Goal: Use online tool/utility: Use online tool/utility

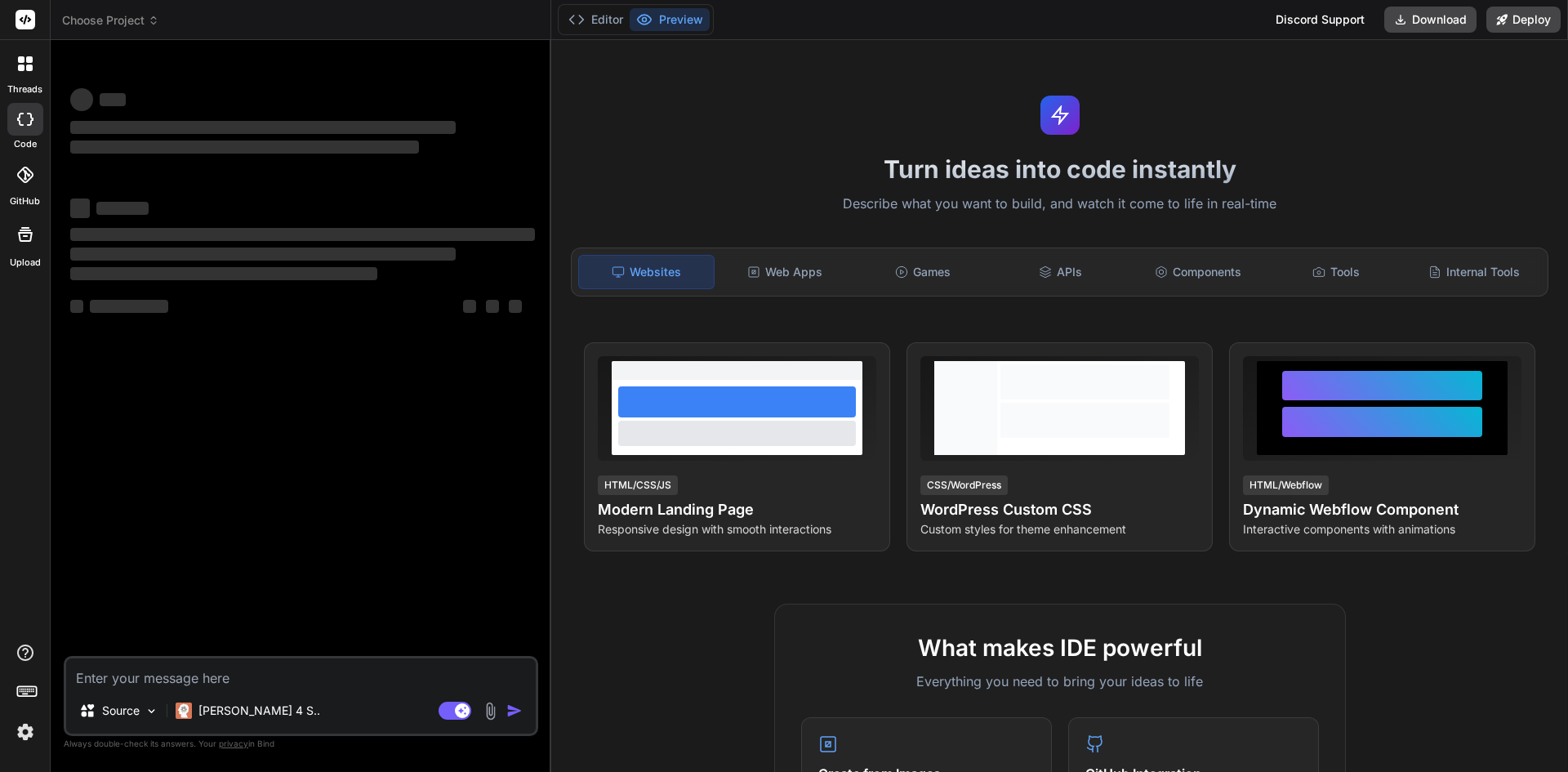
type textarea "x"
click at [25, 693] on rect at bounding box center [25, 694] width 6 height 2
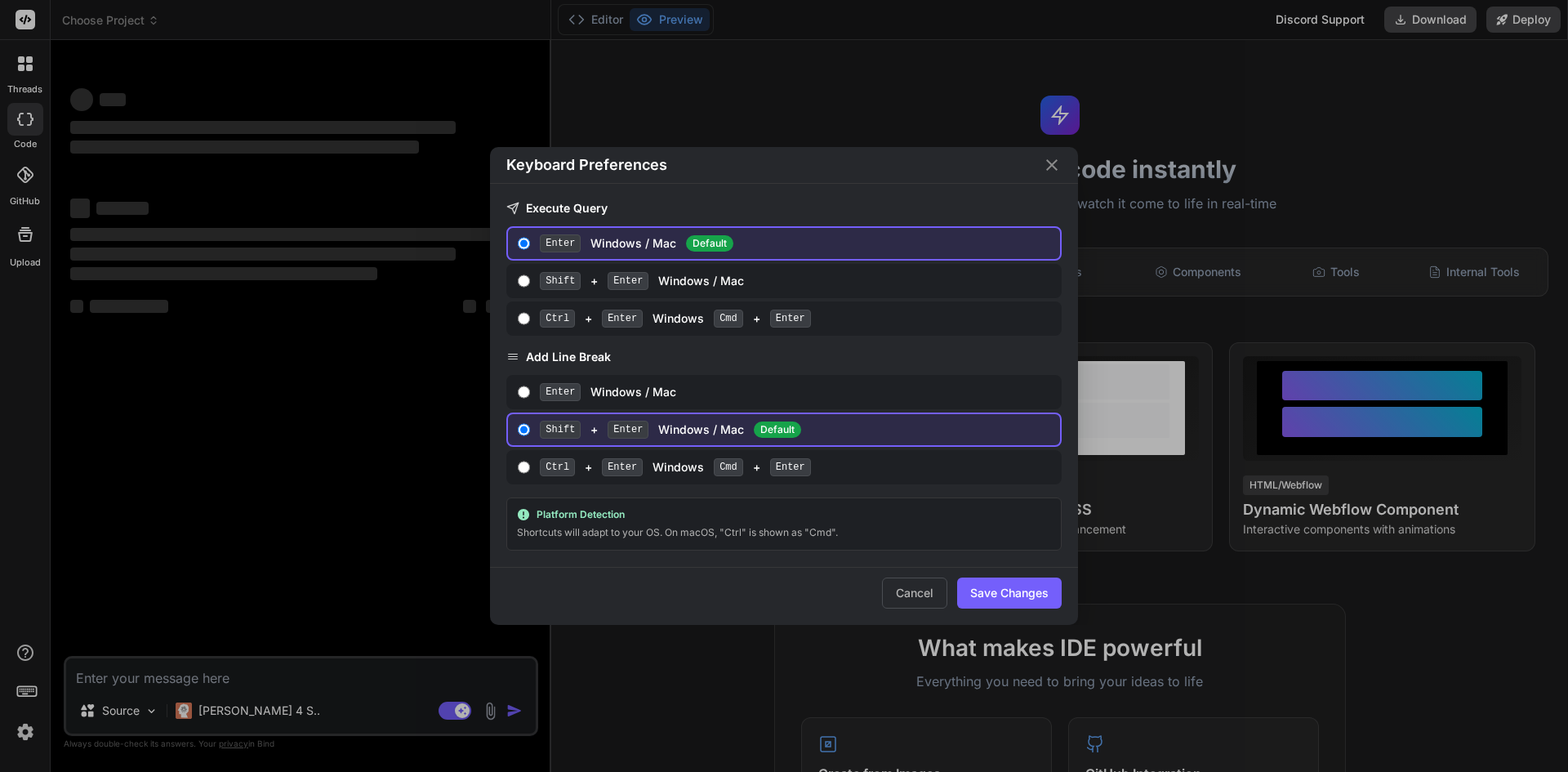
click at [25, 693] on div "Keyboard Preferences Execute Query Enter Windows / Mac Default Shift + Enter Wi…" at bounding box center [784, 386] width 1568 height 772
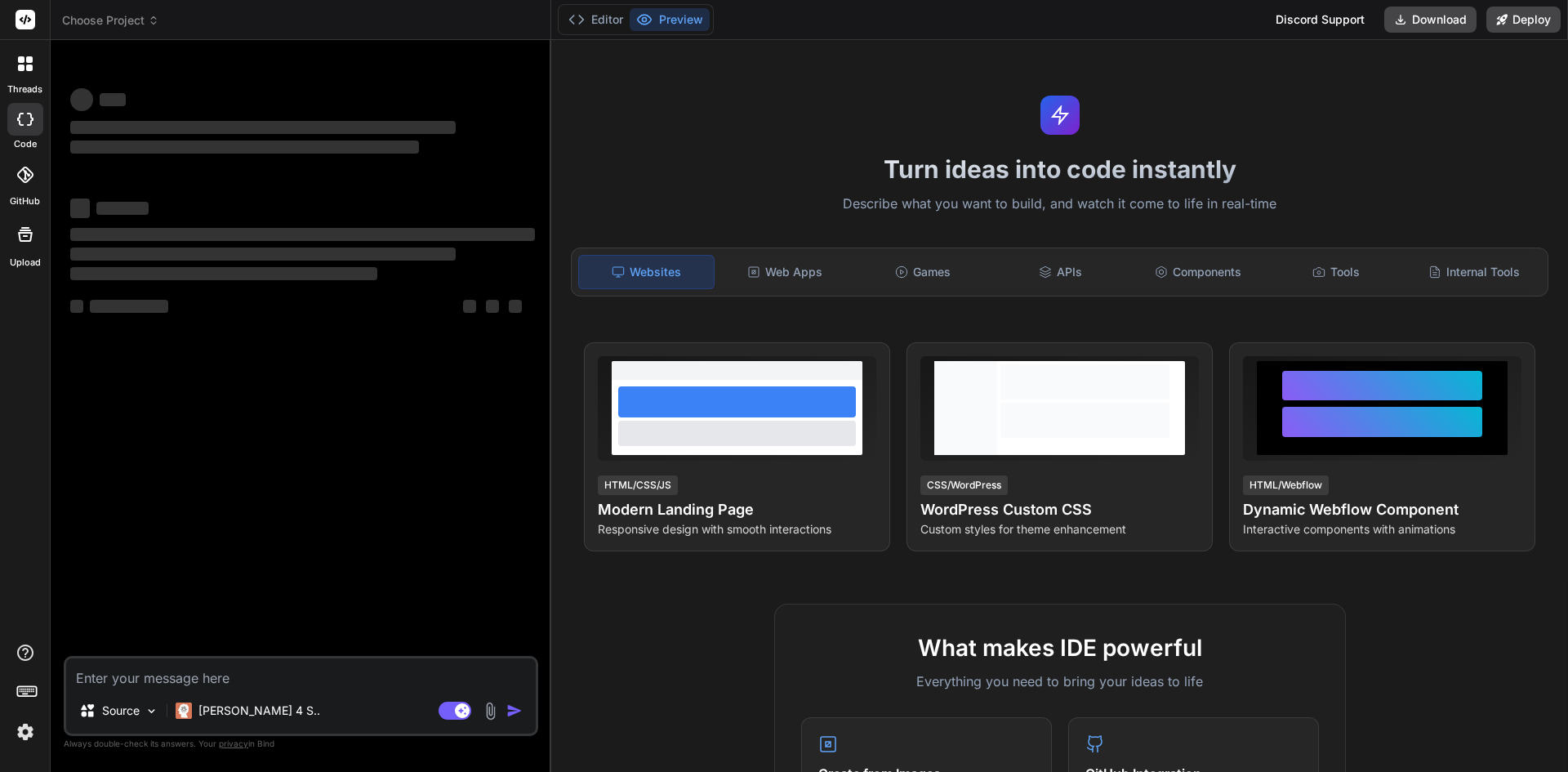
click at [24, 738] on img at bounding box center [25, 731] width 28 height 28
type textarea "x"
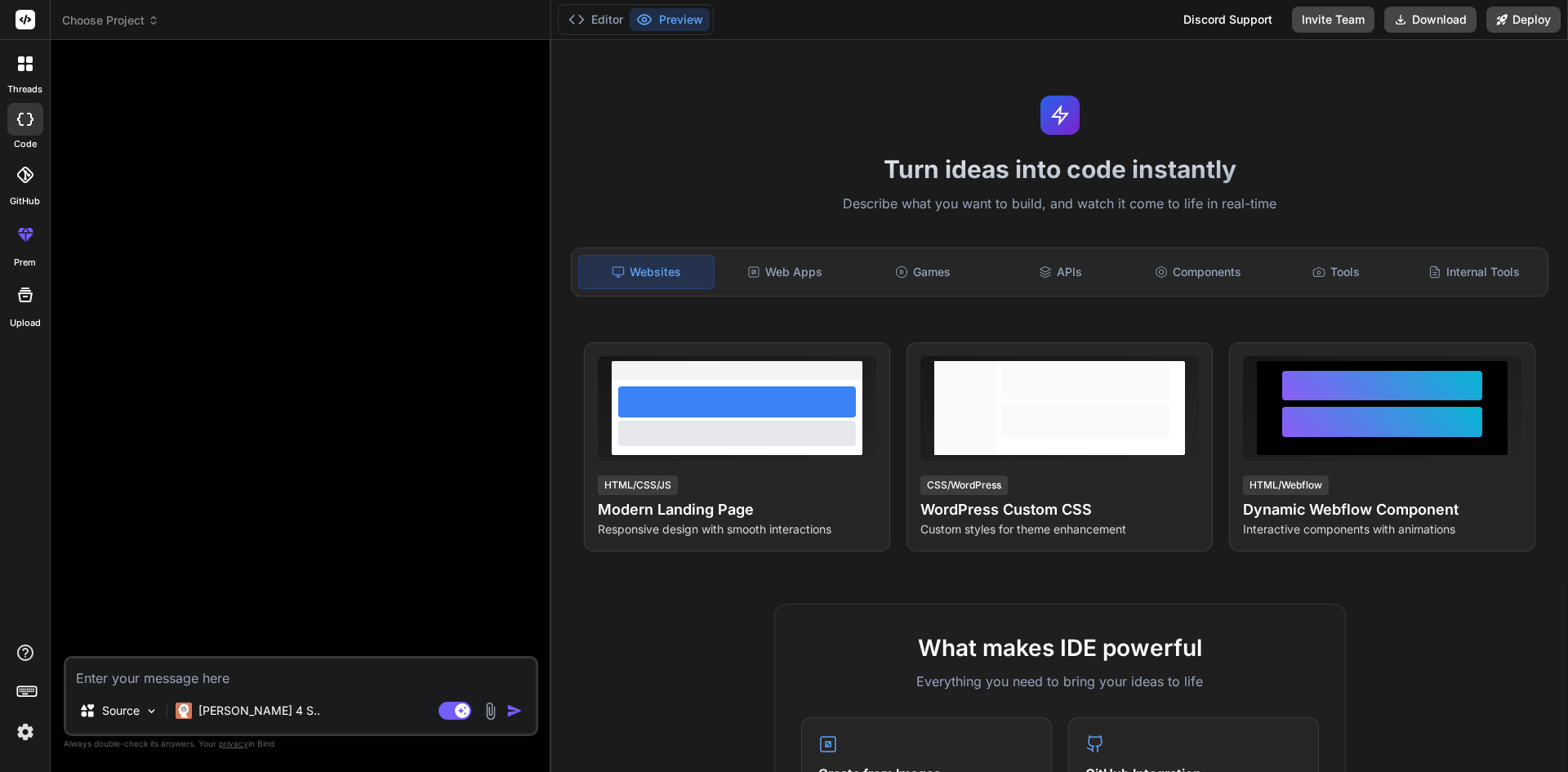
type textarea "x"
click at [102, 676] on textarea at bounding box center [301, 673] width 469 height 29
click at [759, 271] on div "Web Apps" at bounding box center [785, 272] width 135 height 34
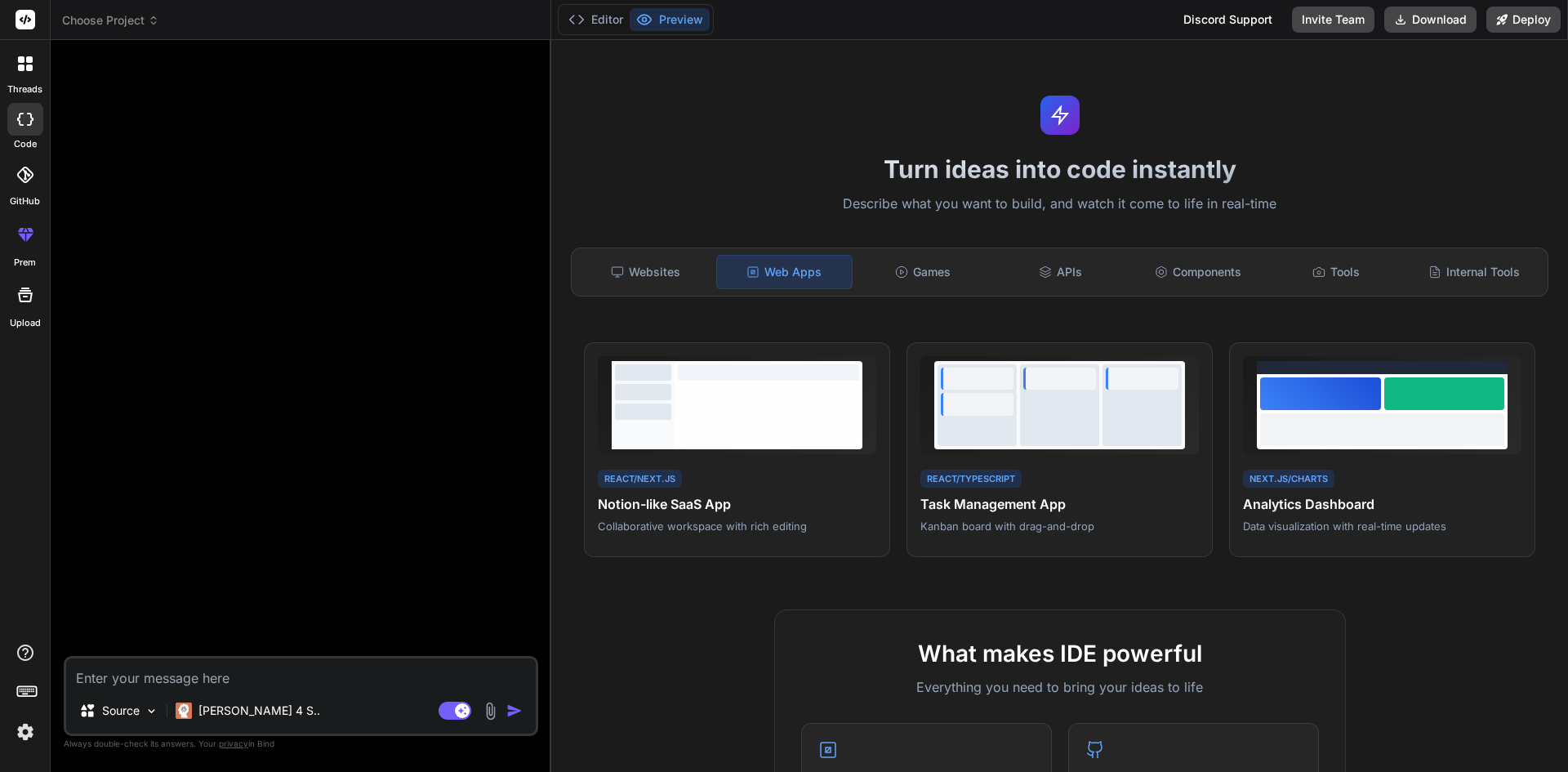
click at [462, 675] on textarea at bounding box center [301, 673] width 469 height 29
paste textarea "Build a comprehensive, modern, and responsive Content Management System (CMS) a…"
type textarea "Build a comprehensive, modern, and responsive Content Management System (CMS) a…"
type textarea "x"
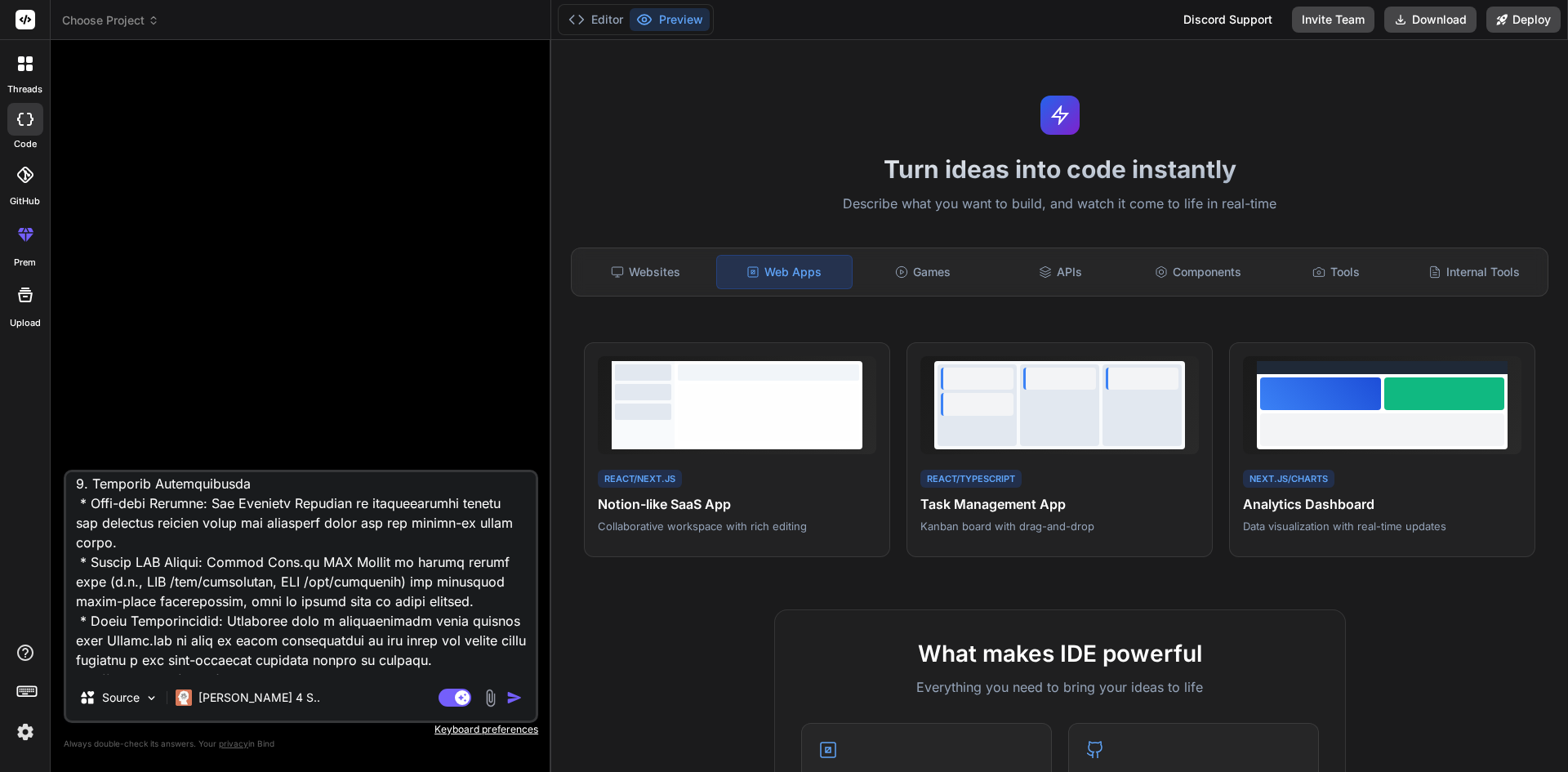
scroll to position [4532, 0]
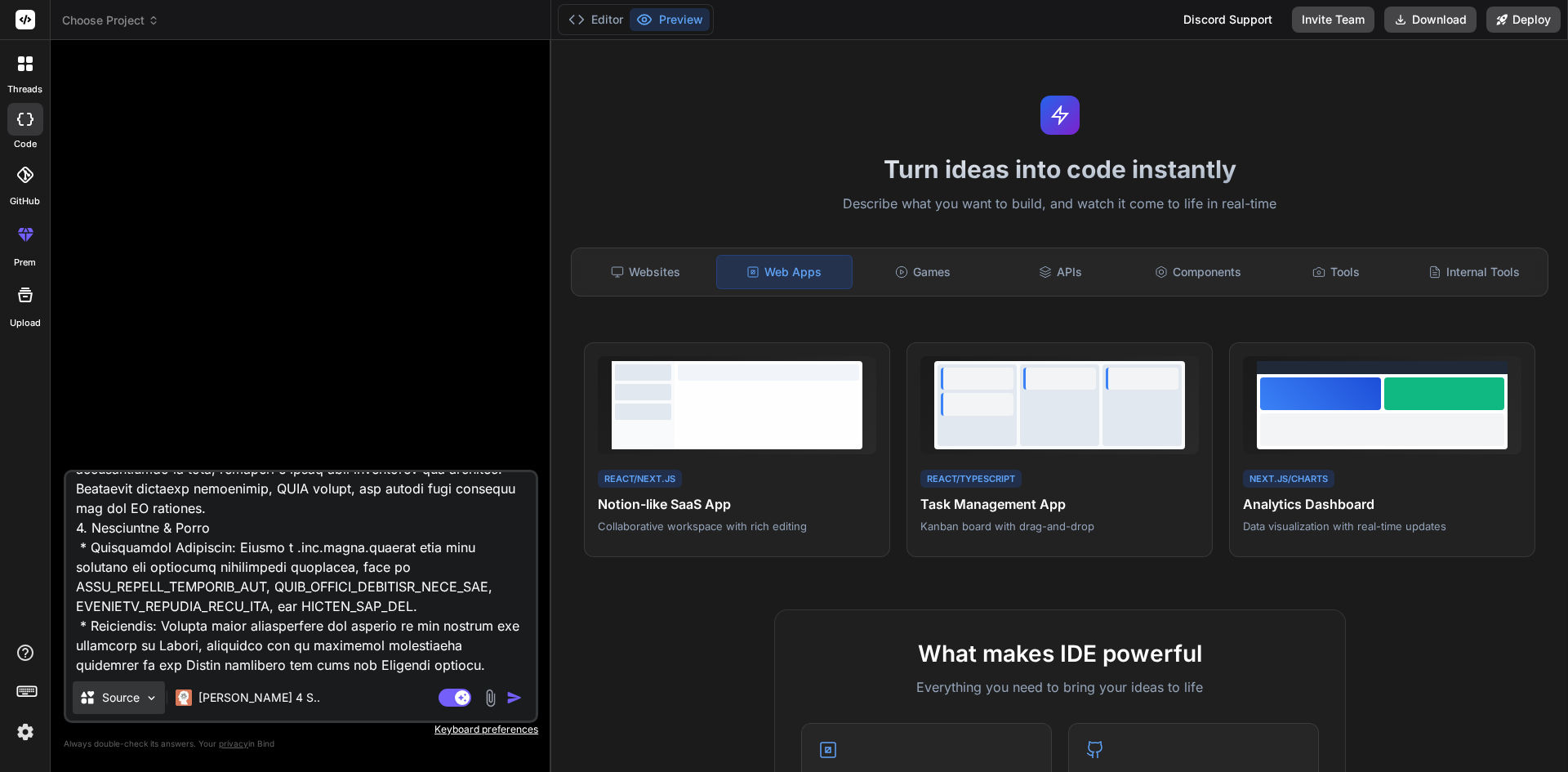
type textarea "Build a comprehensive, modern, and responsive Content Management System (CMS) a…"
click at [144, 701] on img at bounding box center [151, 698] width 14 height 14
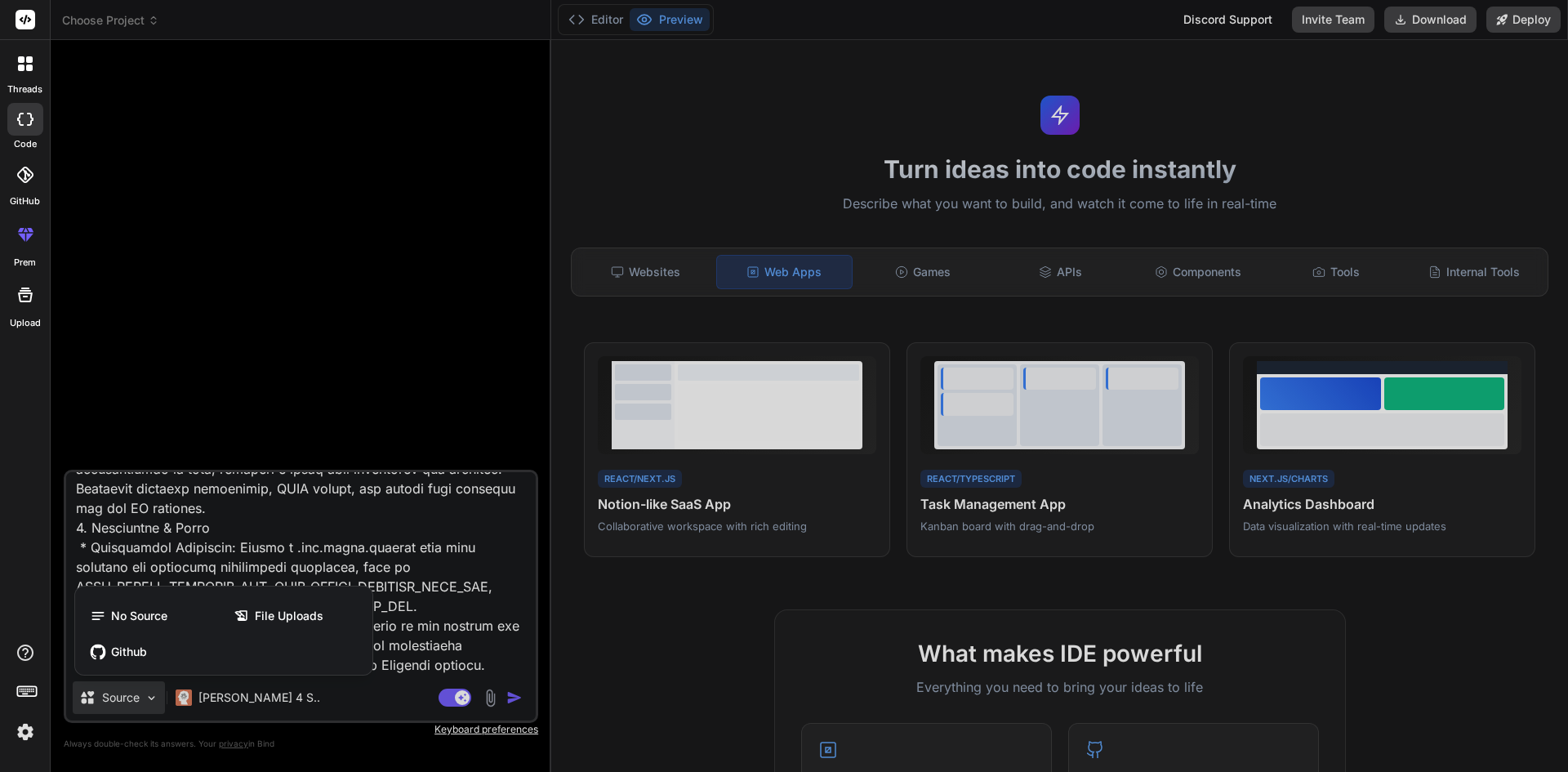
click at [144, 700] on div at bounding box center [784, 386] width 1568 height 772
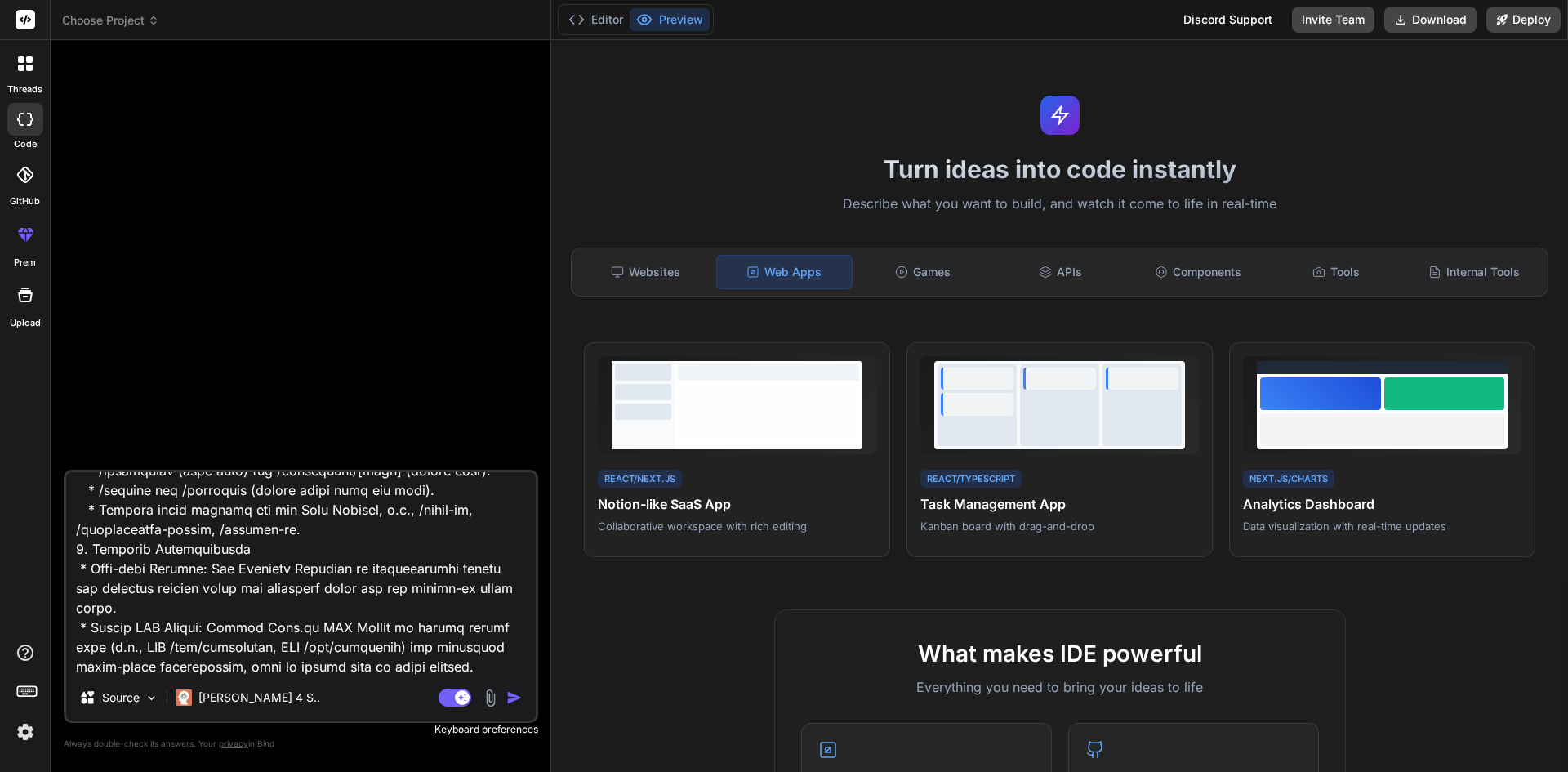
scroll to position [4123, 0]
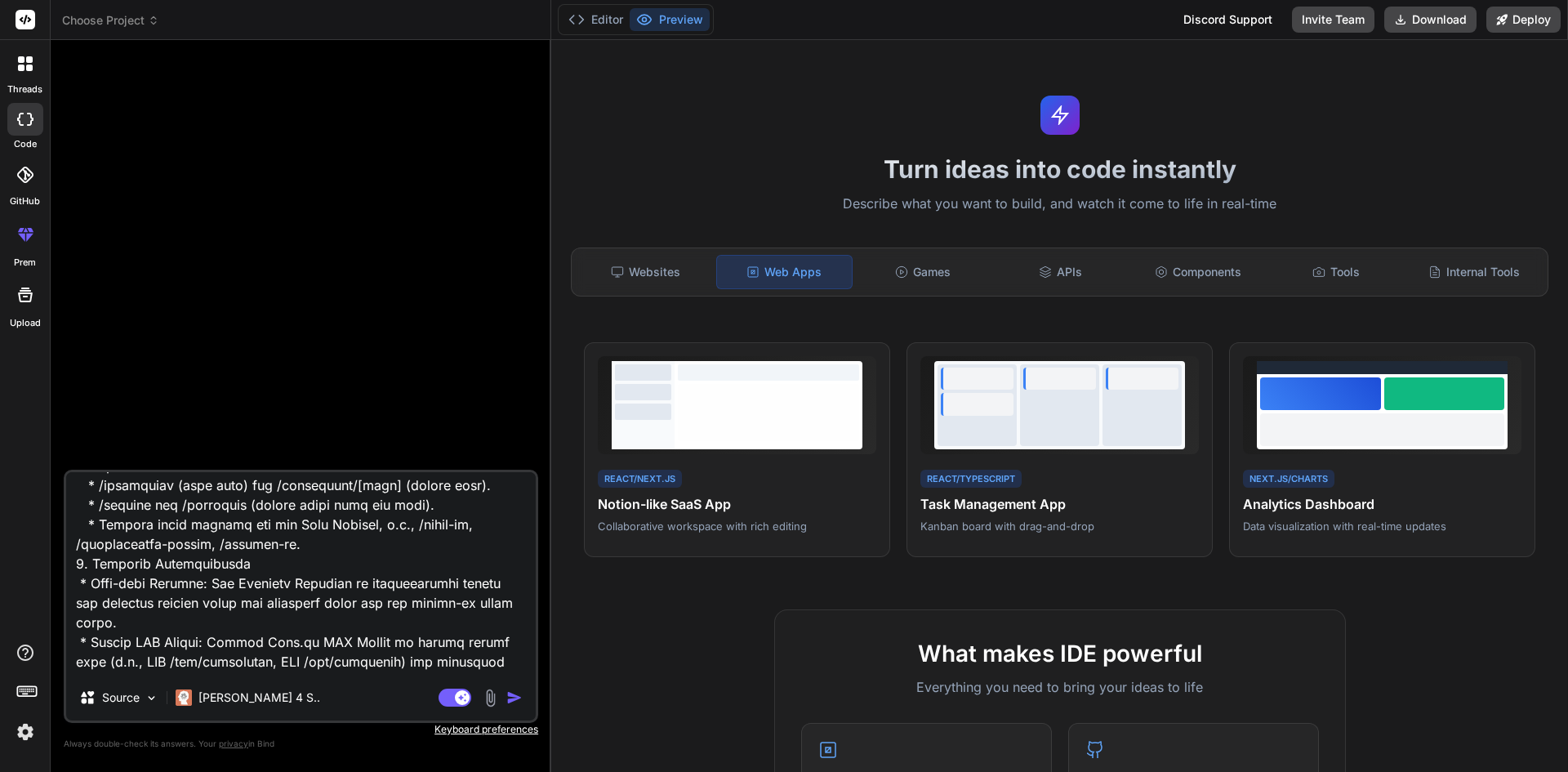
click at [511, 696] on img "button" at bounding box center [514, 697] width 16 height 16
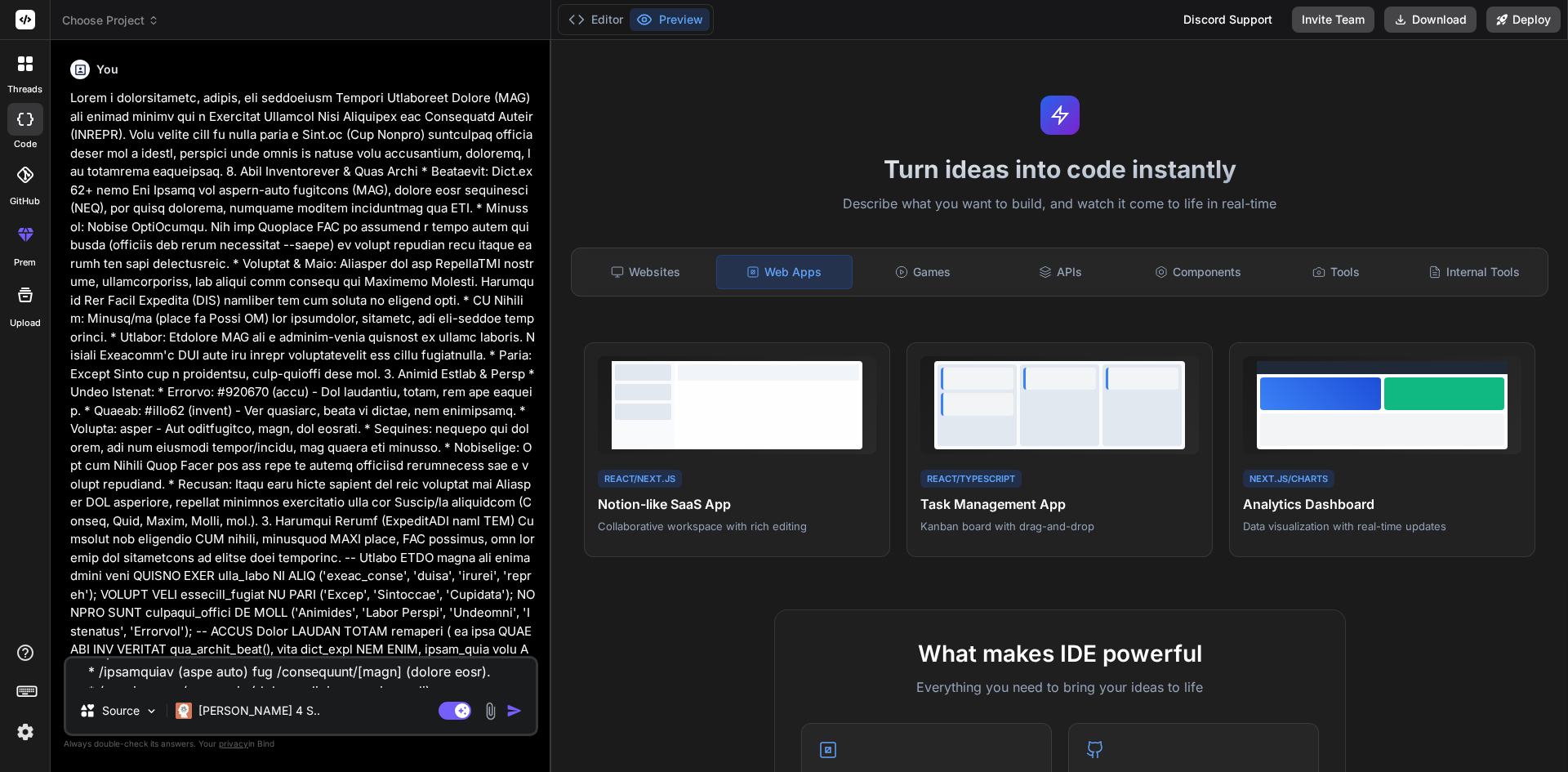
scroll to position [0, 0]
click at [486, 711] on img at bounding box center [490, 711] width 19 height 19
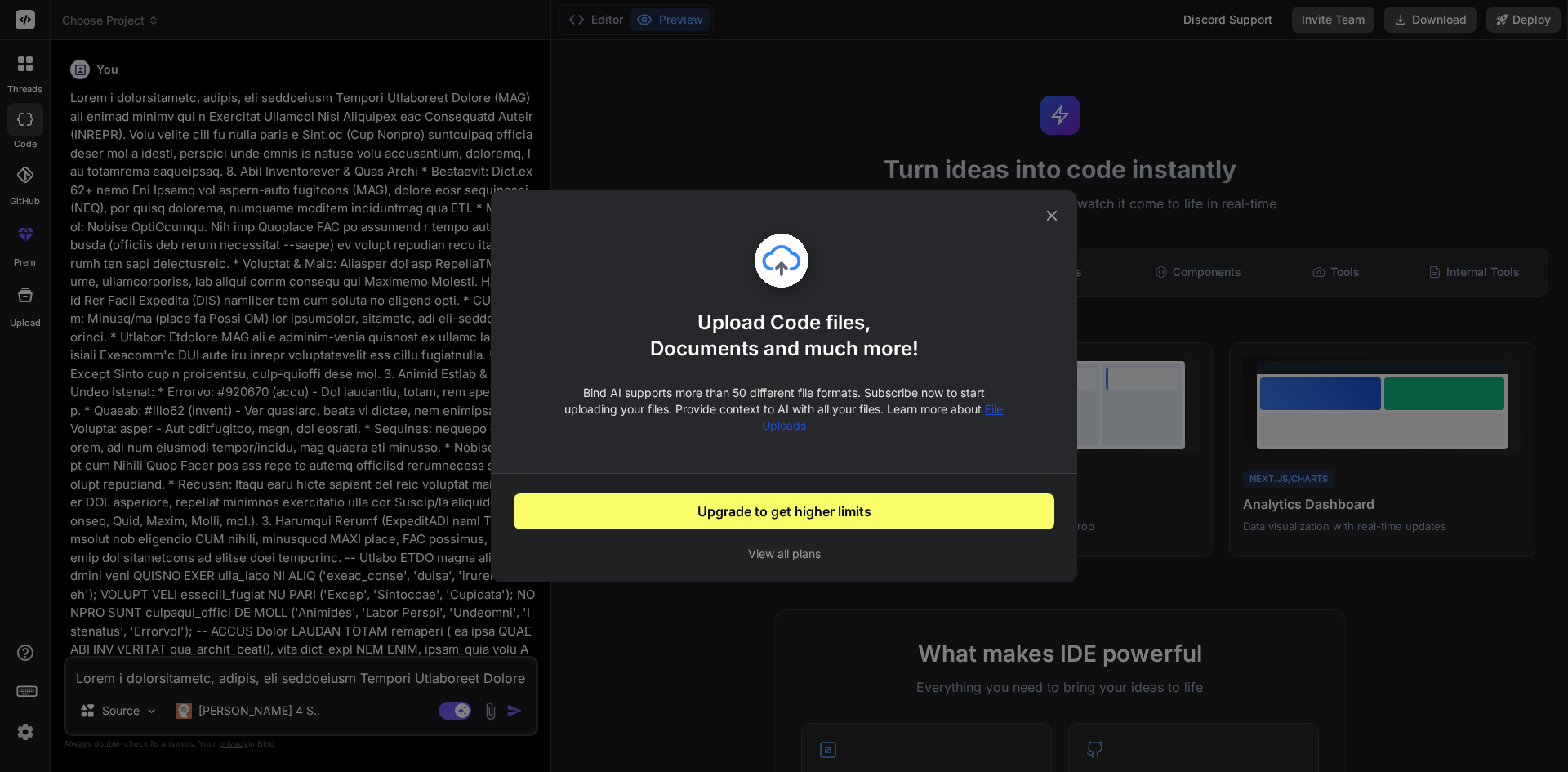
click at [365, 624] on div "Upload Code files, Documents and much more! Bind AI supports more than 50 diffe…" at bounding box center [784, 386] width 1568 height 772
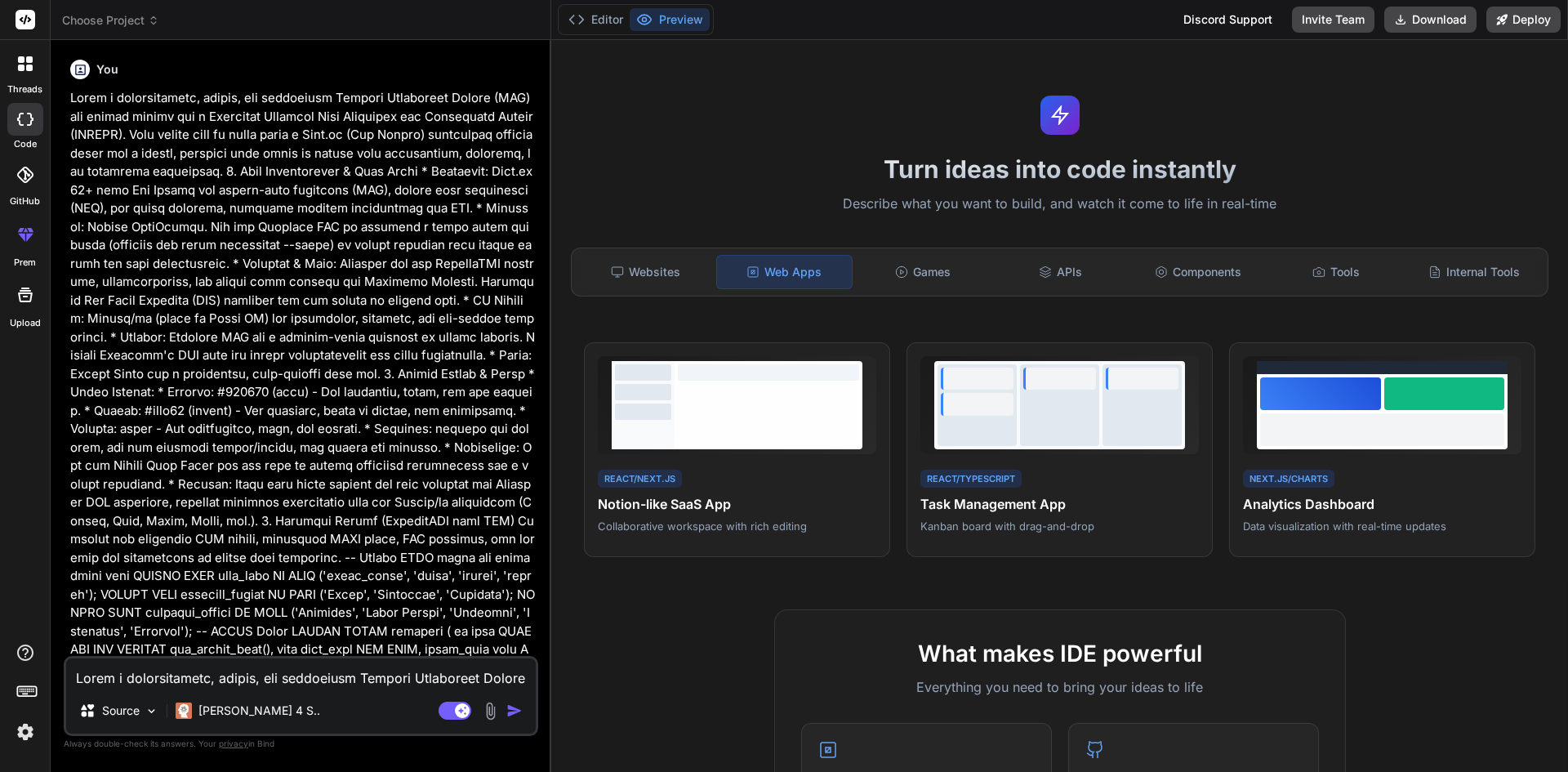
click at [511, 705] on img "button" at bounding box center [514, 710] width 16 height 16
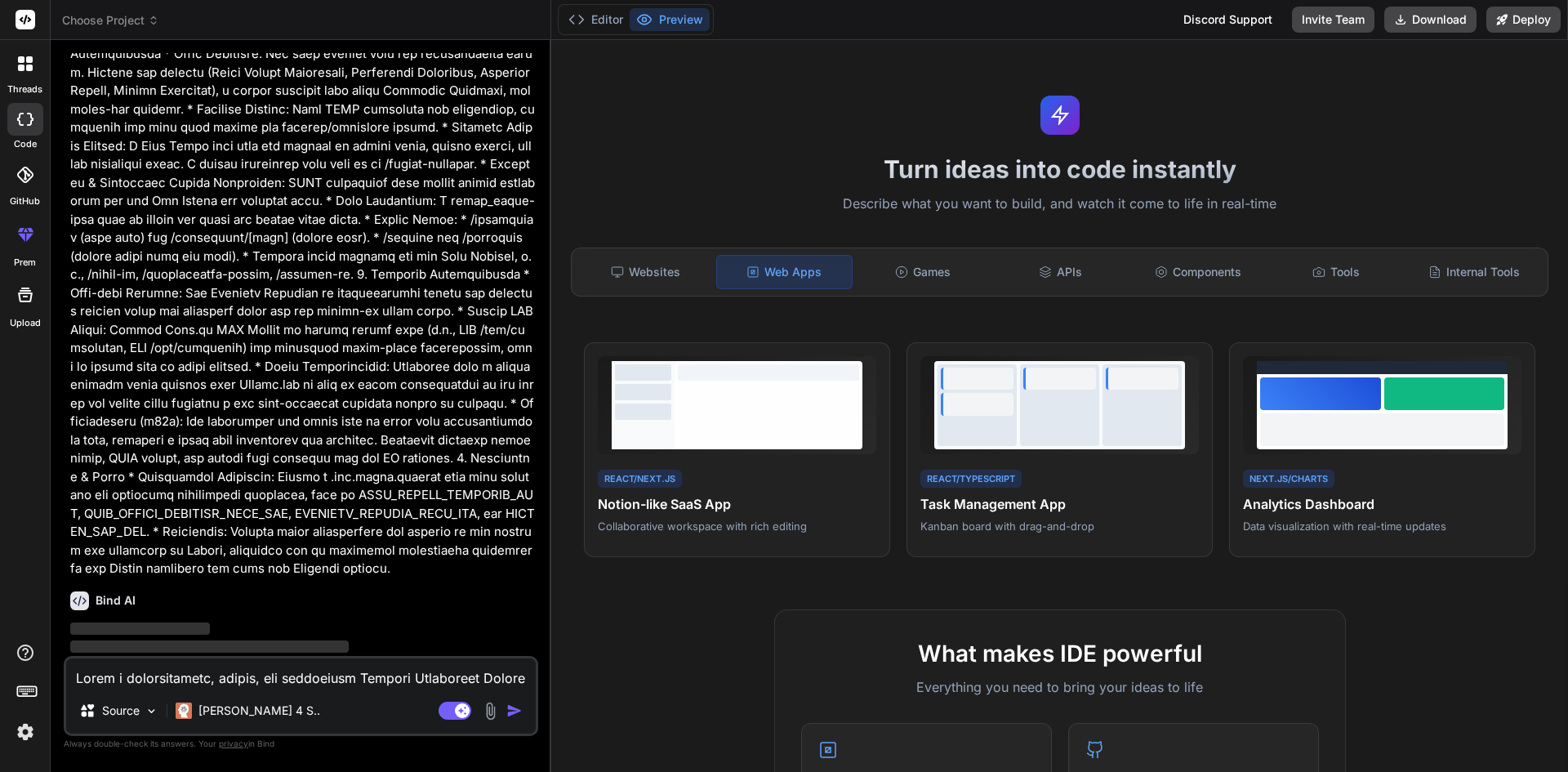
scroll to position [1883, 0]
click at [475, 590] on div "Bind AI" at bounding box center [302, 600] width 465 height 19
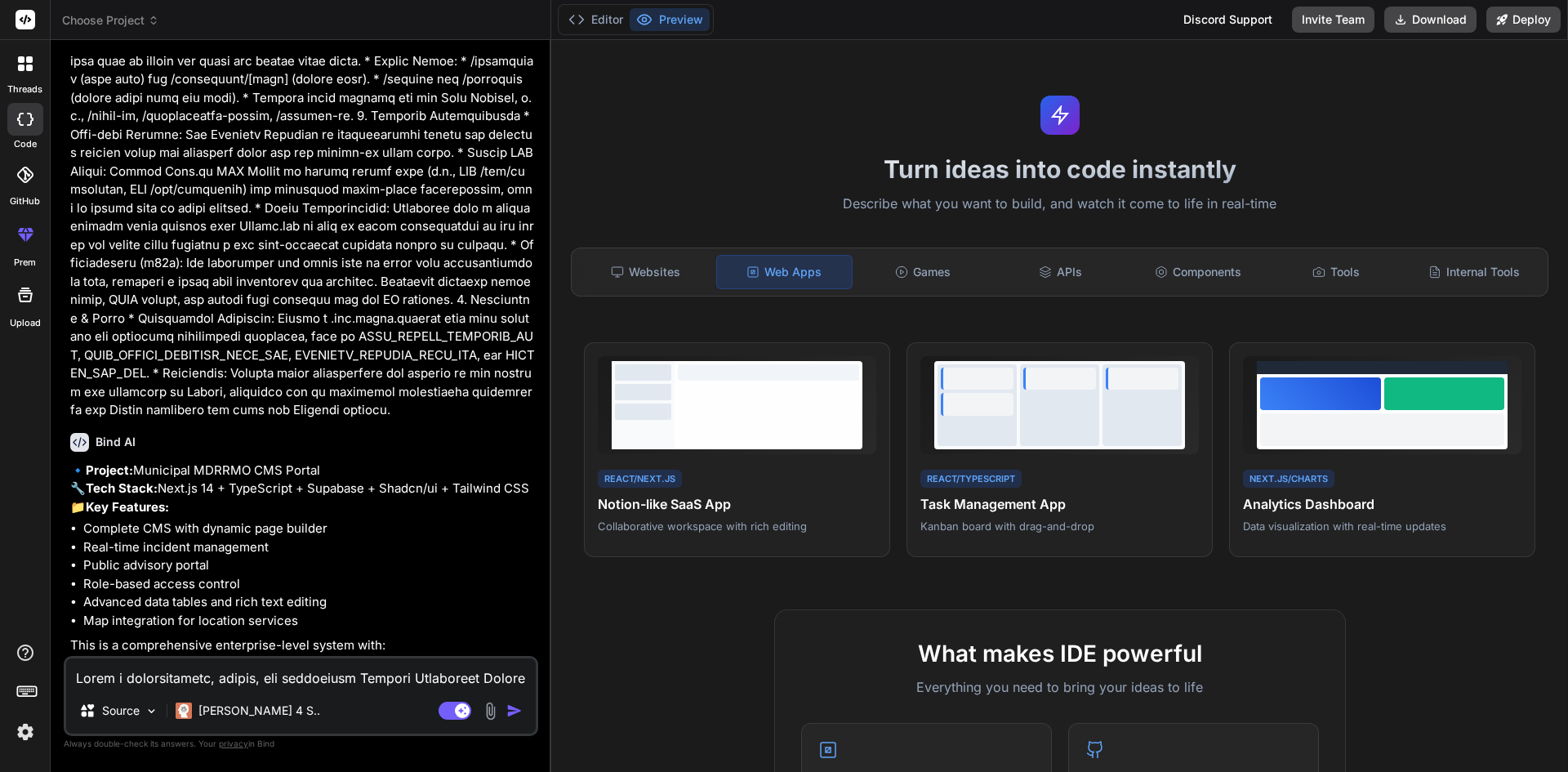
scroll to position [2218, 0]
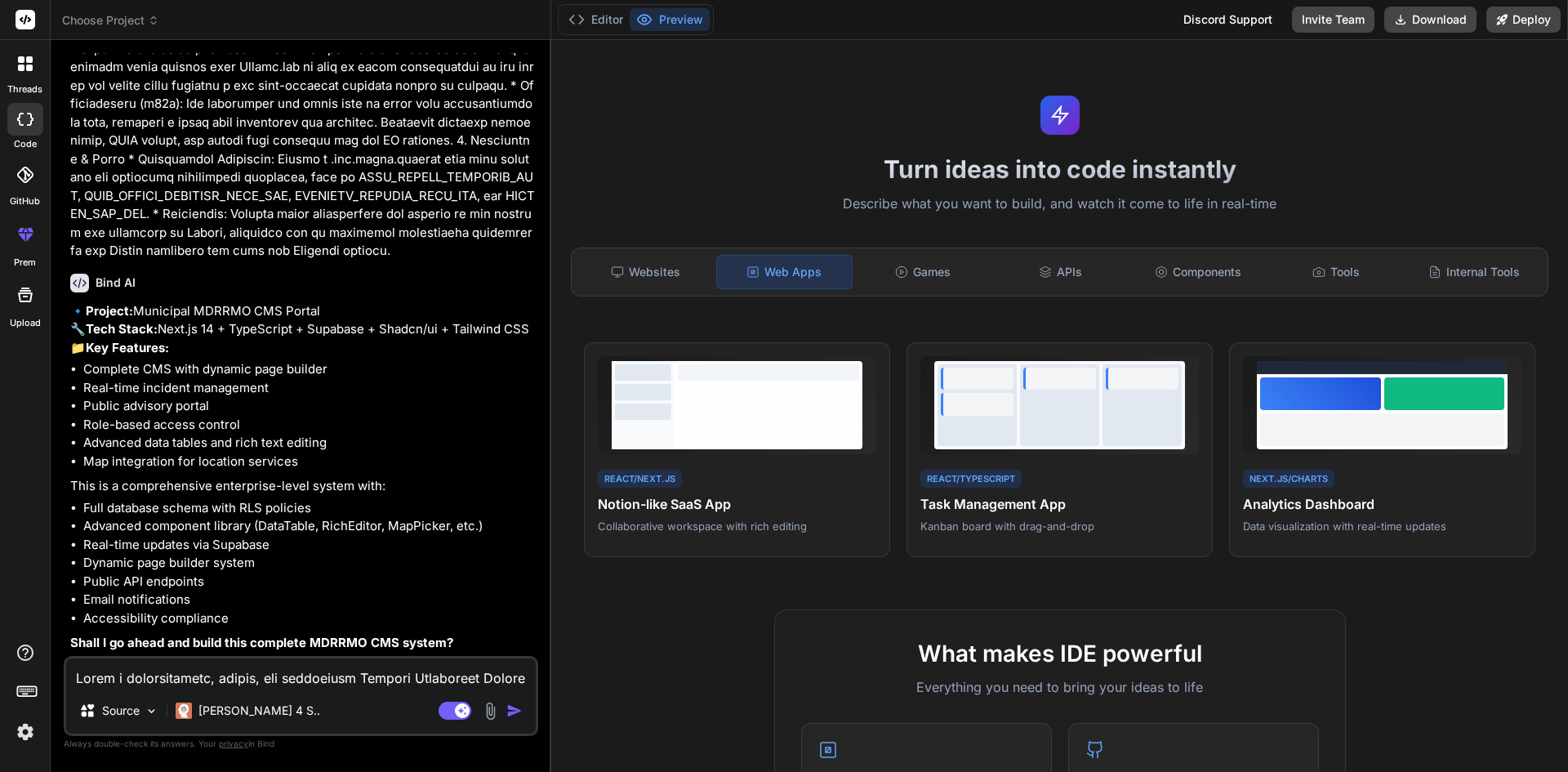
click at [350, 669] on textarea at bounding box center [301, 673] width 469 height 29
drag, startPoint x: 90, startPoint y: 642, endPoint x: 187, endPoint y: 644, distance: 97.0
click at [187, 644] on strong "Shall I go ahead and build this complete MDRRMO CMS system?" at bounding box center [261, 643] width 383 height 15
type textarea "x"
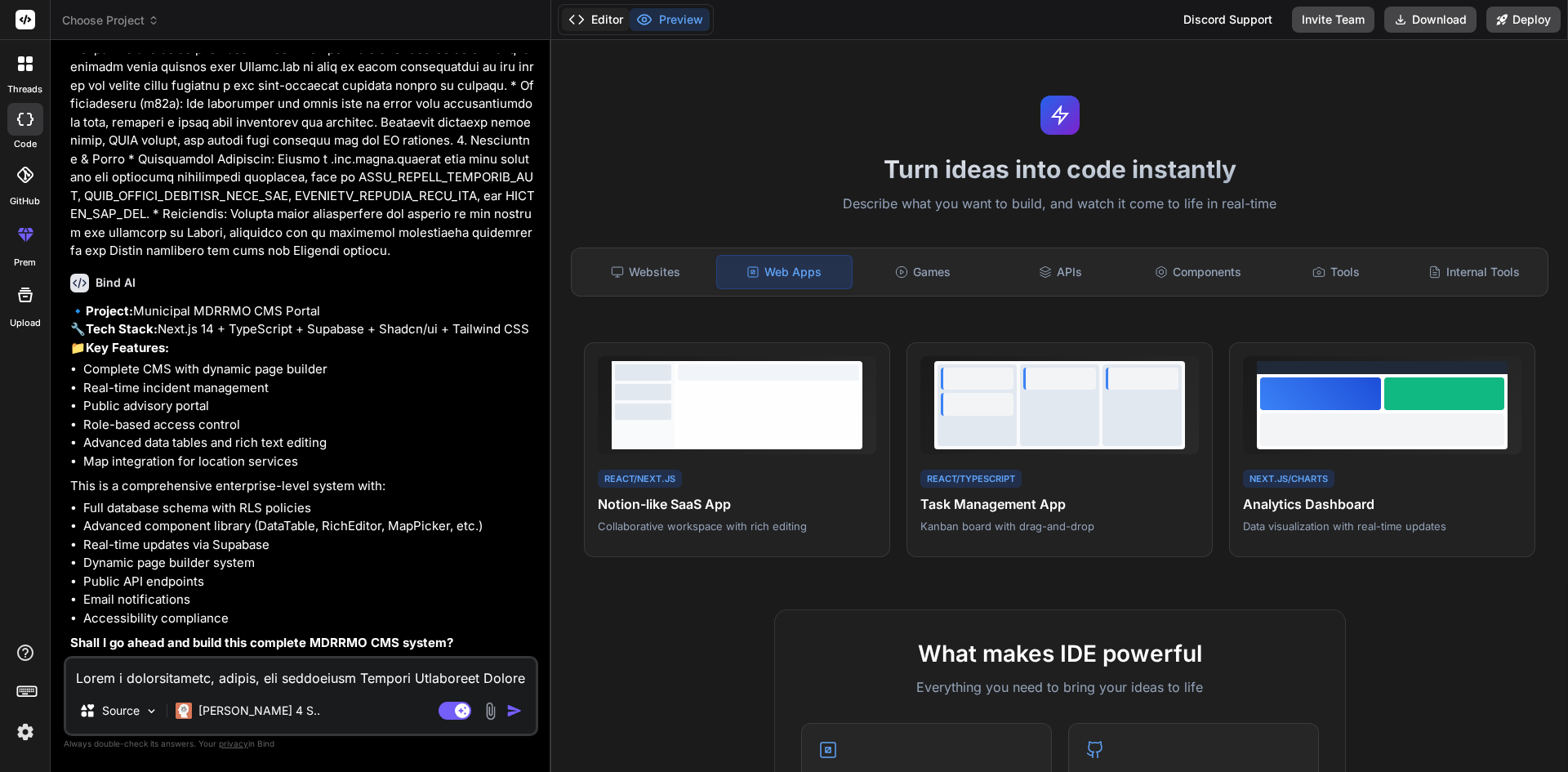
click at [604, 18] on button "Editor" at bounding box center [595, 20] width 67 height 23
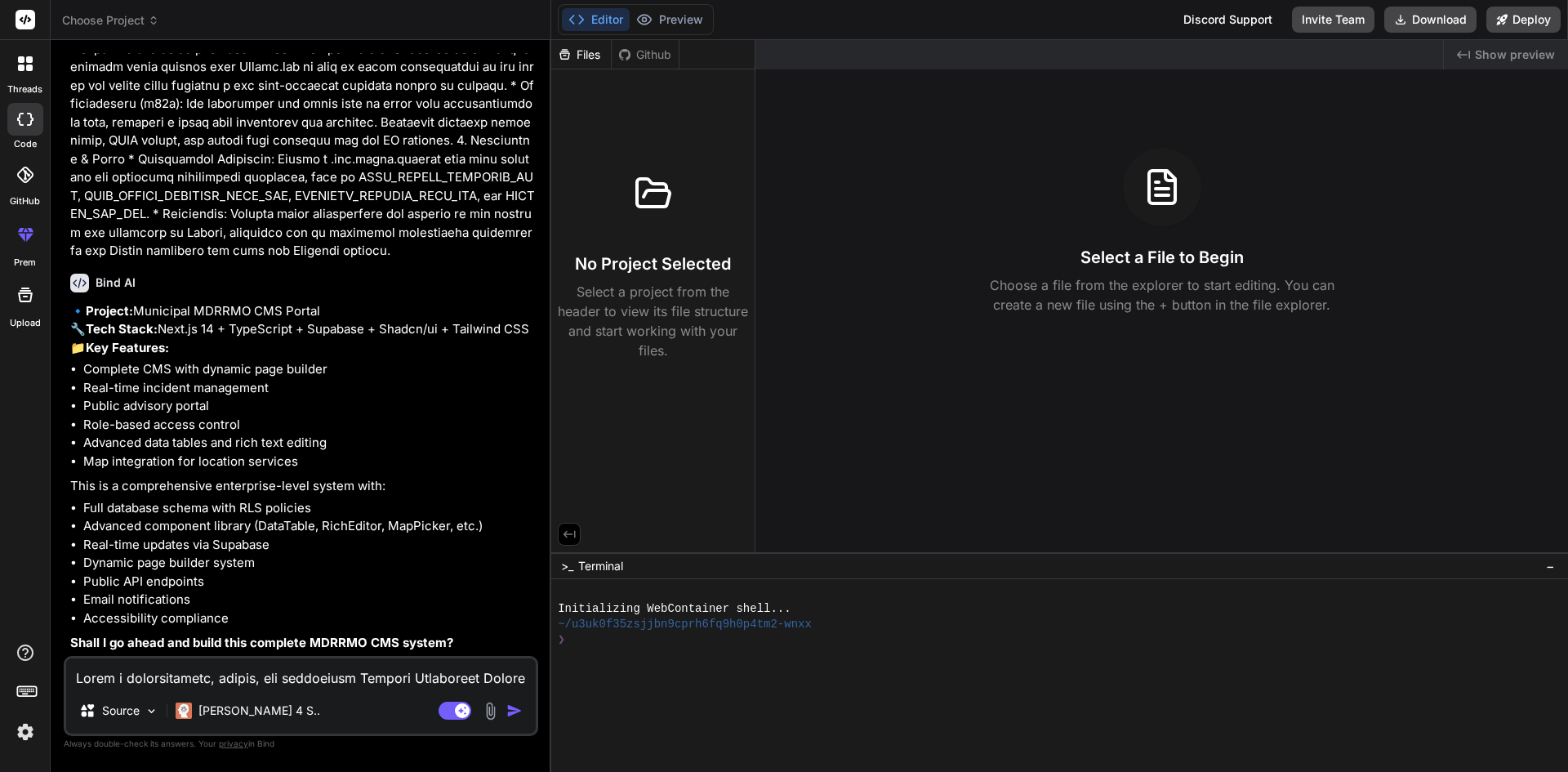
click at [595, 57] on div "Files" at bounding box center [581, 54] width 60 height 16
drag, startPoint x: 614, startPoint y: 101, endPoint x: 598, endPoint y: 41, distance: 62.1
drag, startPoint x: 598, startPoint y: 41, endPoint x: 580, endPoint y: 58, distance: 24.8
drag, startPoint x: 580, startPoint y: 58, endPoint x: 572, endPoint y: 76, distance: 19.7
click at [572, 76] on div "No Project Selected Select a project from the header to view its file structure…" at bounding box center [653, 218] width 203 height 298
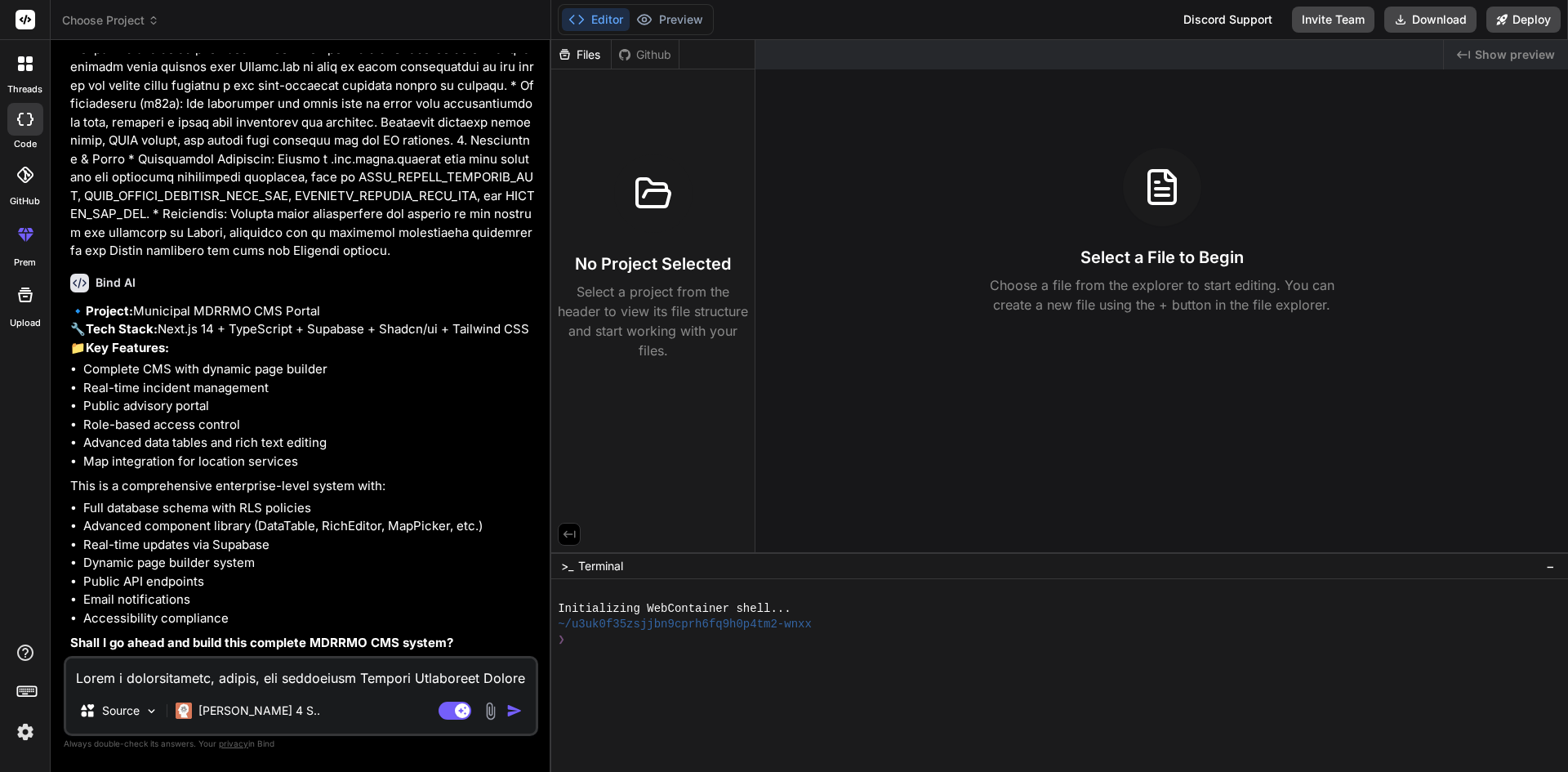
click at [386, 676] on textarea at bounding box center [301, 673] width 469 height 29
type textarea "p"
type textarea "x"
type textarea "pr"
type textarea "x"
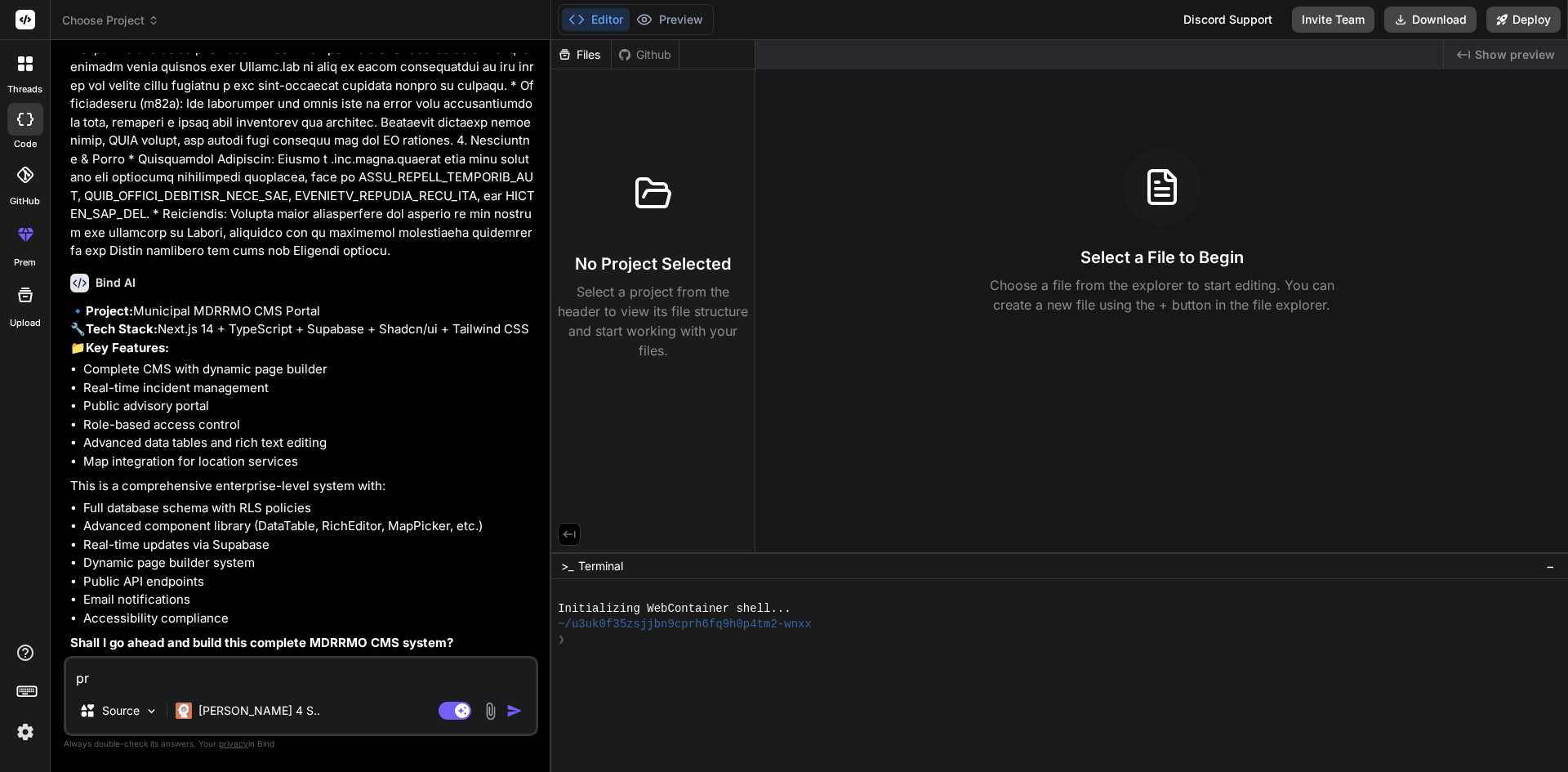
type textarea "pro"
type textarea "x"
type textarea "proc"
type textarea "x"
type textarea "proce"
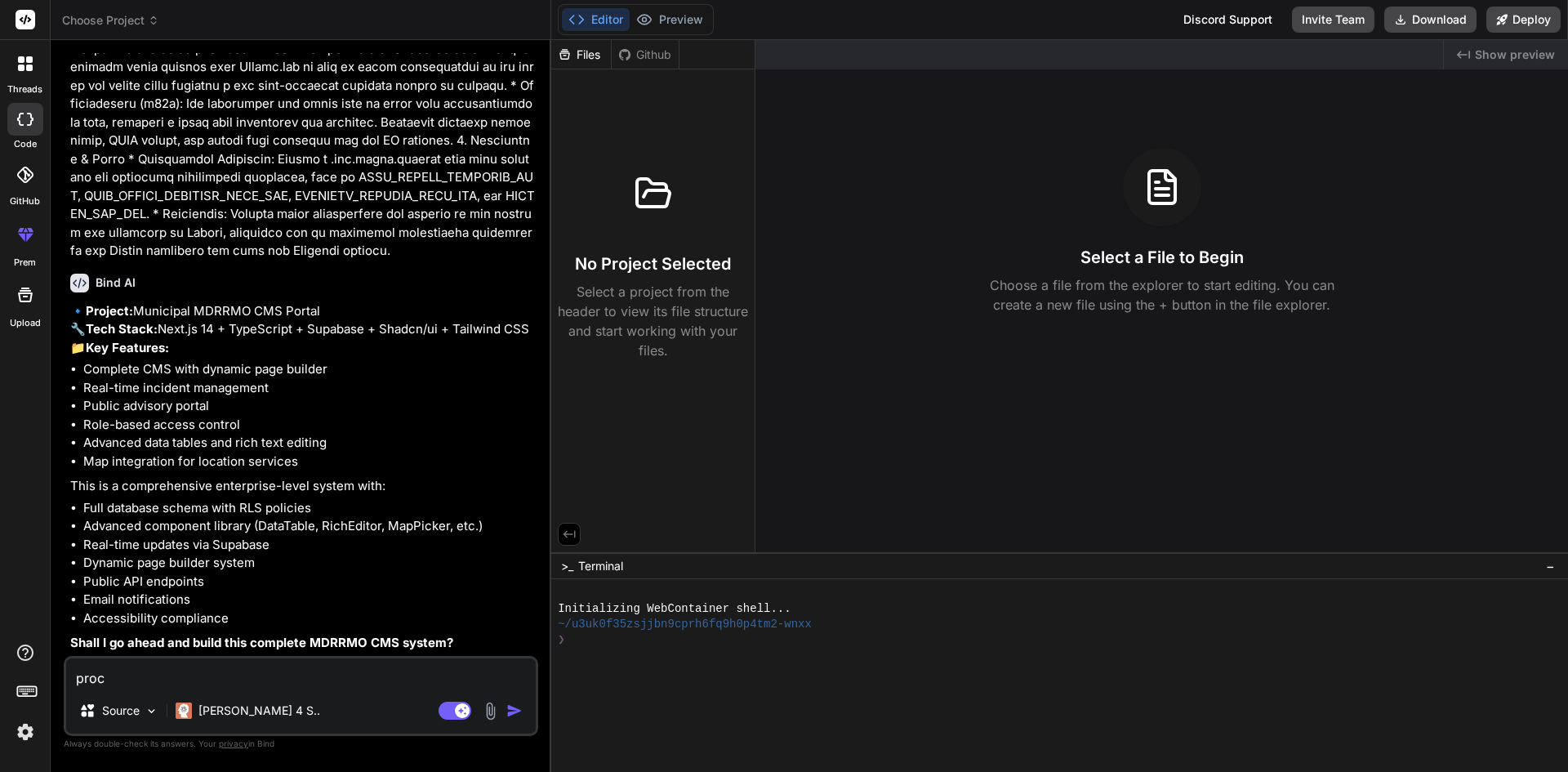
type textarea "x"
type textarea "procee"
type textarea "x"
type textarea "proceed"
type textarea "x"
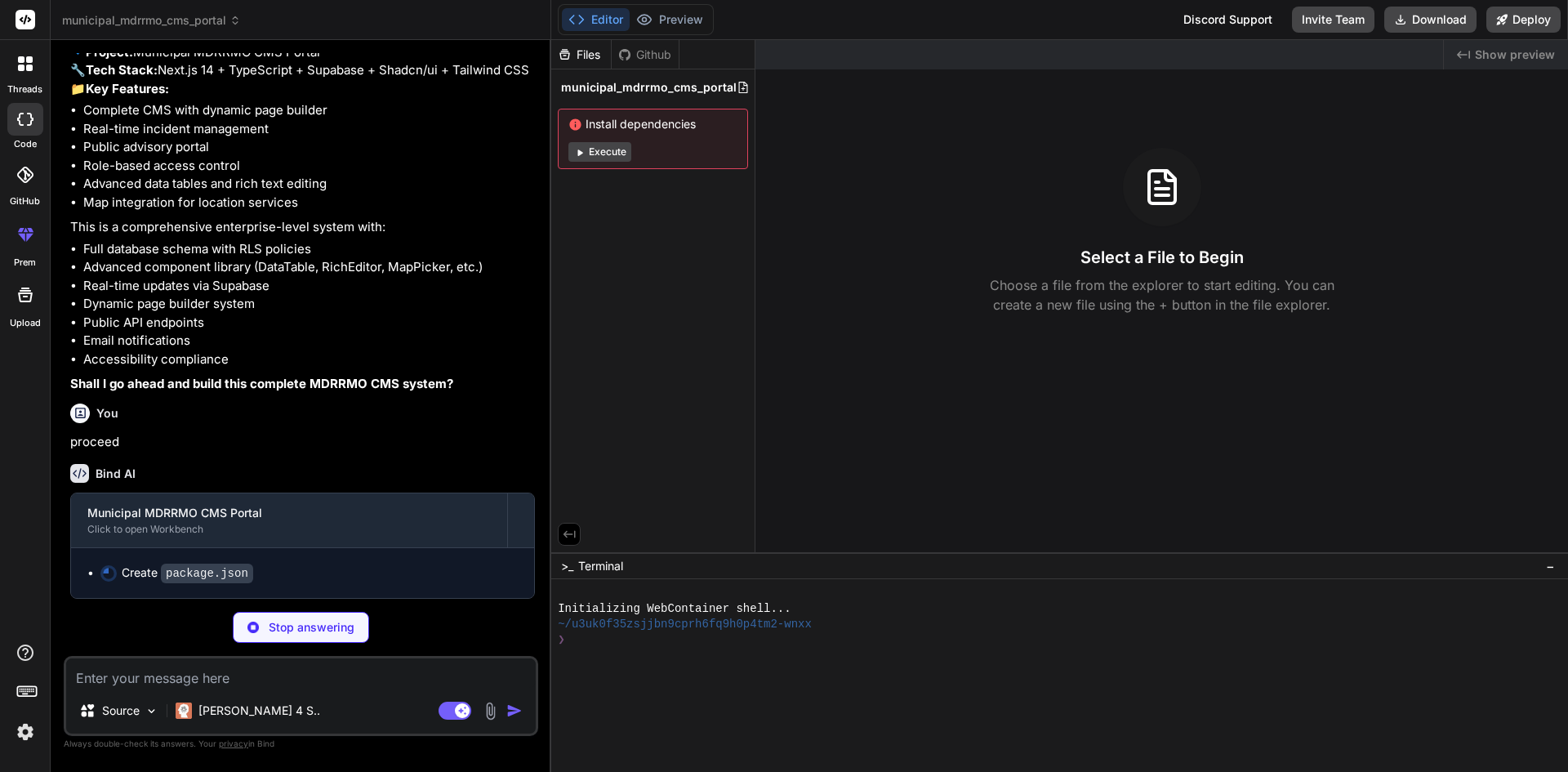
scroll to position [2478, 0]
click at [739, 88] on icon at bounding box center [743, 87] width 13 height 13
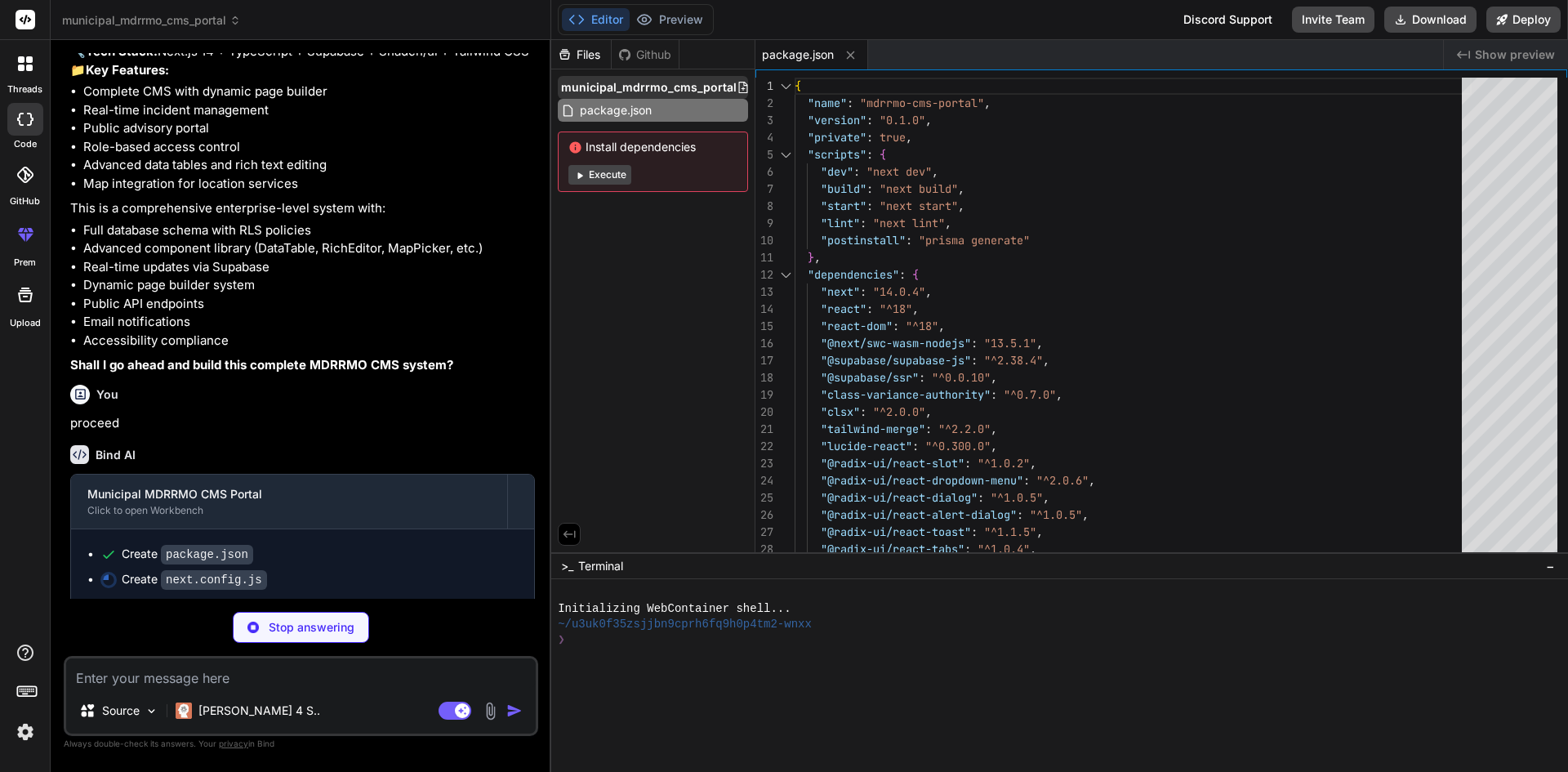
drag, startPoint x: 681, startPoint y: 92, endPoint x: 641, endPoint y: 89, distance: 40.1
click at [641, 89] on span "municipal_mdrrmo_cms_portal" at bounding box center [648, 87] width 176 height 16
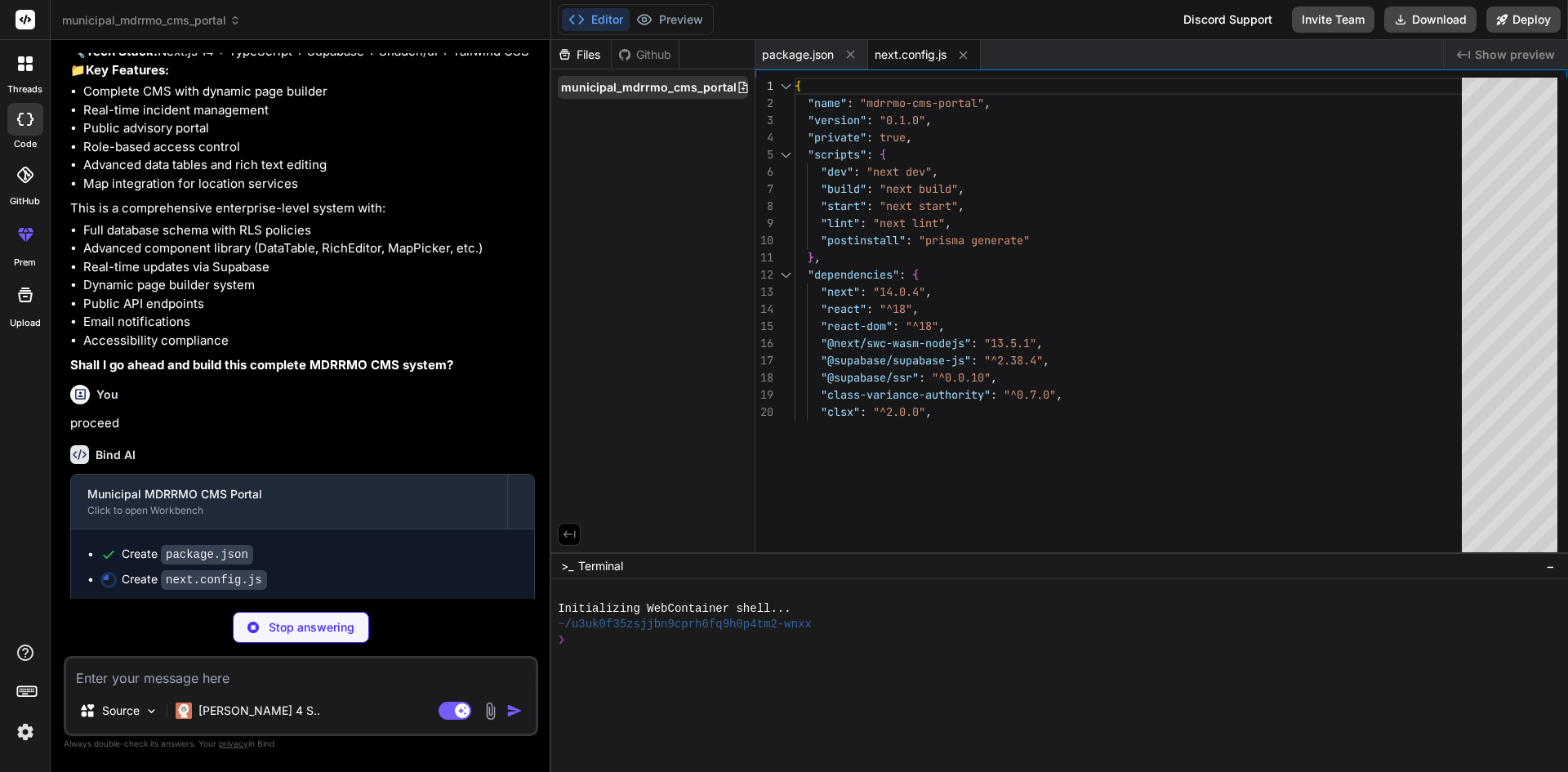
type textarea "x"
type textarea "}, ], }, experimental: { serverActions: true, }, } module.exports = nextConfig"
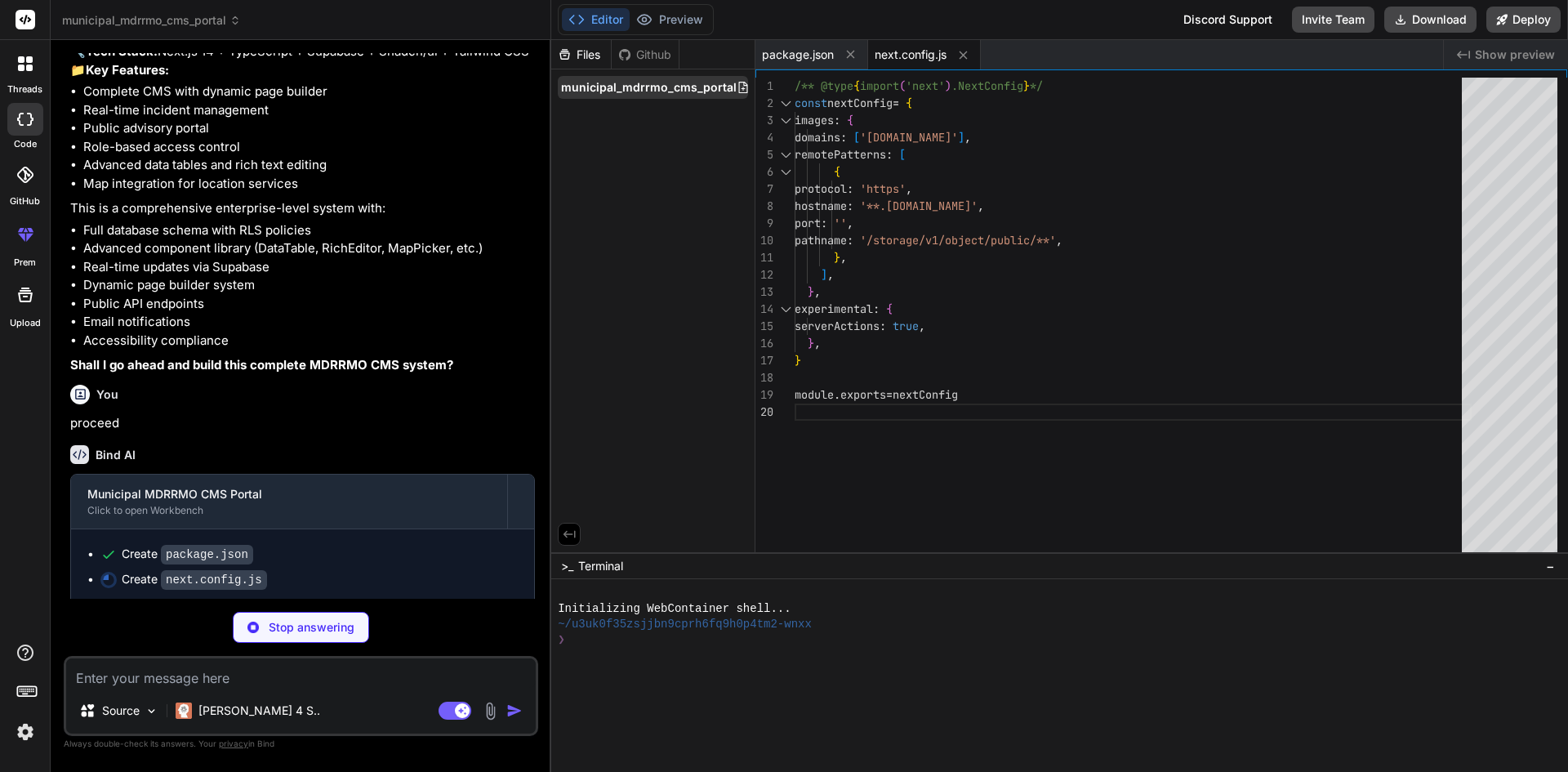
click at [710, 88] on span "municipal_mdrrmo_cms_portal" at bounding box center [648, 87] width 176 height 16
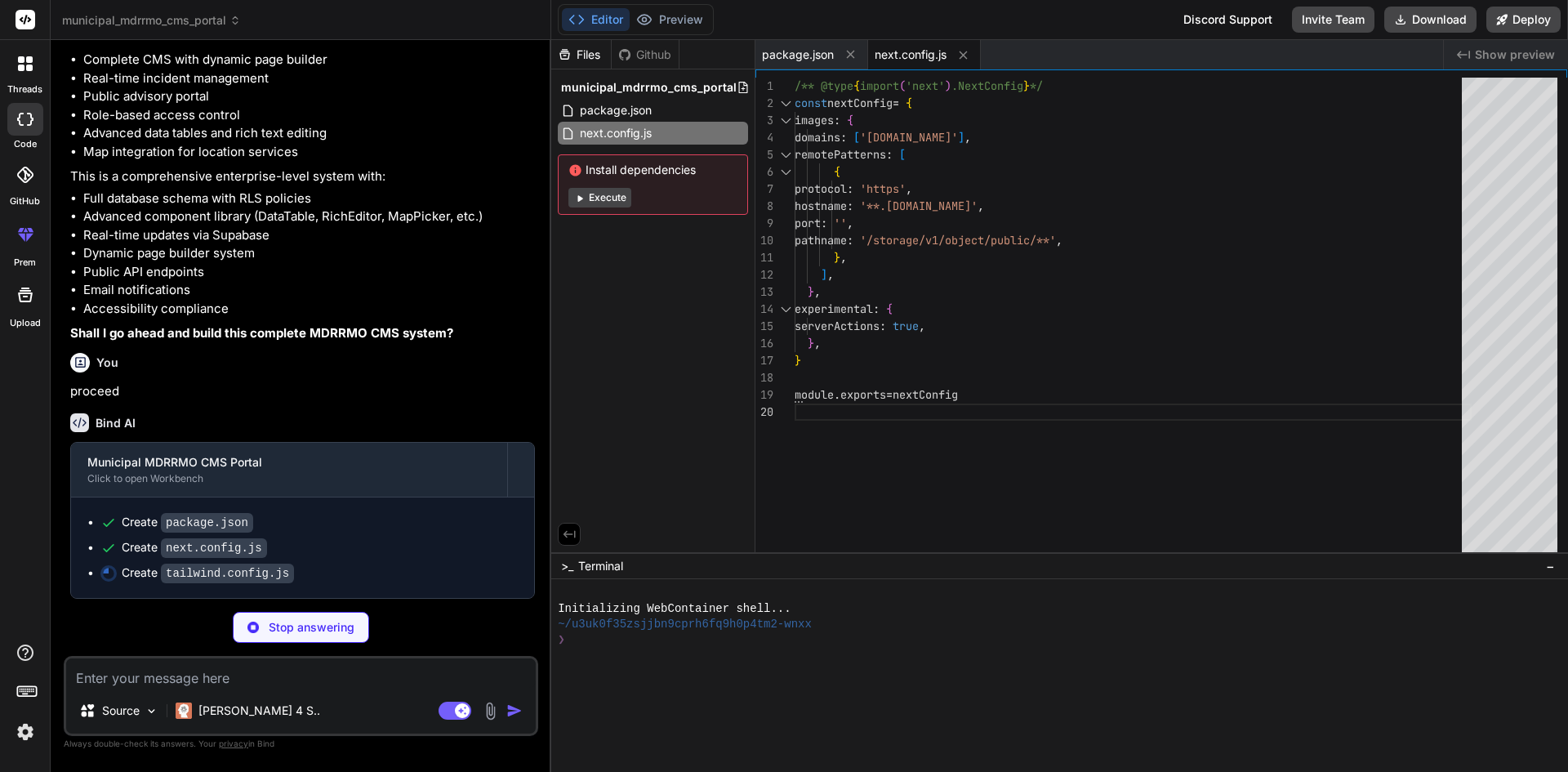
scroll to position [2528, 0]
type textarea "x"
type textarea "}"
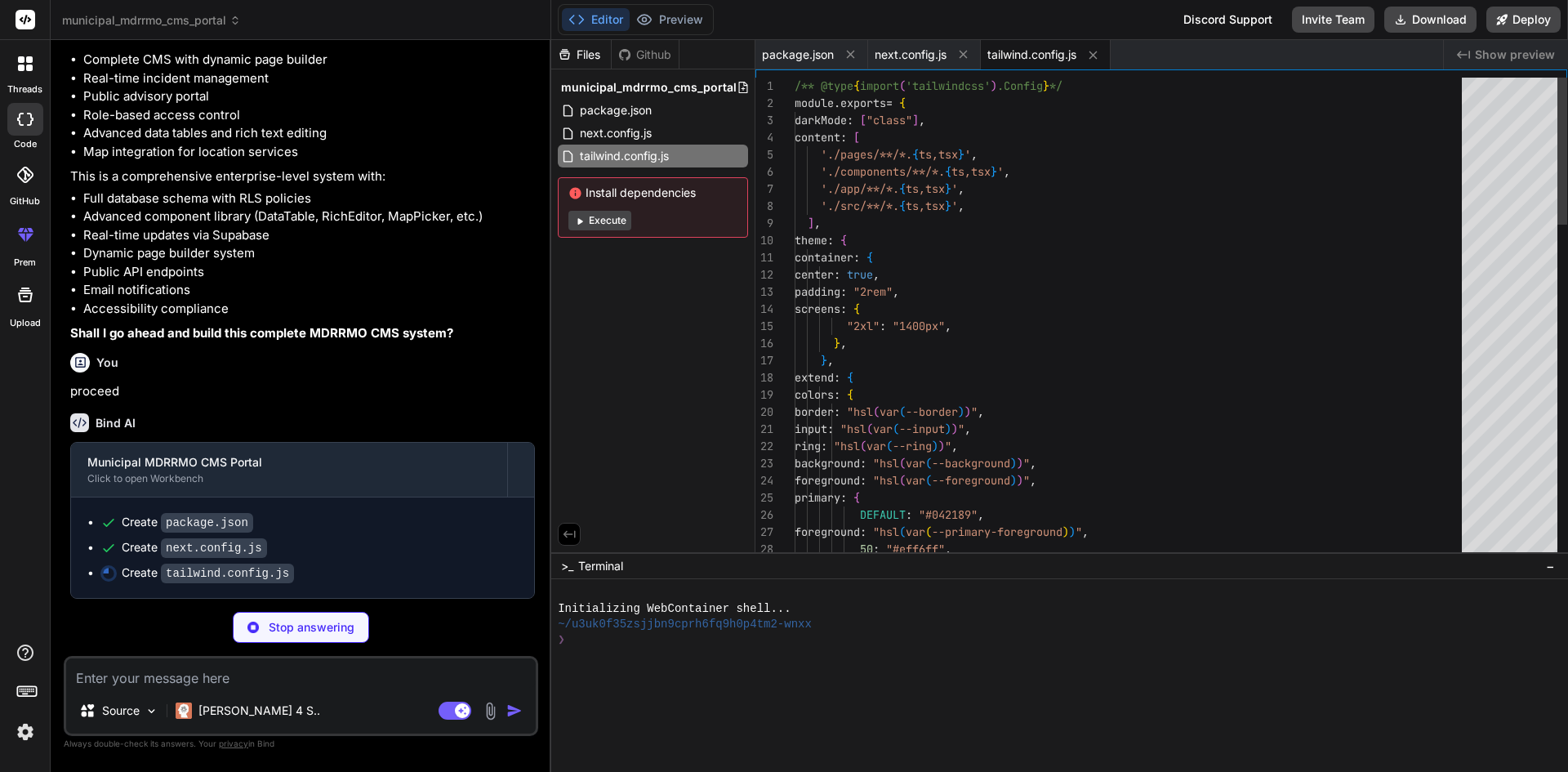
click at [198, 517] on code "package.json" at bounding box center [206, 523] width 92 height 20
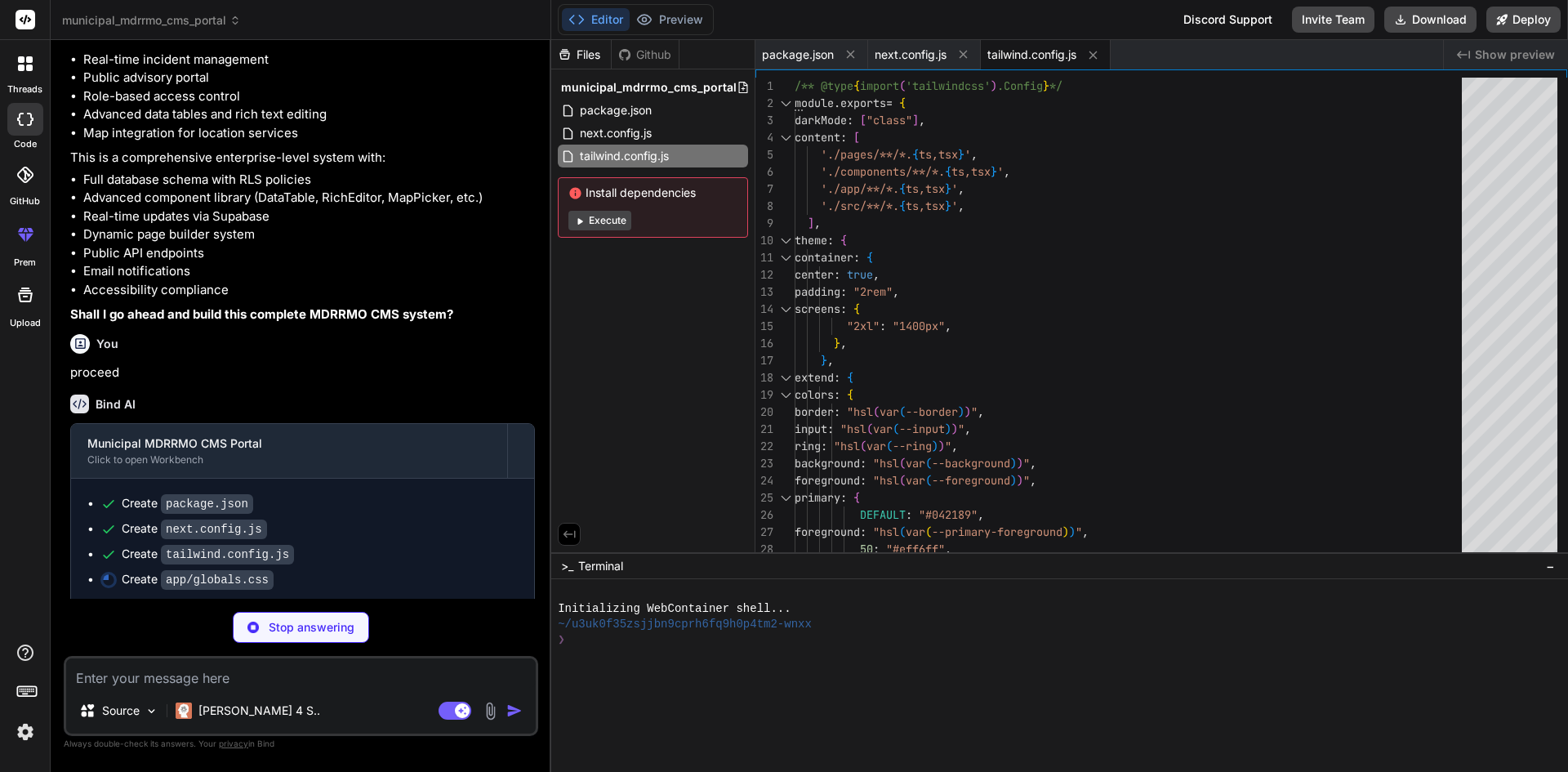
click at [192, 513] on code "package.json" at bounding box center [206, 504] width 92 height 20
click at [610, 98] on div "municipal_mdrrmo_cms_portal" at bounding box center [653, 87] width 190 height 23
type textarea "x"
click at [598, 119] on span "package.json" at bounding box center [615, 110] width 75 height 20
type textarea ""supabase": "^1.123.4" } }"
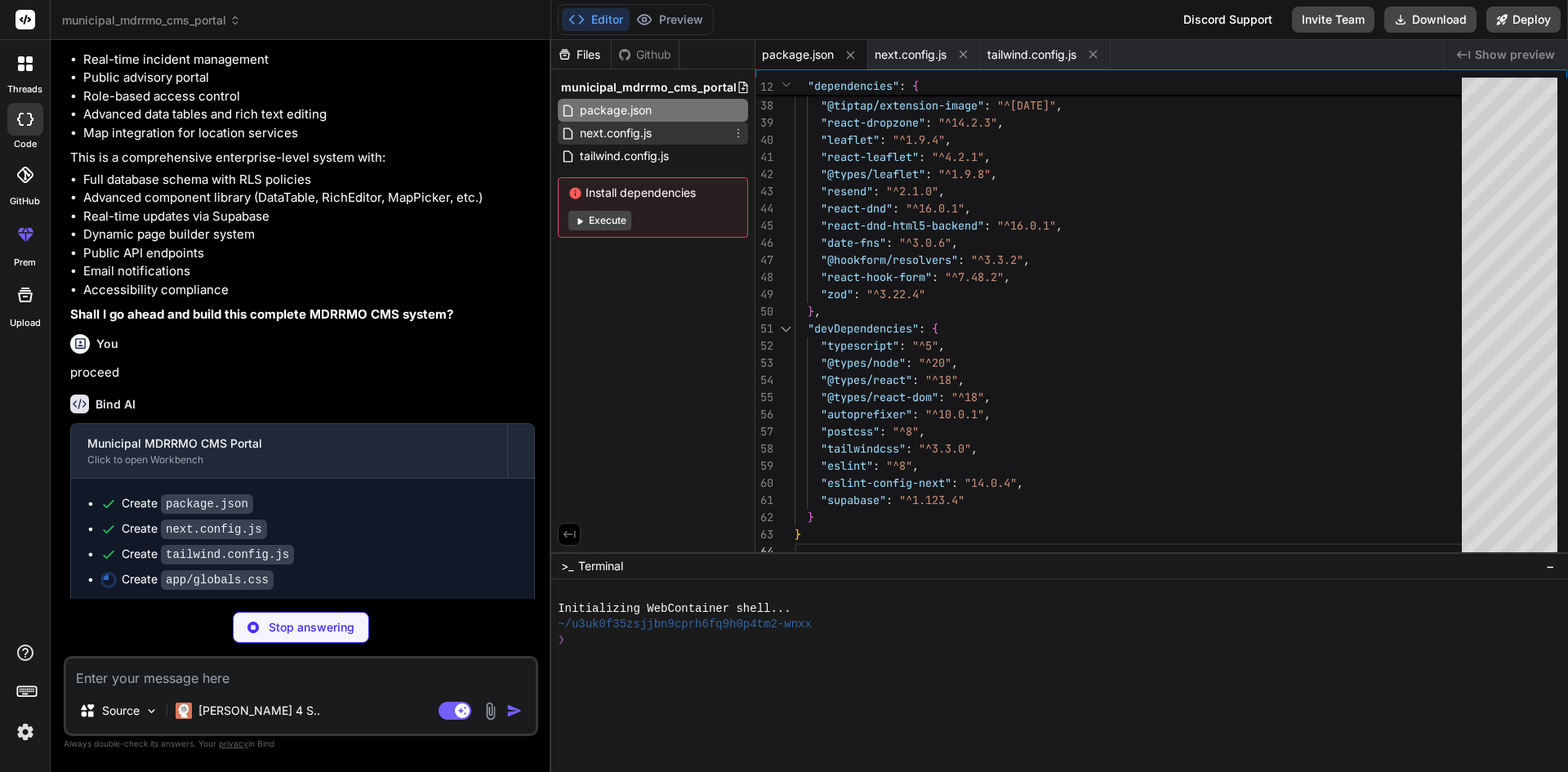
type textarea "x"
click at [623, 140] on span "next.config.js" at bounding box center [615, 133] width 75 height 20
type textarea "}, ], }, experimental: { serverActions: true, }, } module.exports = nextConfig"
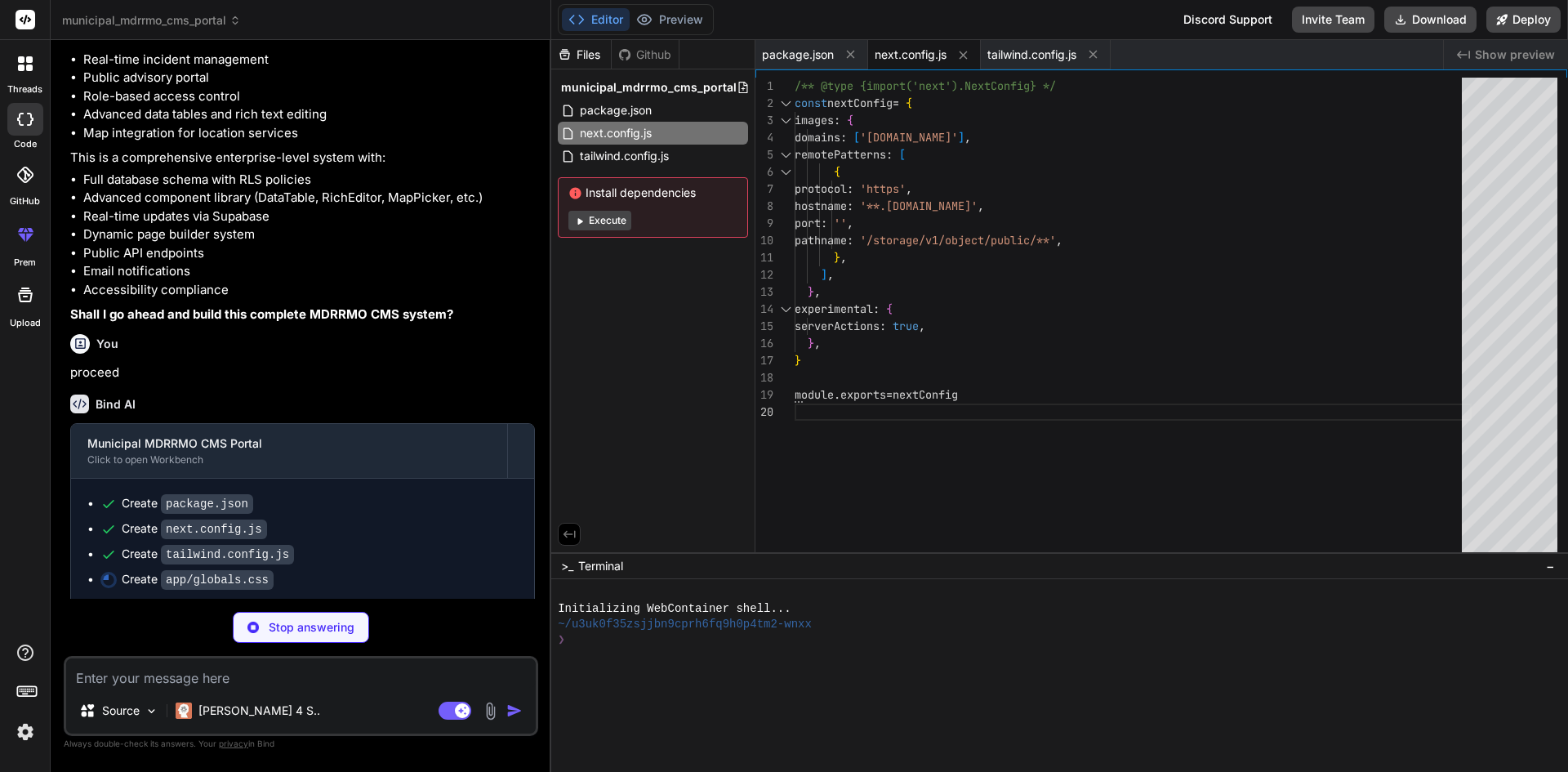
type textarea "x"
type textarea "}"
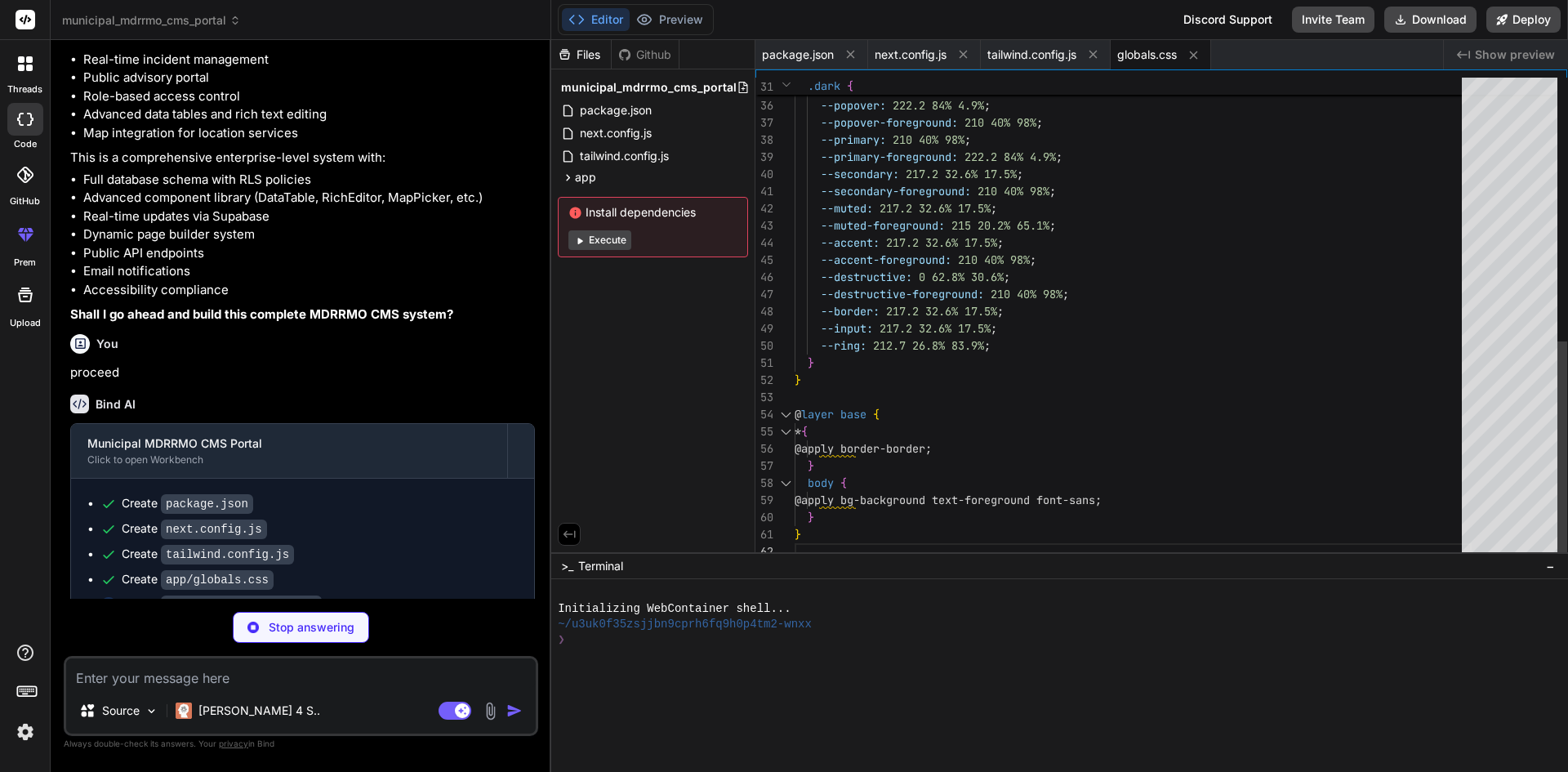
type textarea "x"
type textarea "import { createBrowserClient } from '@supabase/ssr' export const createClient =…"
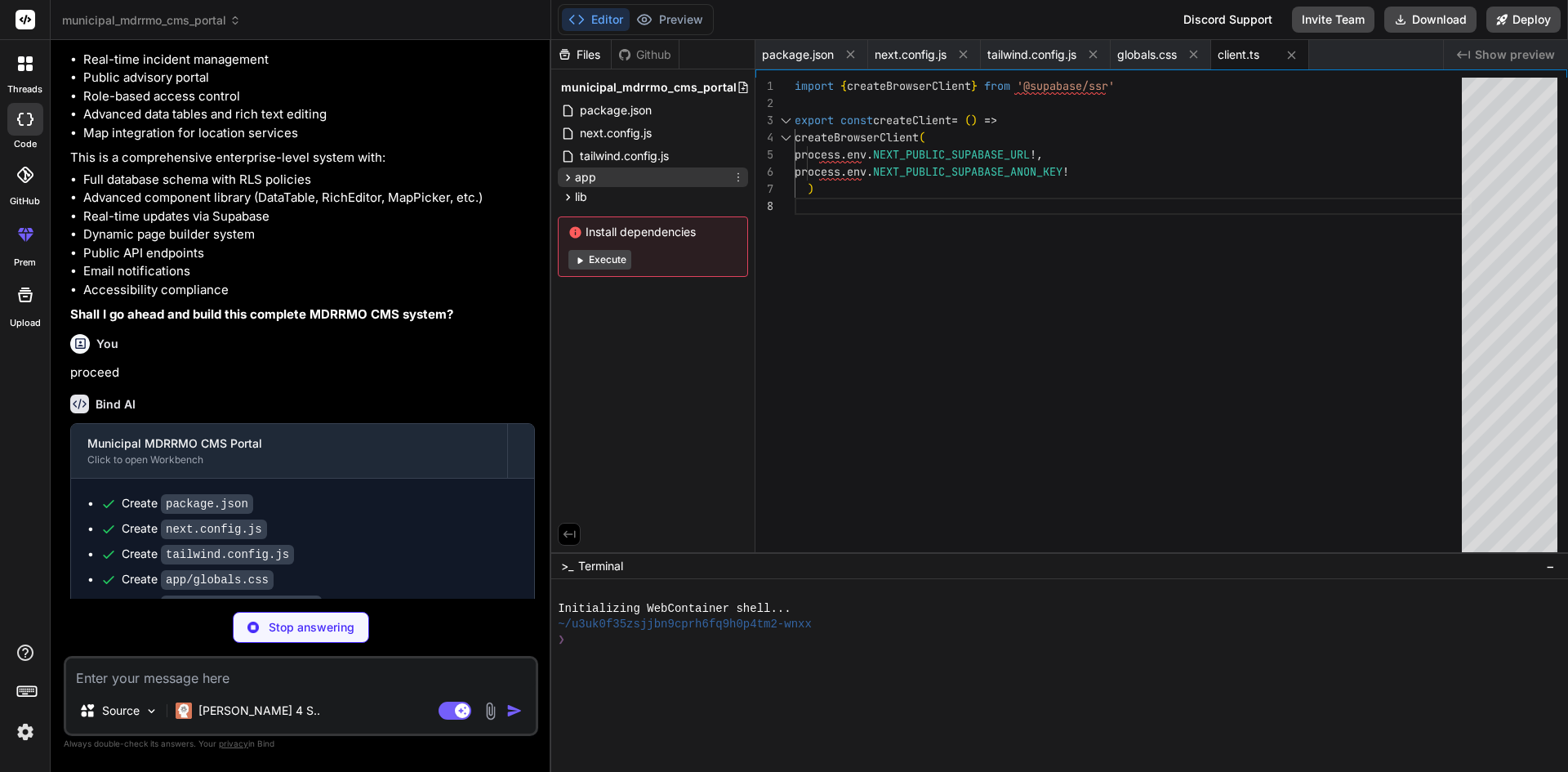
click at [564, 177] on icon at bounding box center [567, 178] width 14 height 14
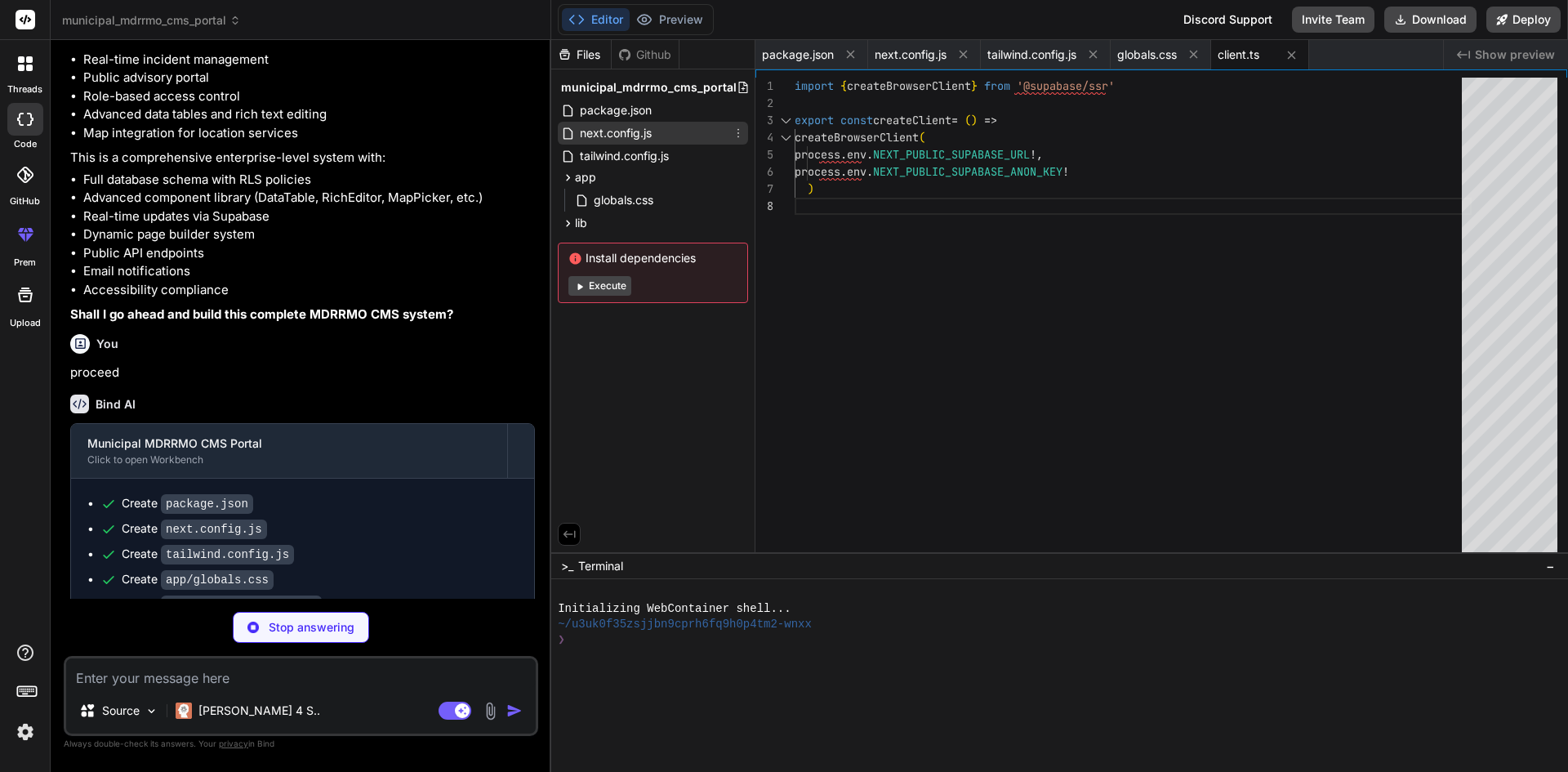
type textarea "x"
click at [634, 132] on span "next.config.js" at bounding box center [615, 133] width 75 height 20
type textarea "}, ], }, experimental: { serverActions: true, }, } module.exports = nextConfig"
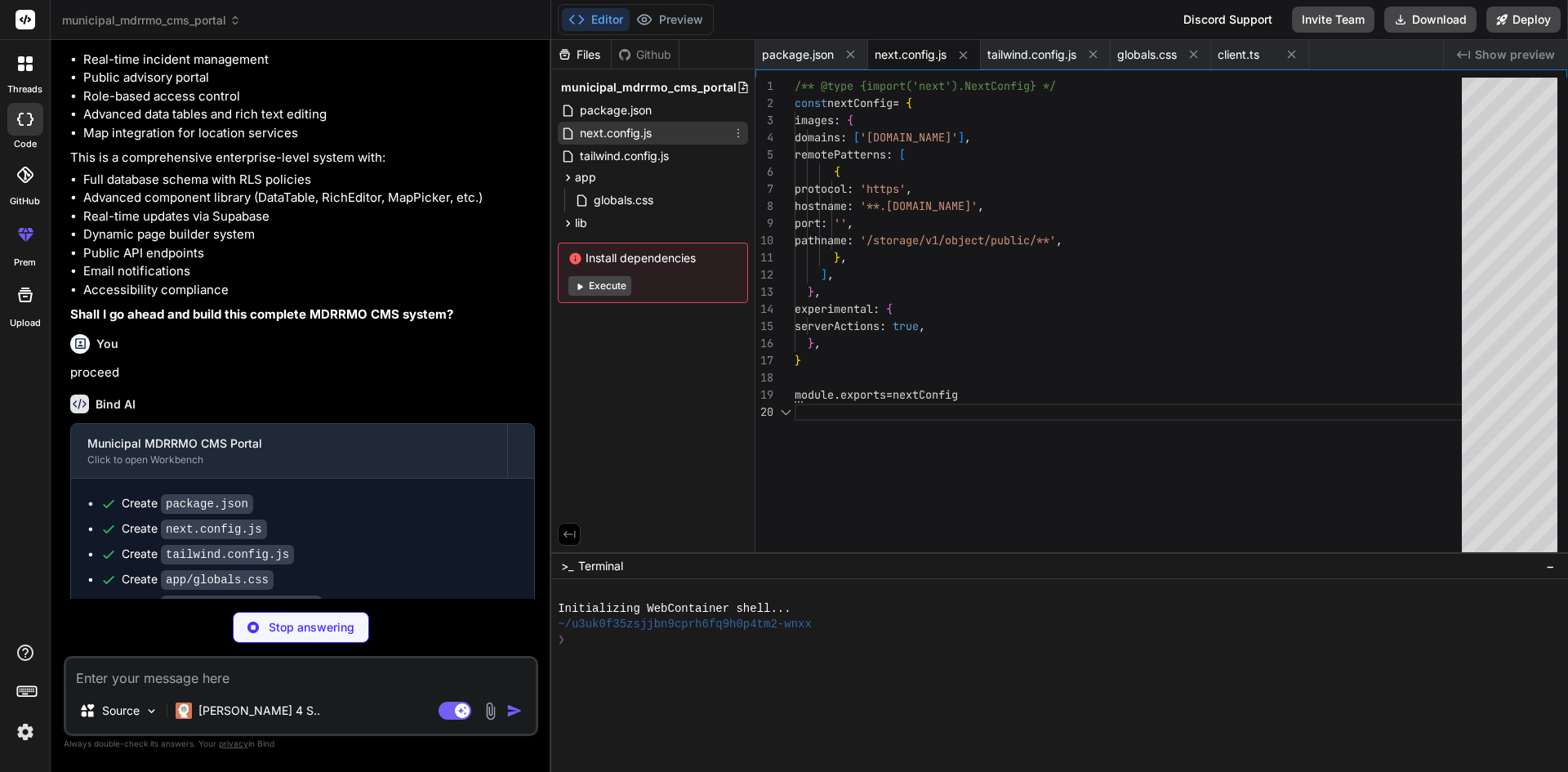
type textarea "x"
type textarea "}, } ) }"
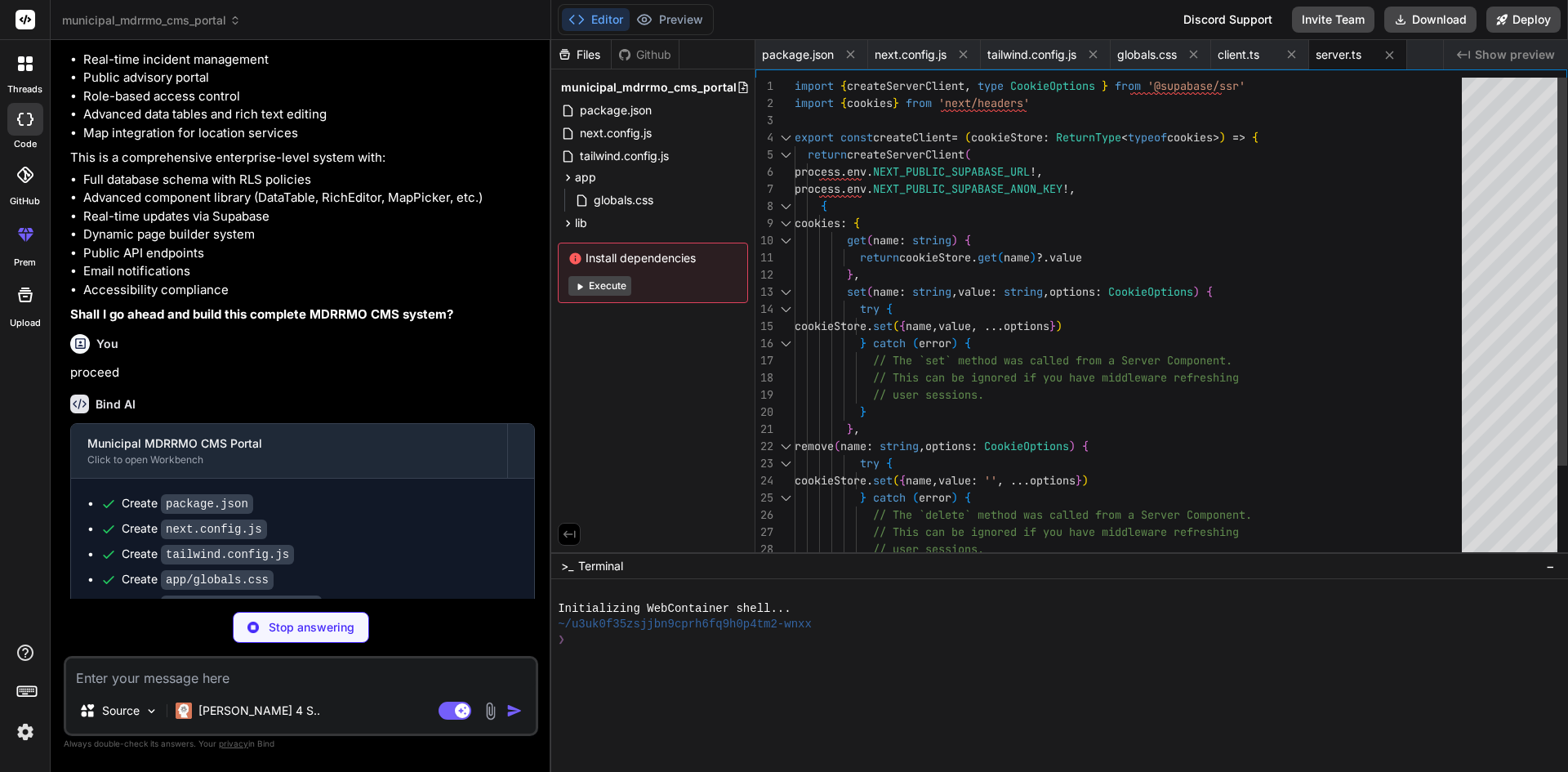
type textarea "x"
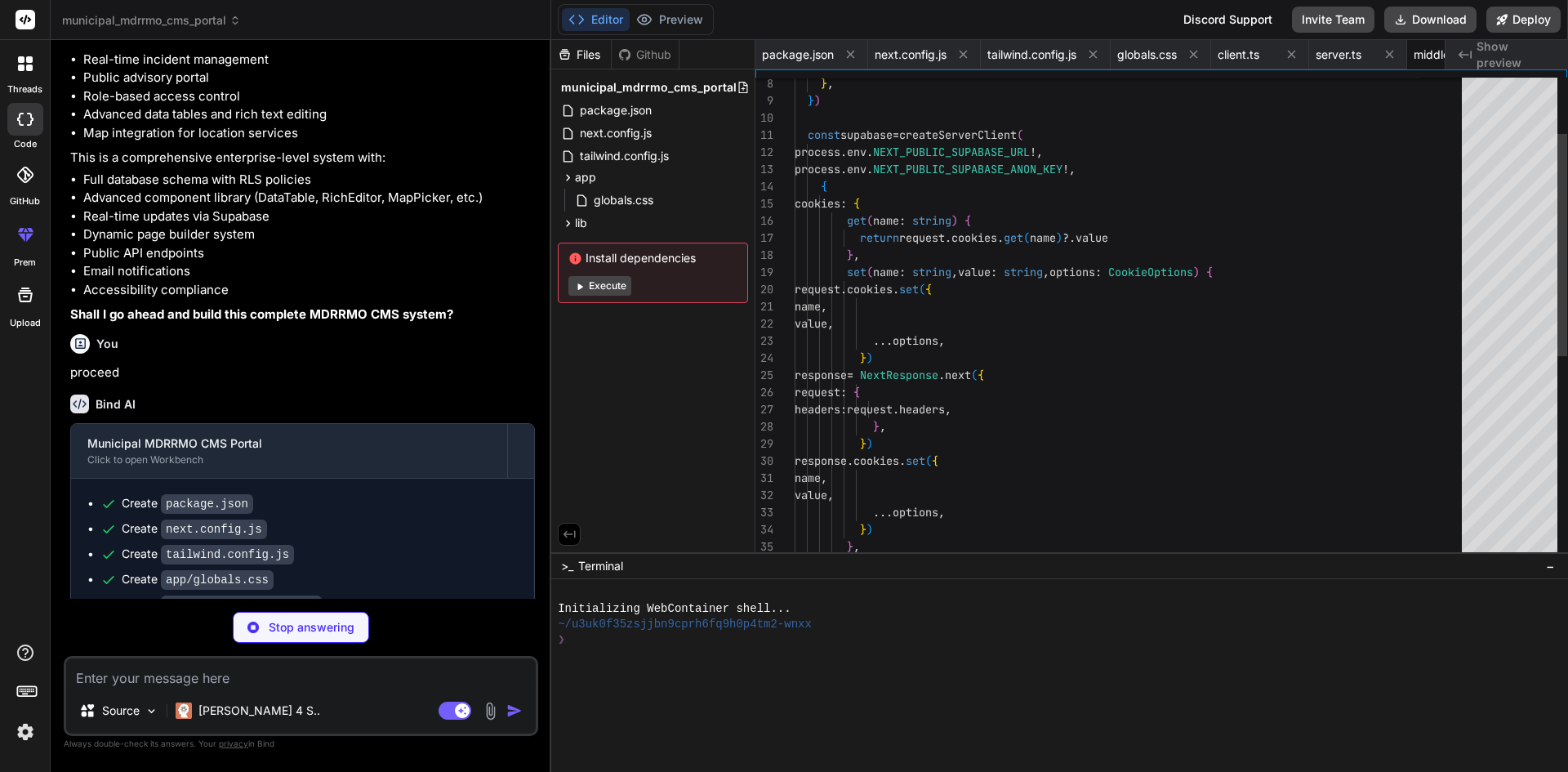
scroll to position [0, 84]
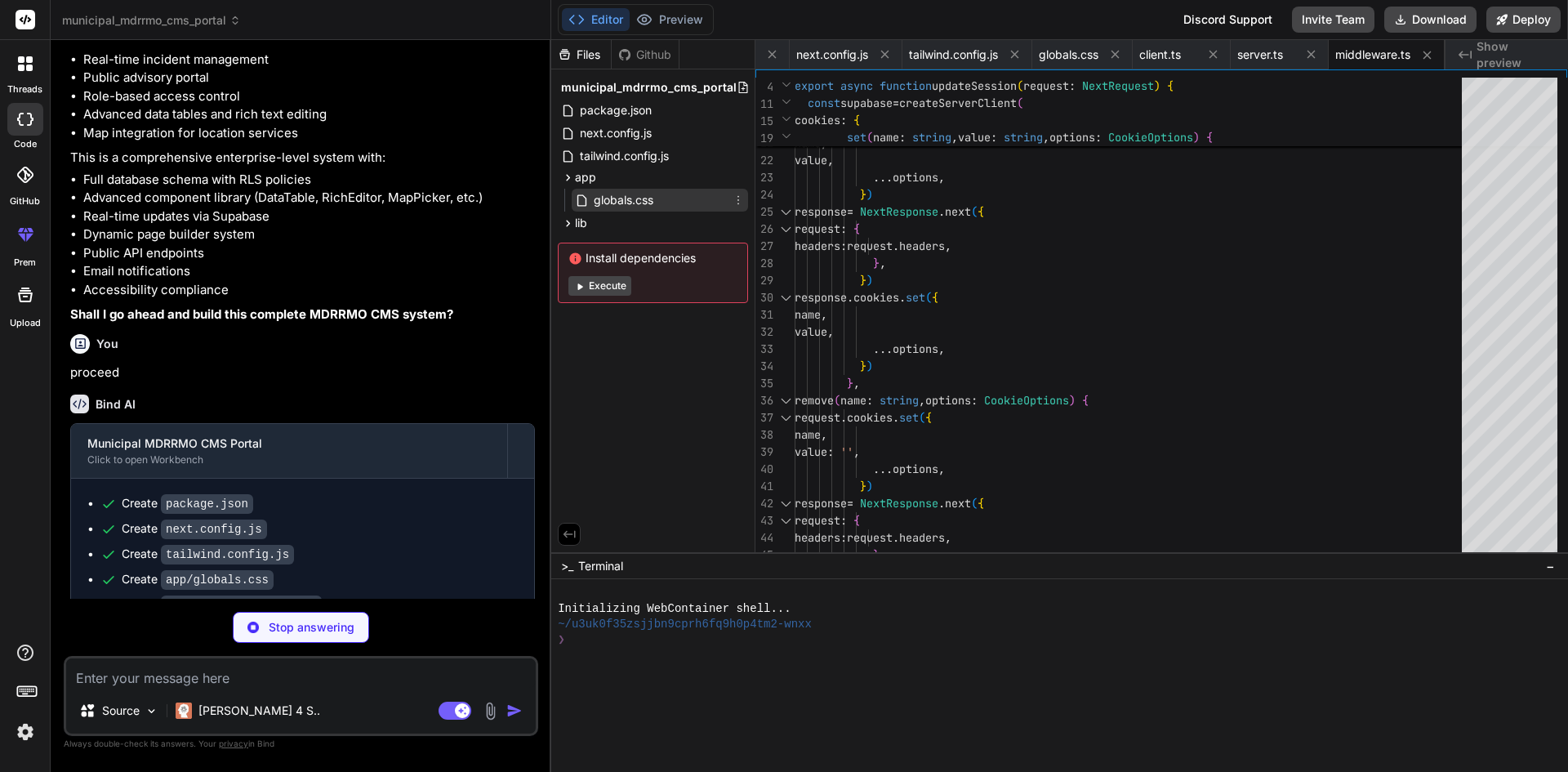
type textarea "x"
type textarea "], }"
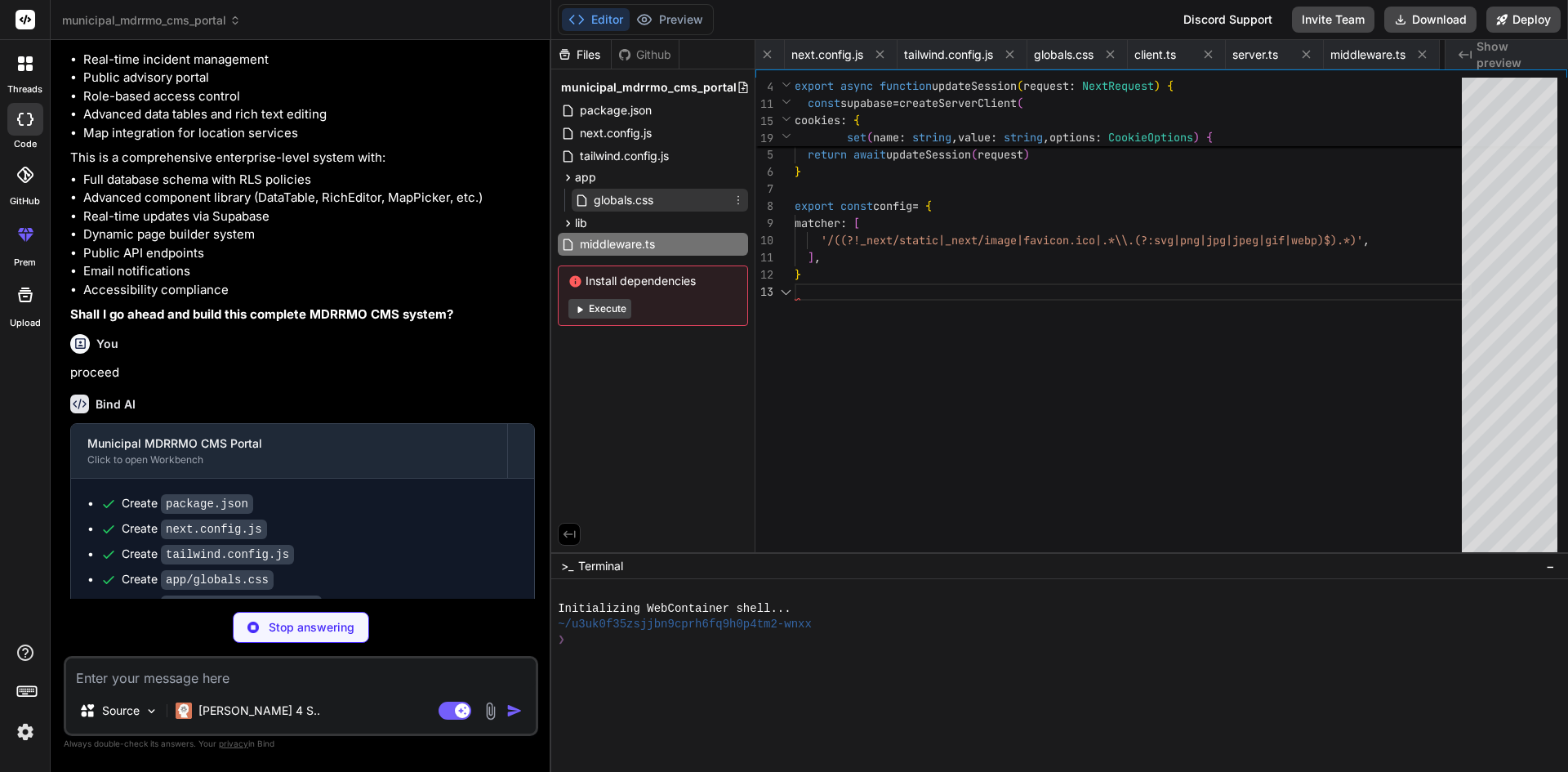
scroll to position [0, 201]
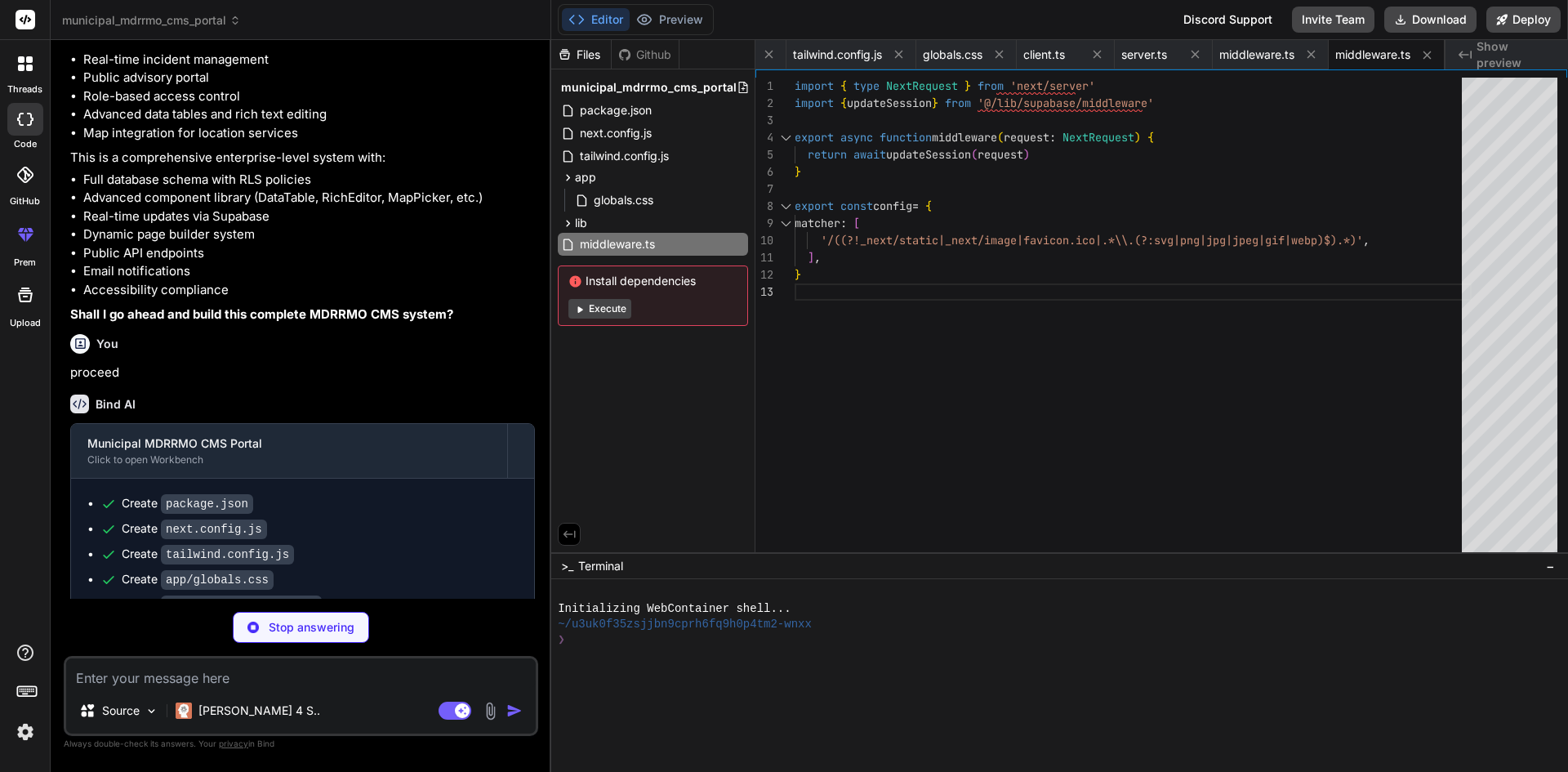
type textarea "x"
type textarea "import { type ClassValue, clsx } from "clsx" import { twMerge } from "tailwind-…"
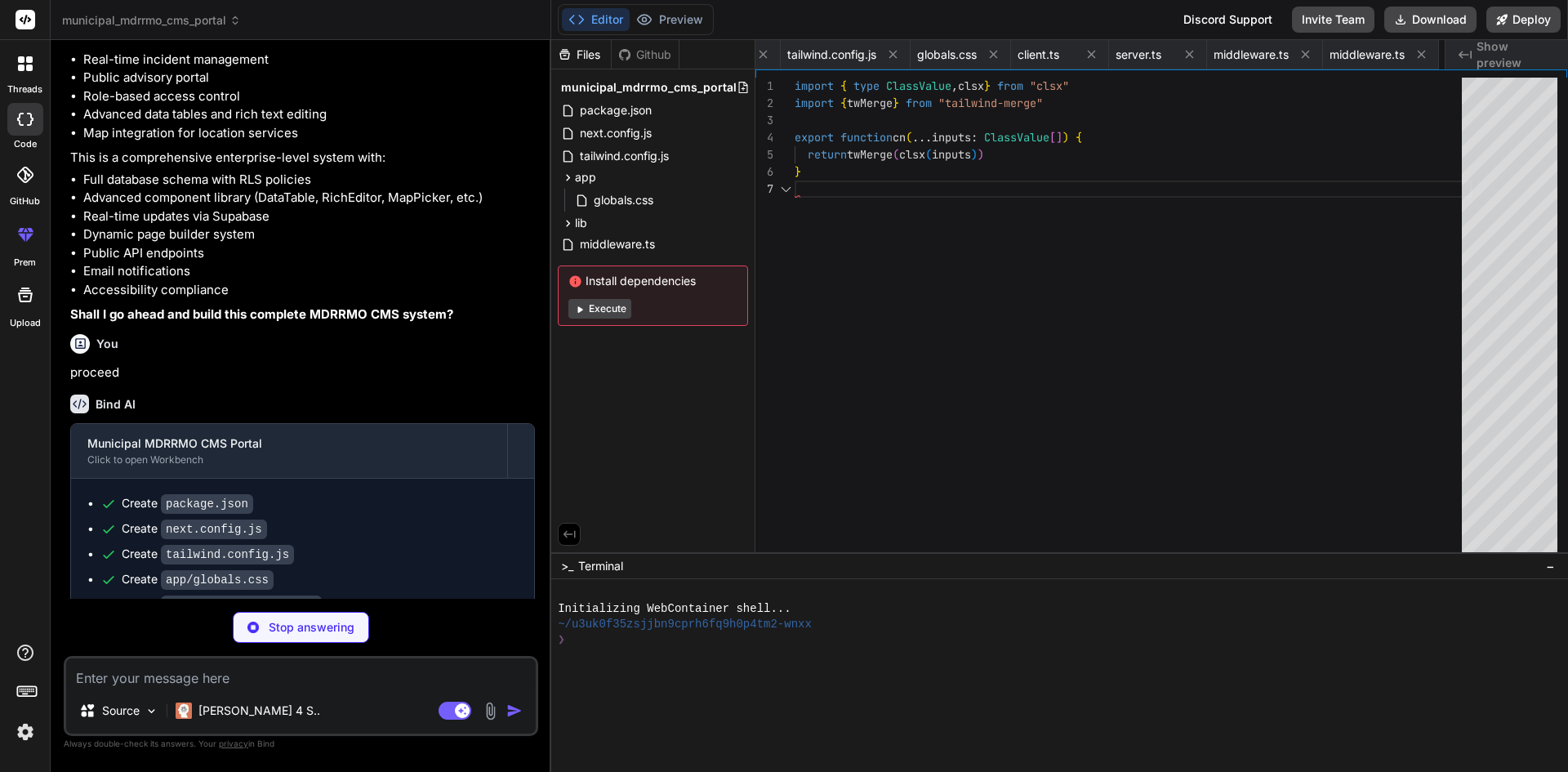
scroll to position [0, 298]
click at [616, 185] on div "app" at bounding box center [653, 177] width 190 height 20
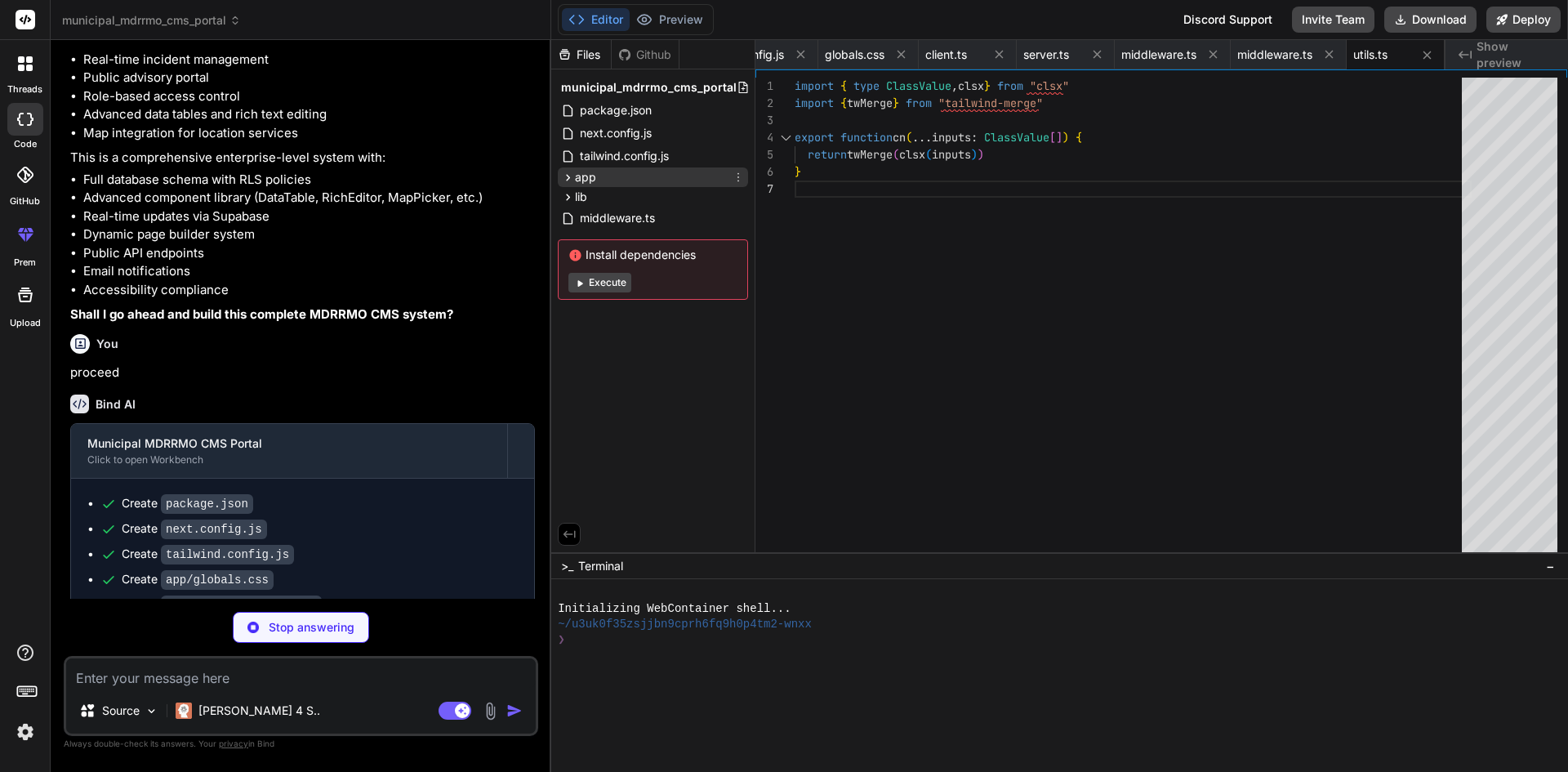
click at [616, 185] on div "app" at bounding box center [653, 177] width 190 height 20
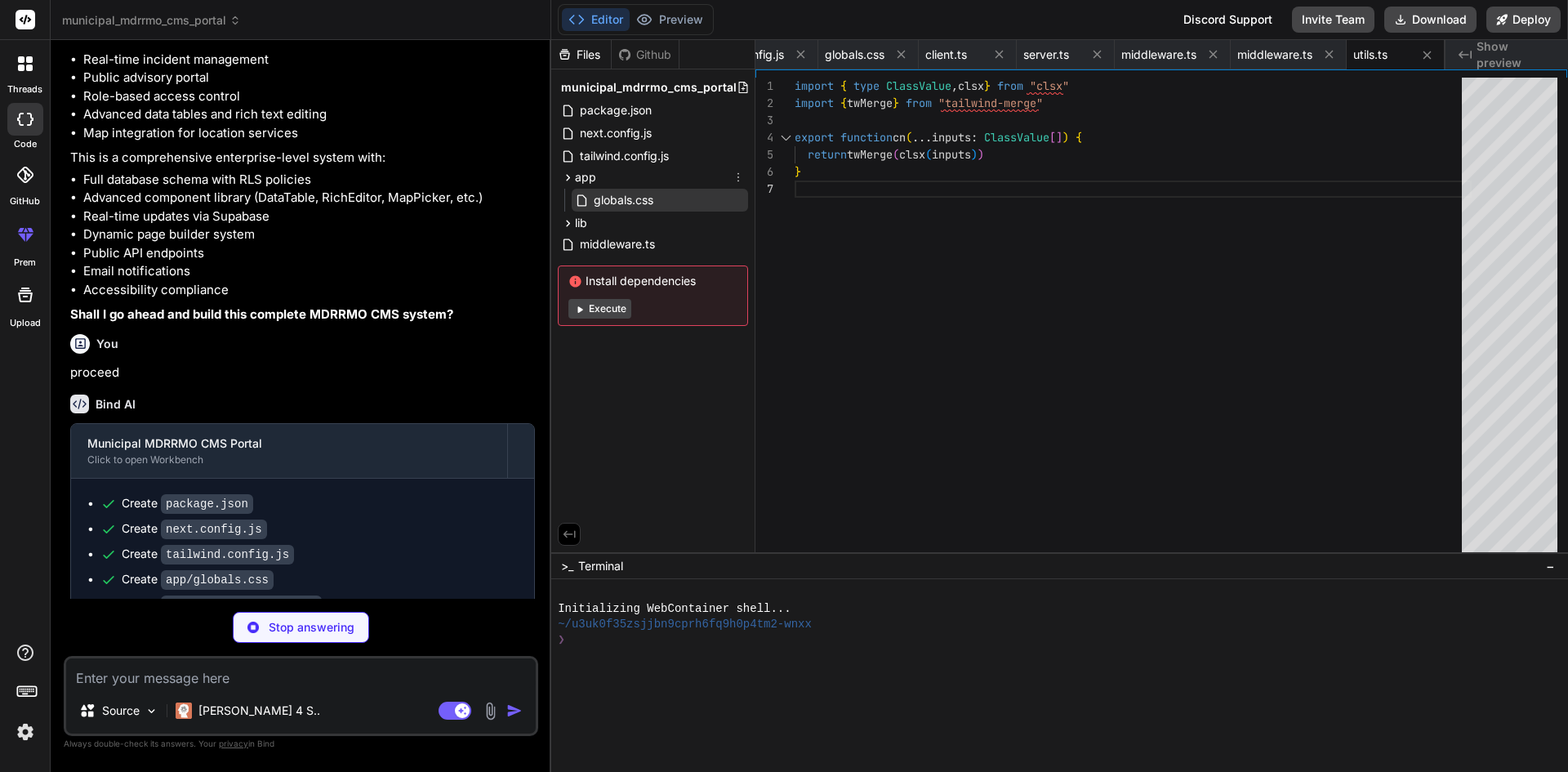
type textarea "x"
click at [614, 198] on span "globals.css" at bounding box center [623, 200] width 63 height 20
type textarea "}"
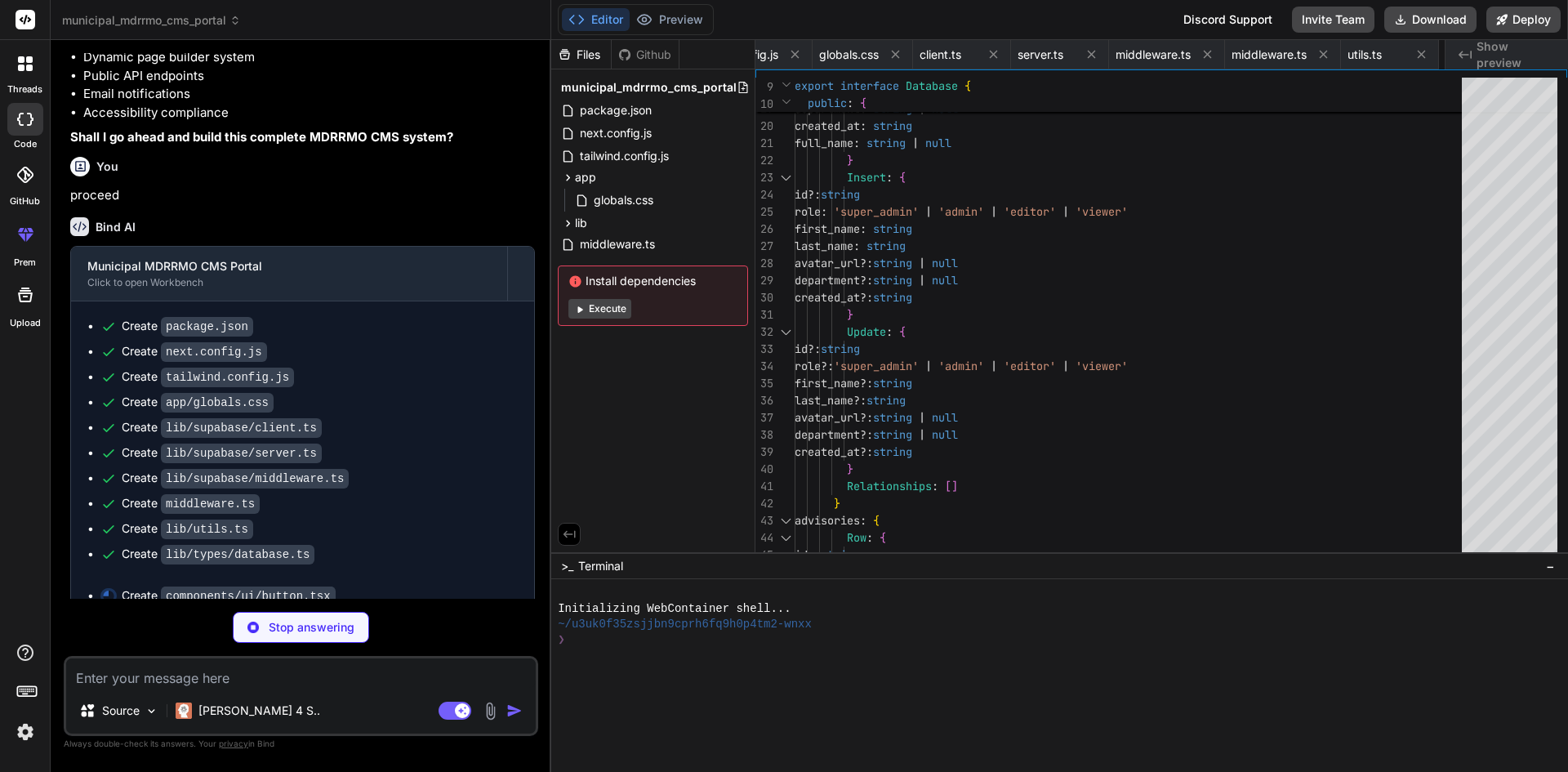
scroll to position [0, 402]
type textarea "x"
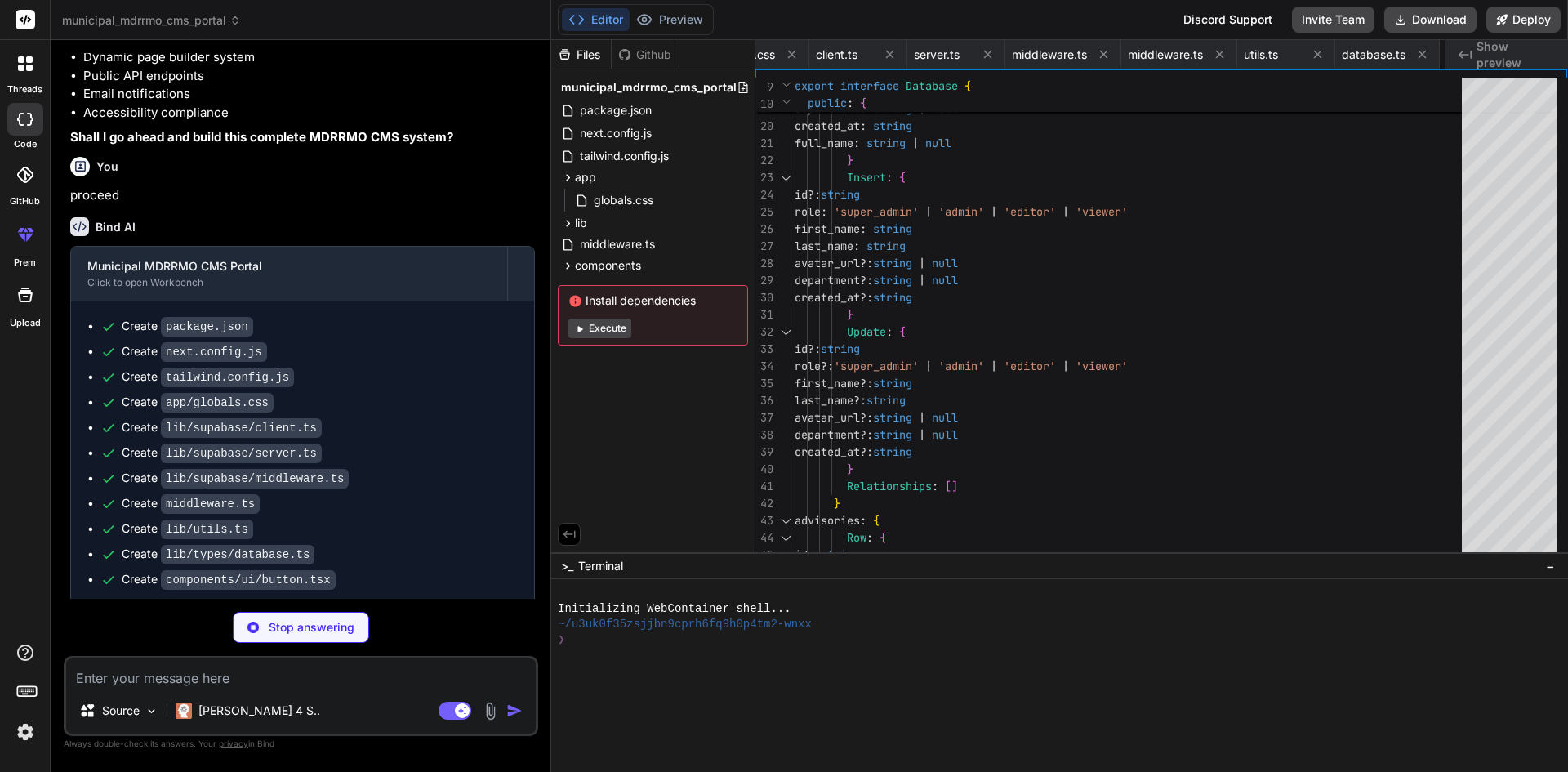
scroll to position [0, 500]
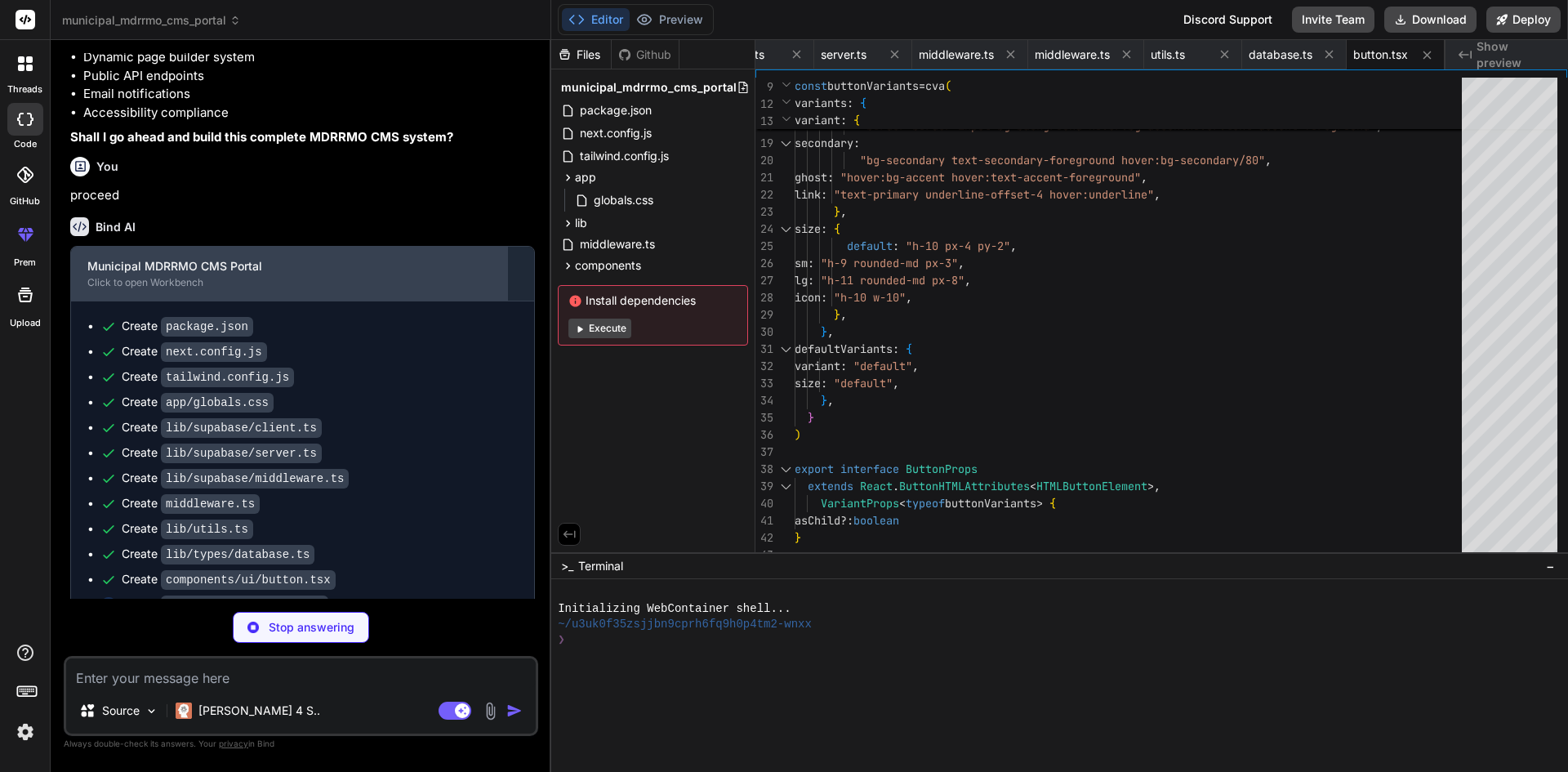
type textarea "x"
type textarea "ref={ref} {...props} /> ) } ) Input.displayName = "Input" export { Input }"
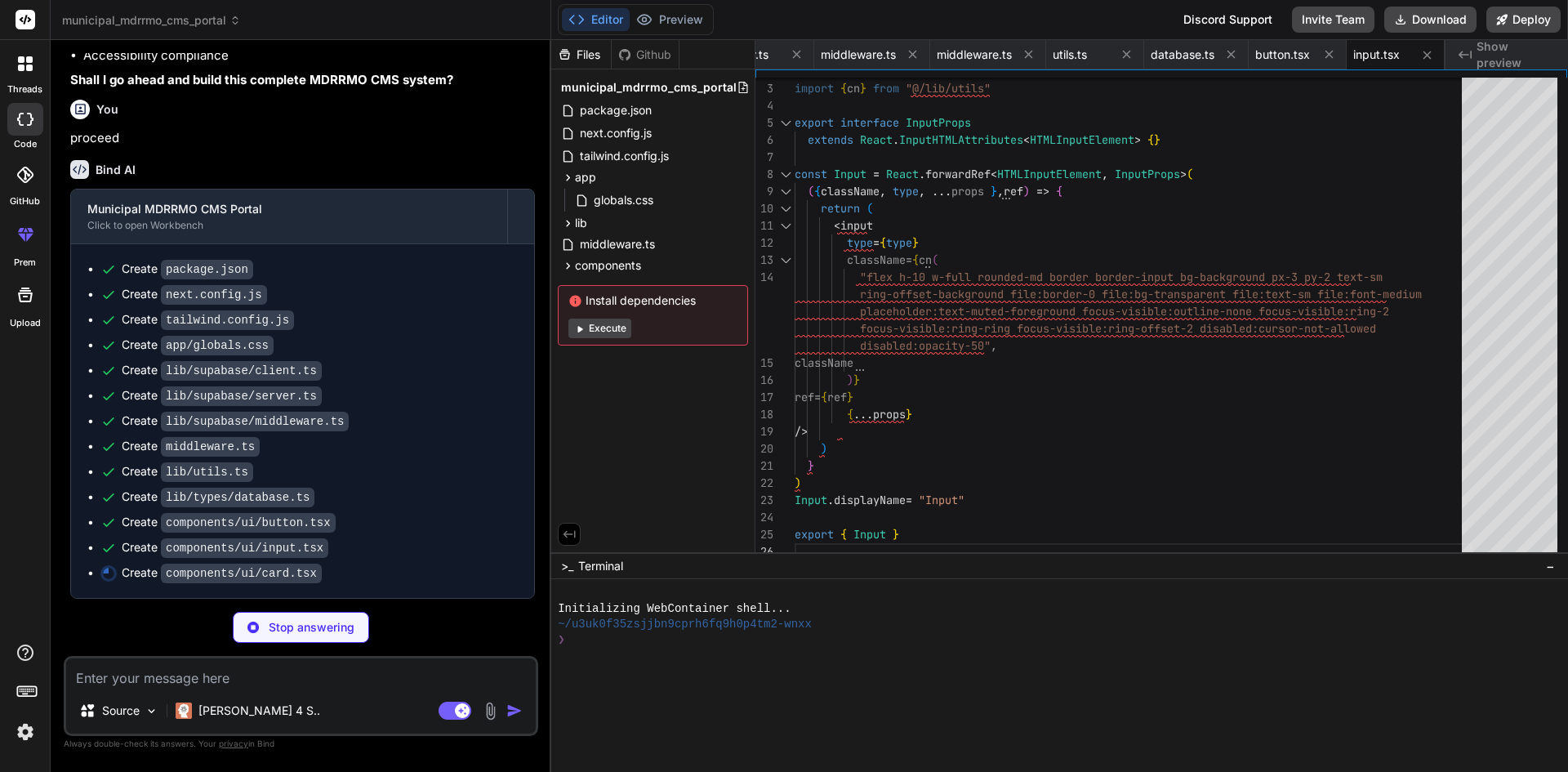
scroll to position [2782, 0]
click at [571, 266] on icon at bounding box center [567, 265] width 14 height 14
click at [583, 287] on icon at bounding box center [583, 286] width 4 height 7
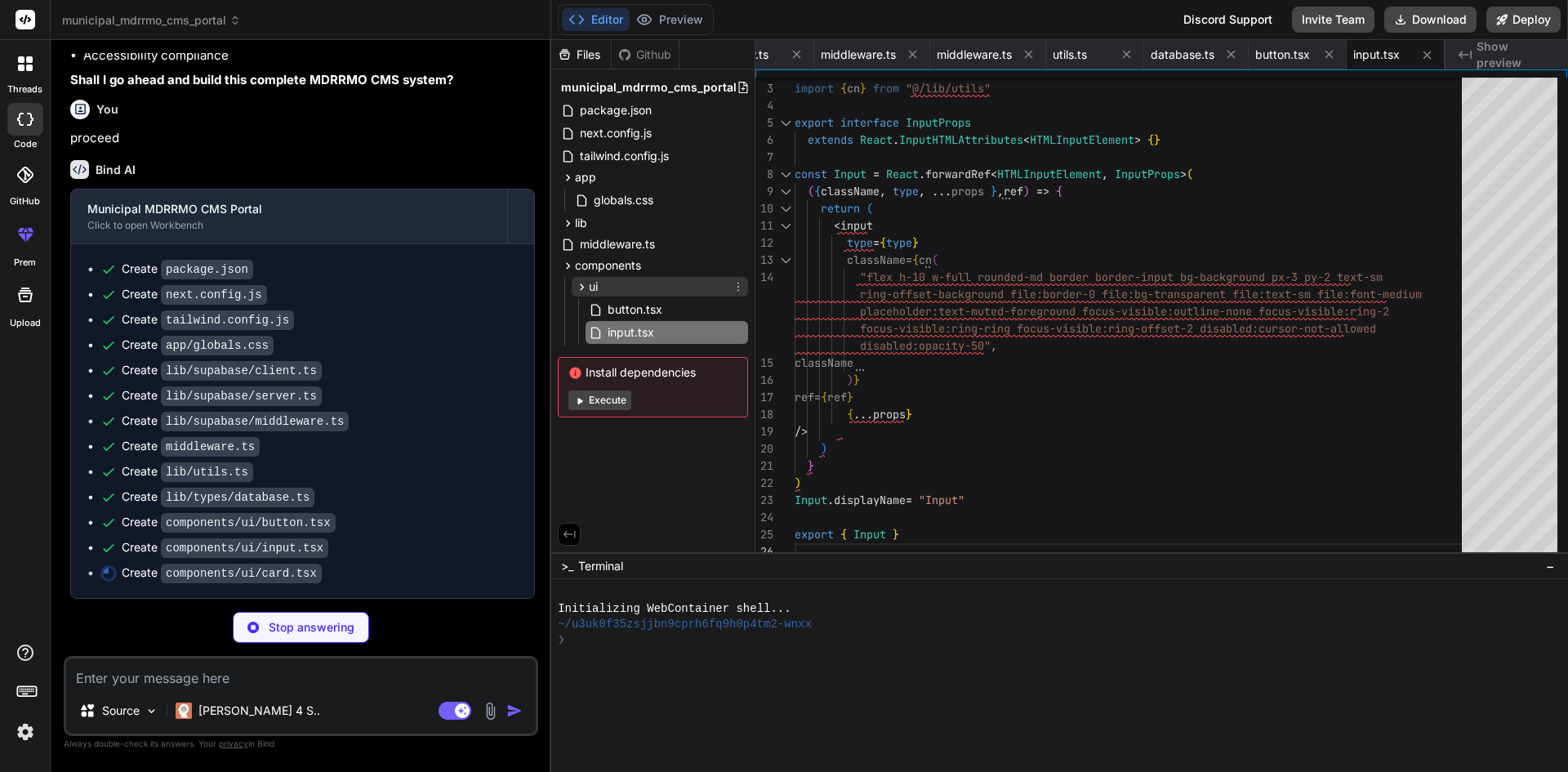
type textarea "x"
type textarea "<div ref={ref} className={cn("flex items-center p-6 pt-0", className)} {...prop…"
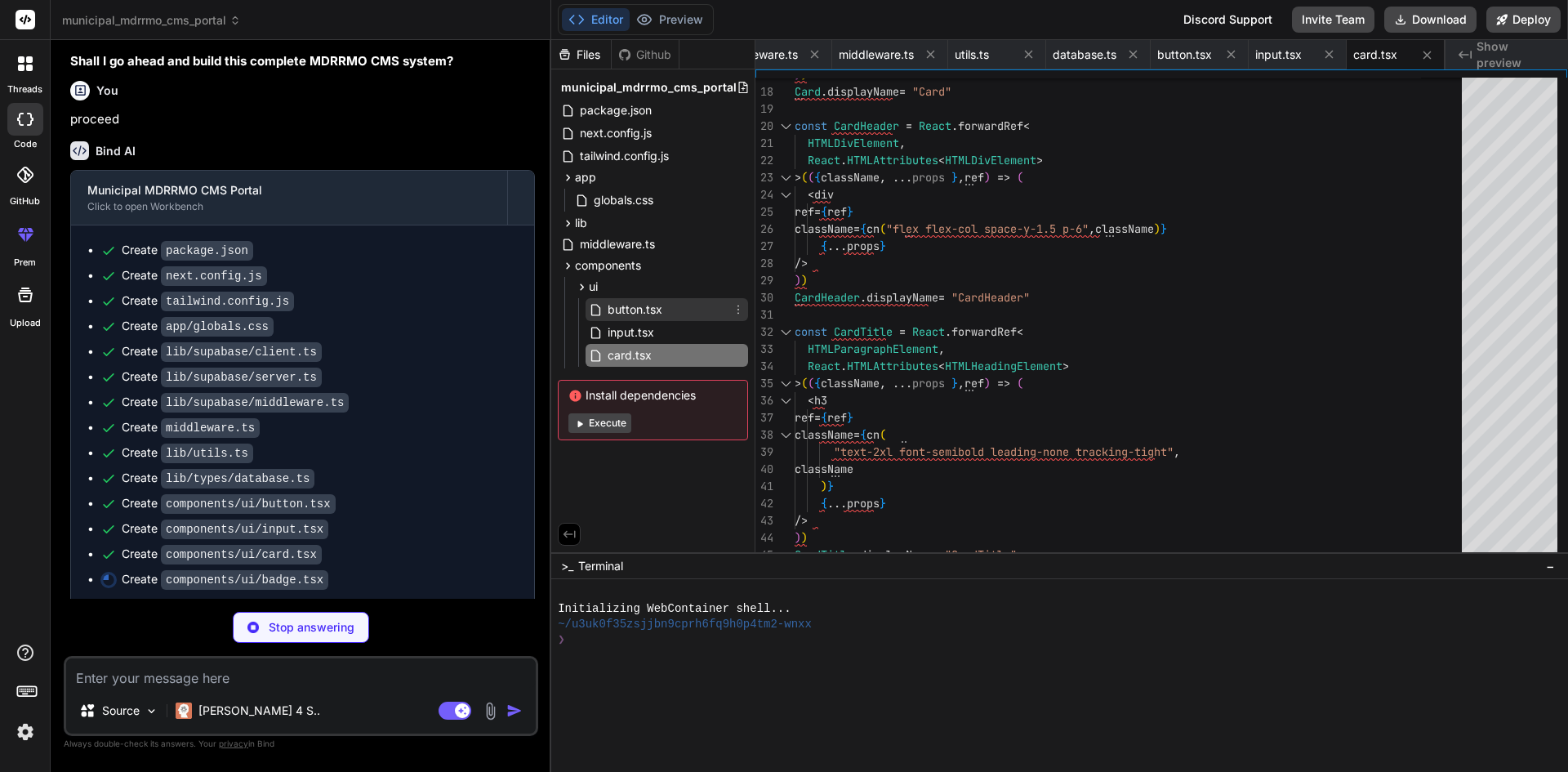
type textarea "x"
click at [622, 306] on span "button.tsx" at bounding box center [635, 309] width 58 height 20
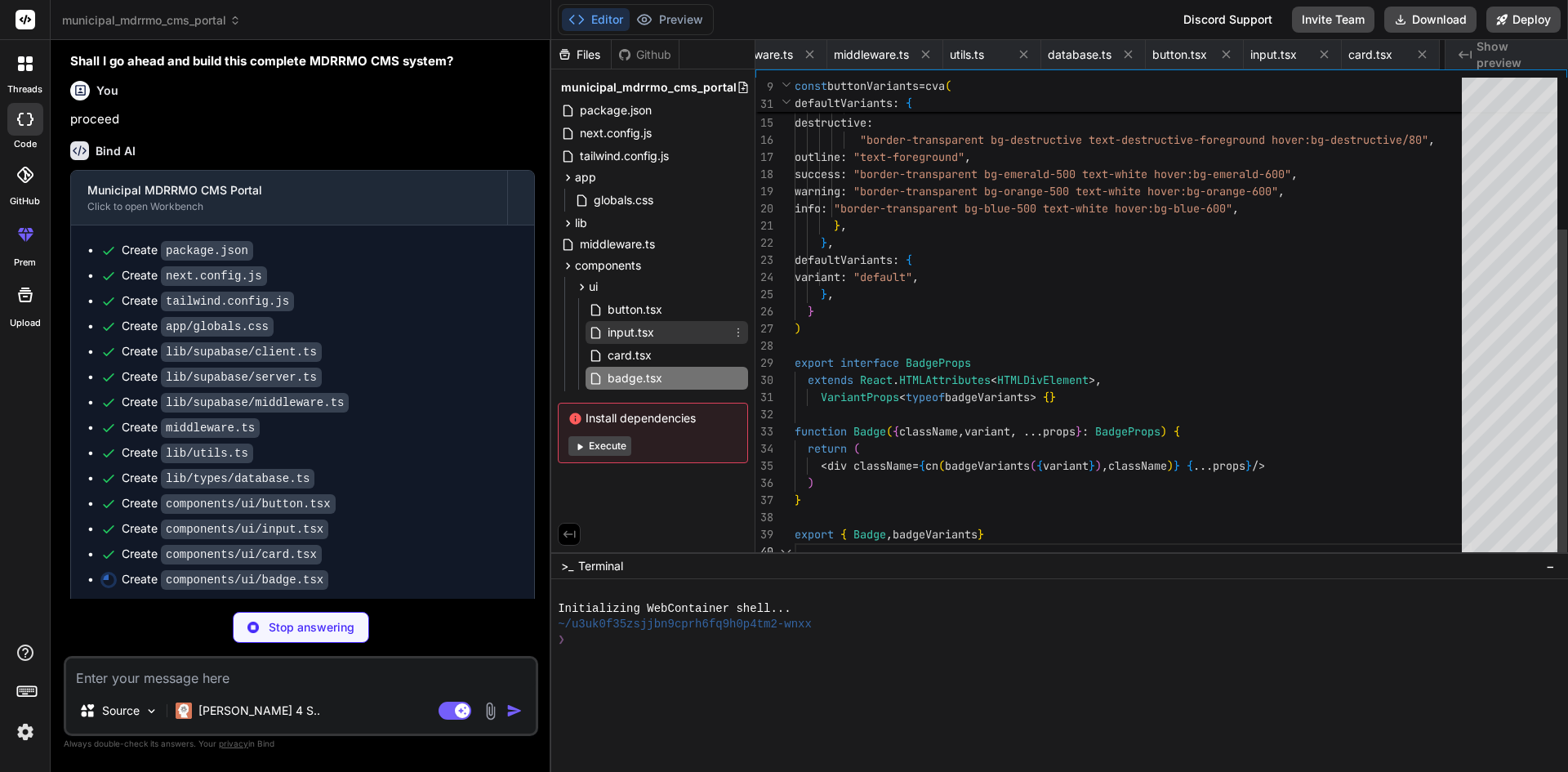
scroll to position [0, 794]
type textarea "x"
click at [646, 335] on span "input.tsx" at bounding box center [631, 332] width 49 height 20
type textarea "ref={ref} {...props} /> ) } ) Input.displayName = "Input" export { Input }"
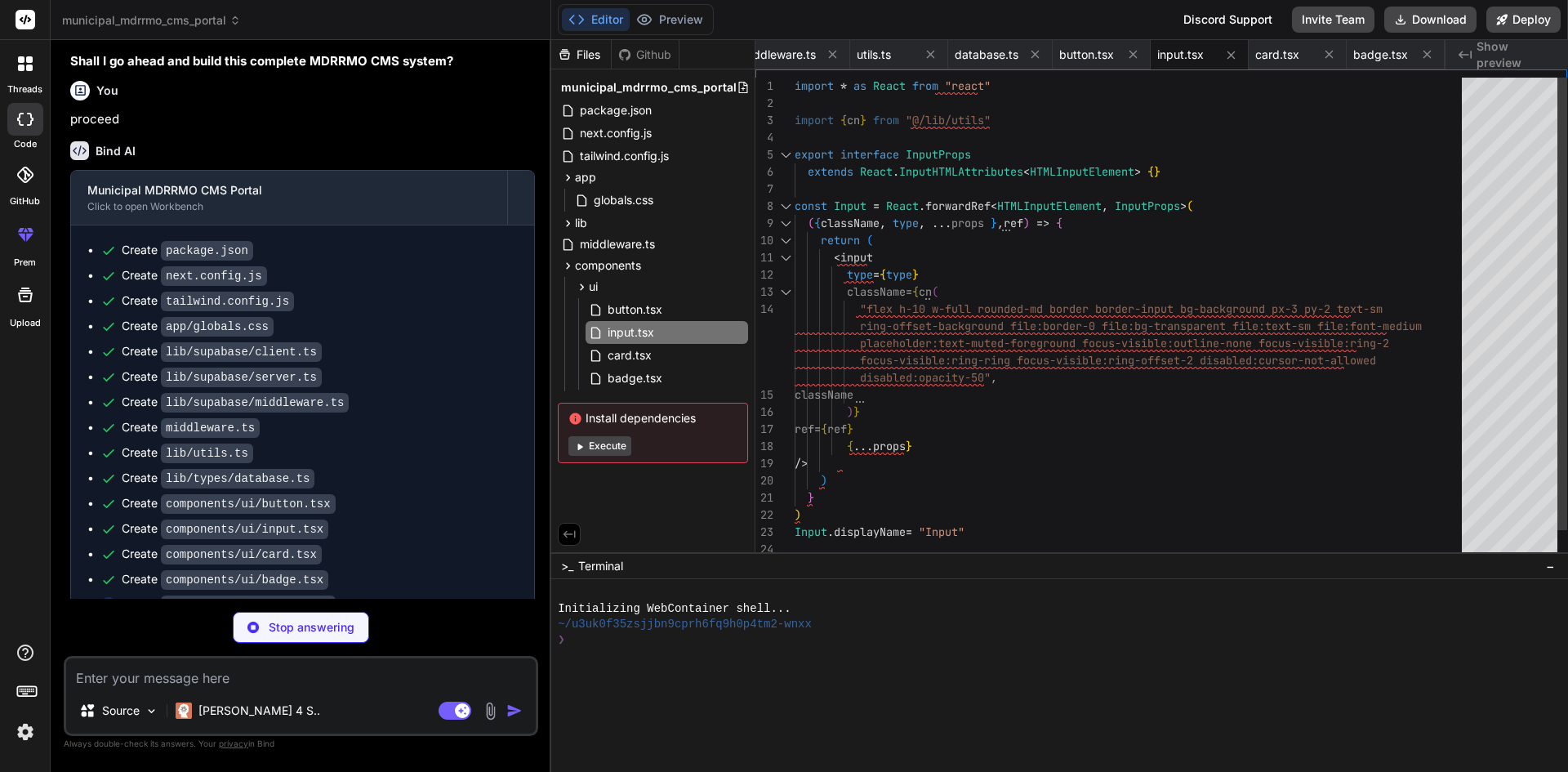
type textarea "x"
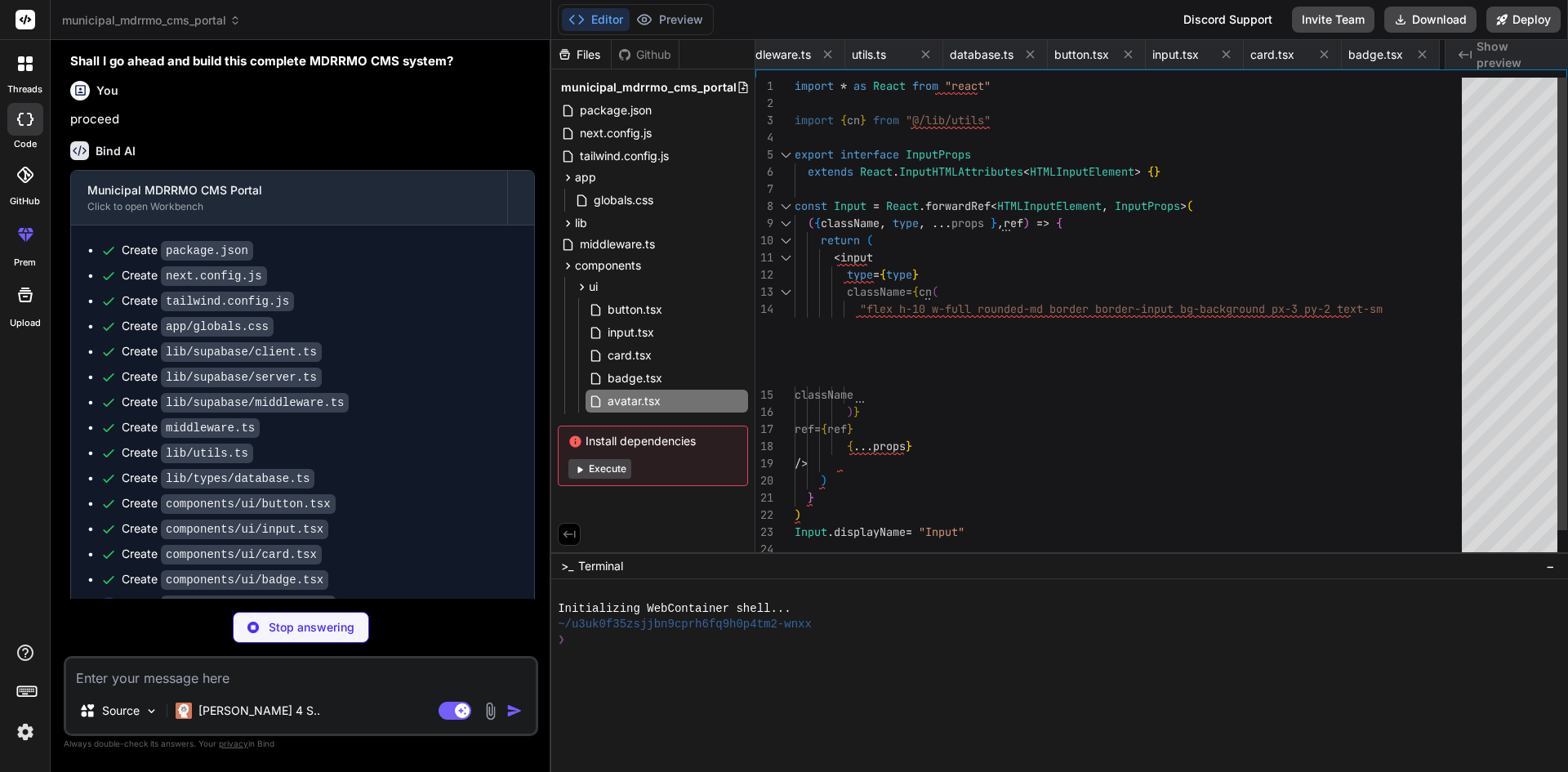
scroll to position [0, 891]
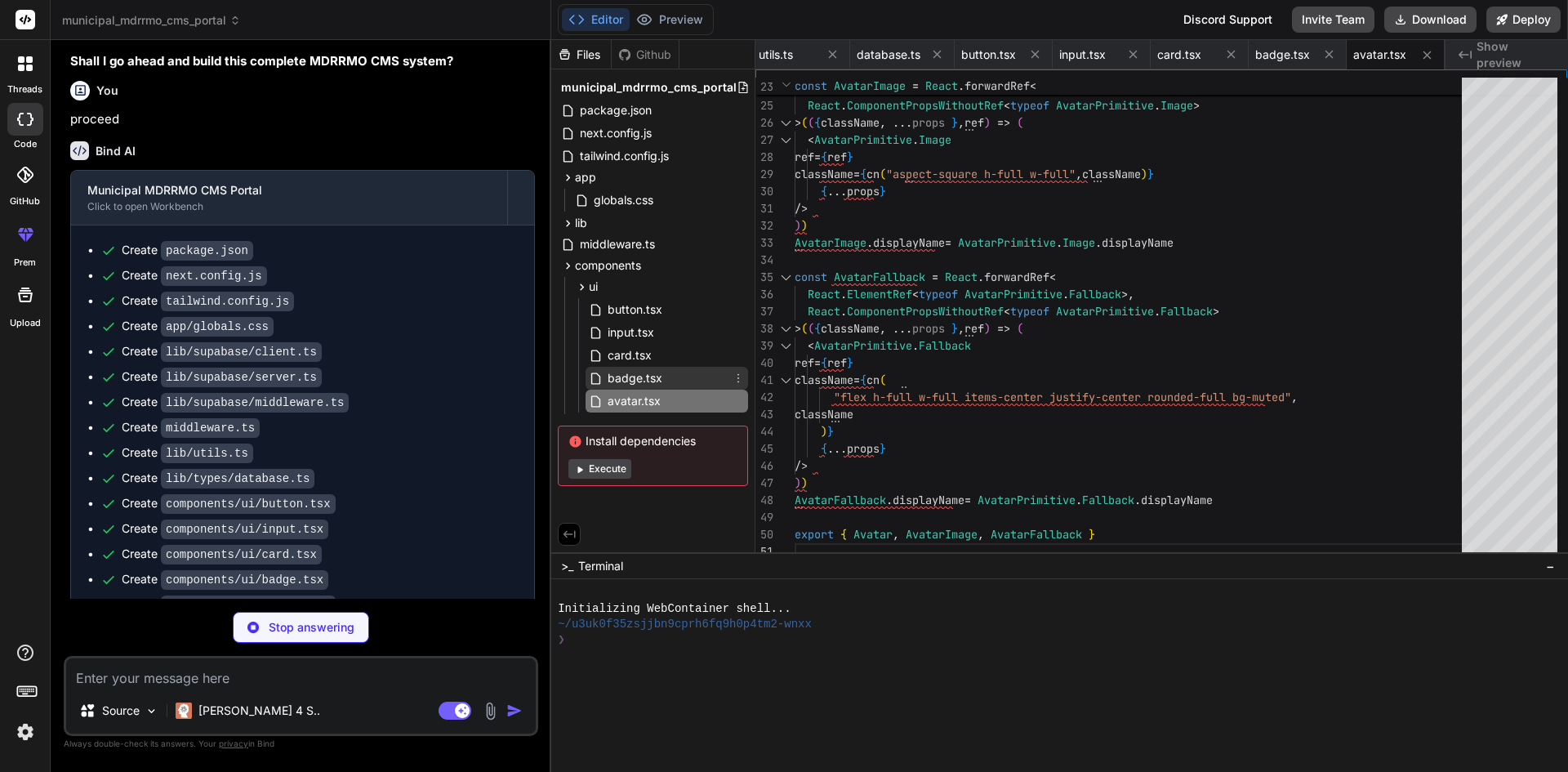
click at [700, 376] on div "badge.tsx" at bounding box center [666, 378] width 163 height 23
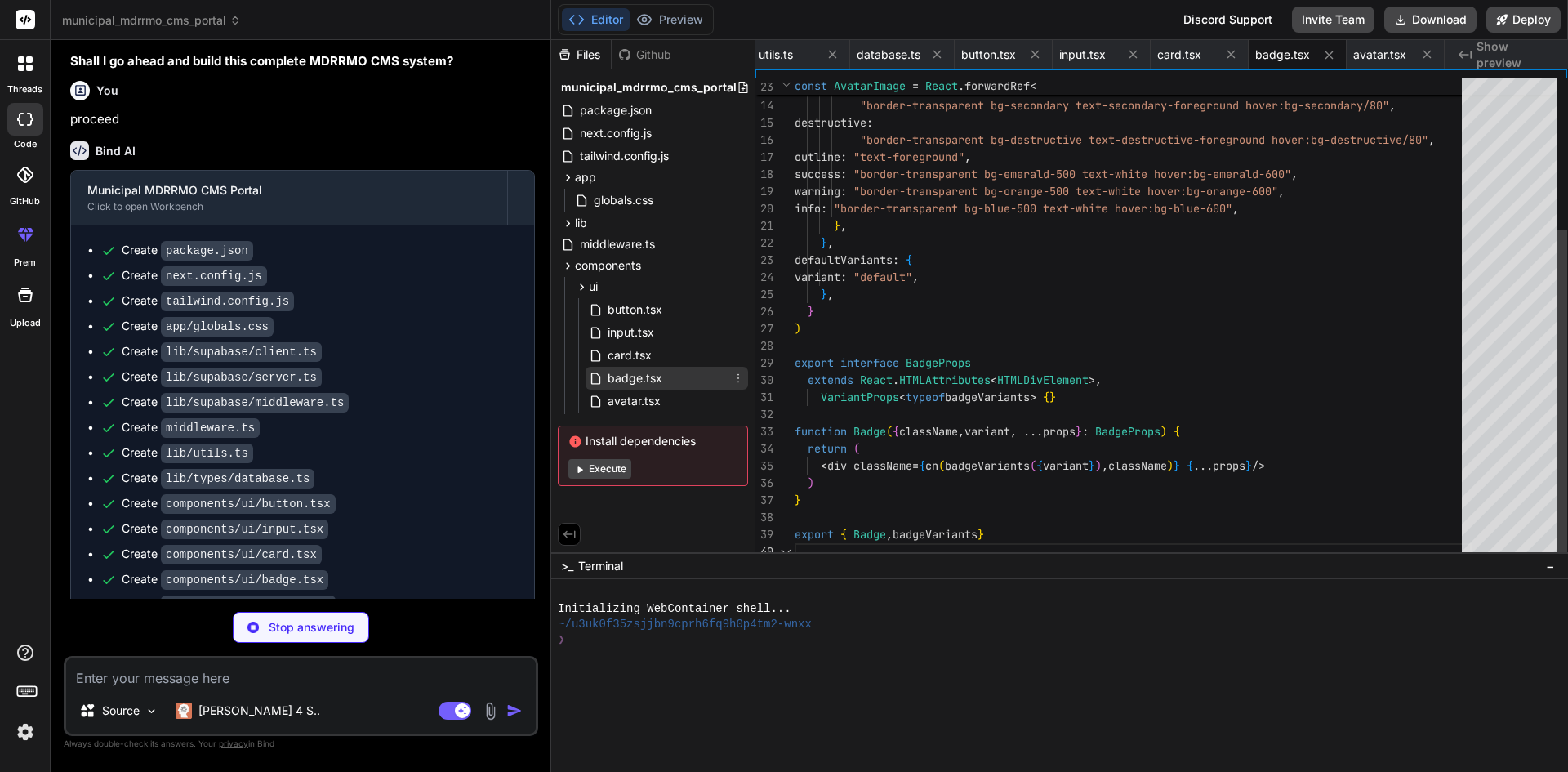
type textarea "x"
type textarea "{...props} /> )) Label.displayName = LabelPrimitive.Root.displayName export { L…"
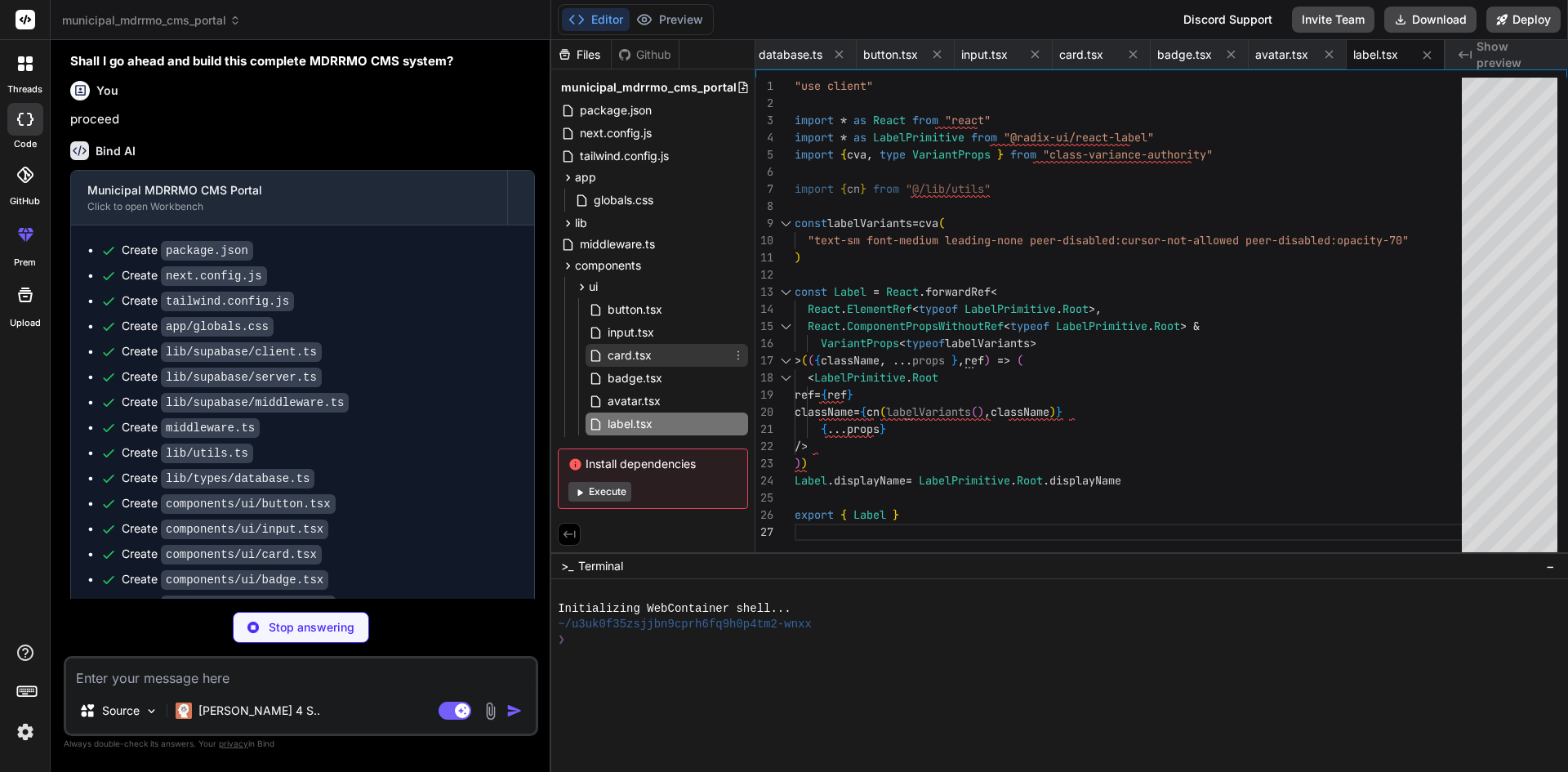
type textarea "x"
click at [605, 350] on icon at bounding box center [598, 356] width 17 height 14
type textarea "<div ref={ref} className={cn("flex items-center p-6 pt-0", className)} {...prop…"
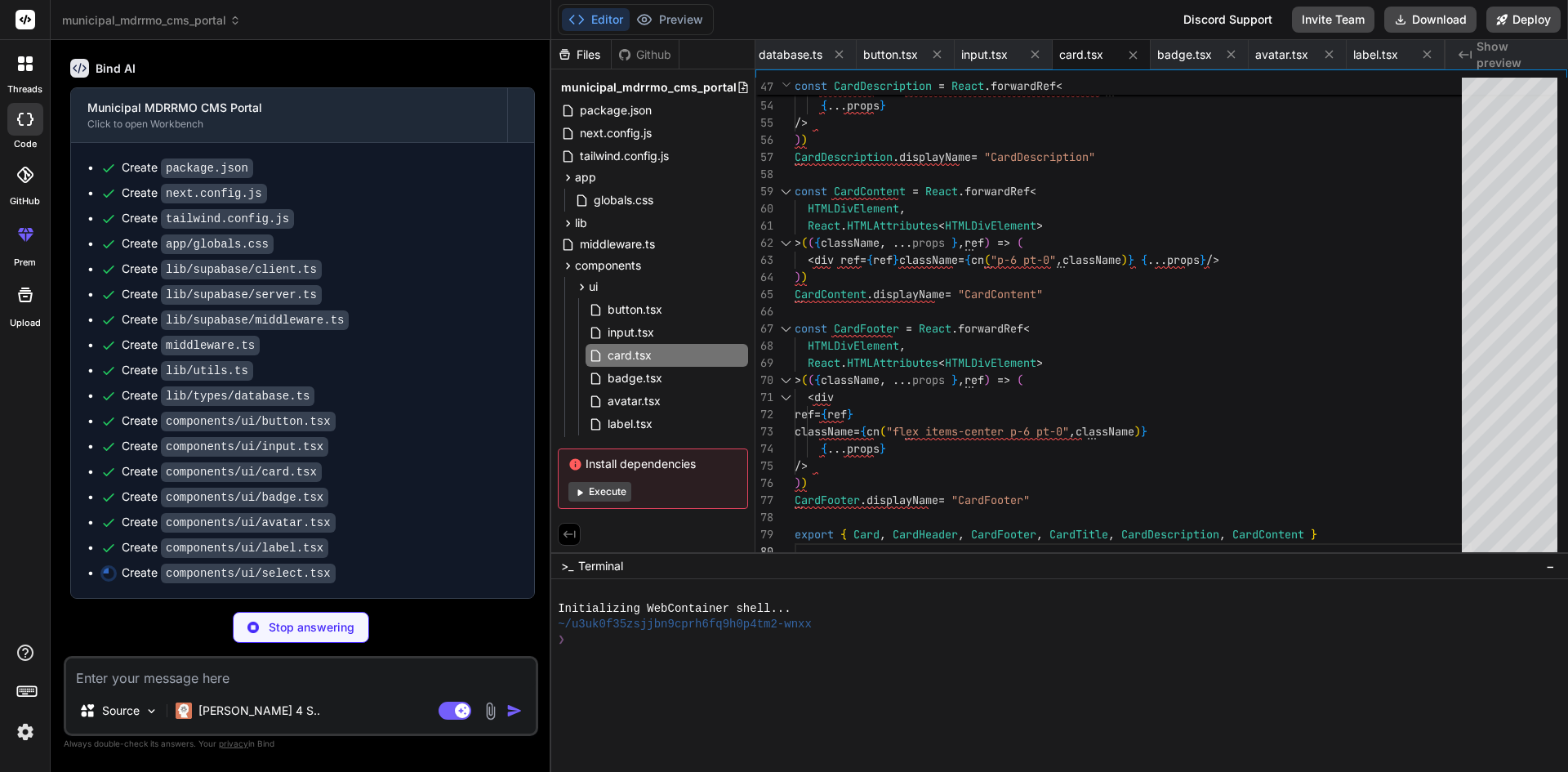
scroll to position [2883, 0]
type textarea "x"
type textarea "}"
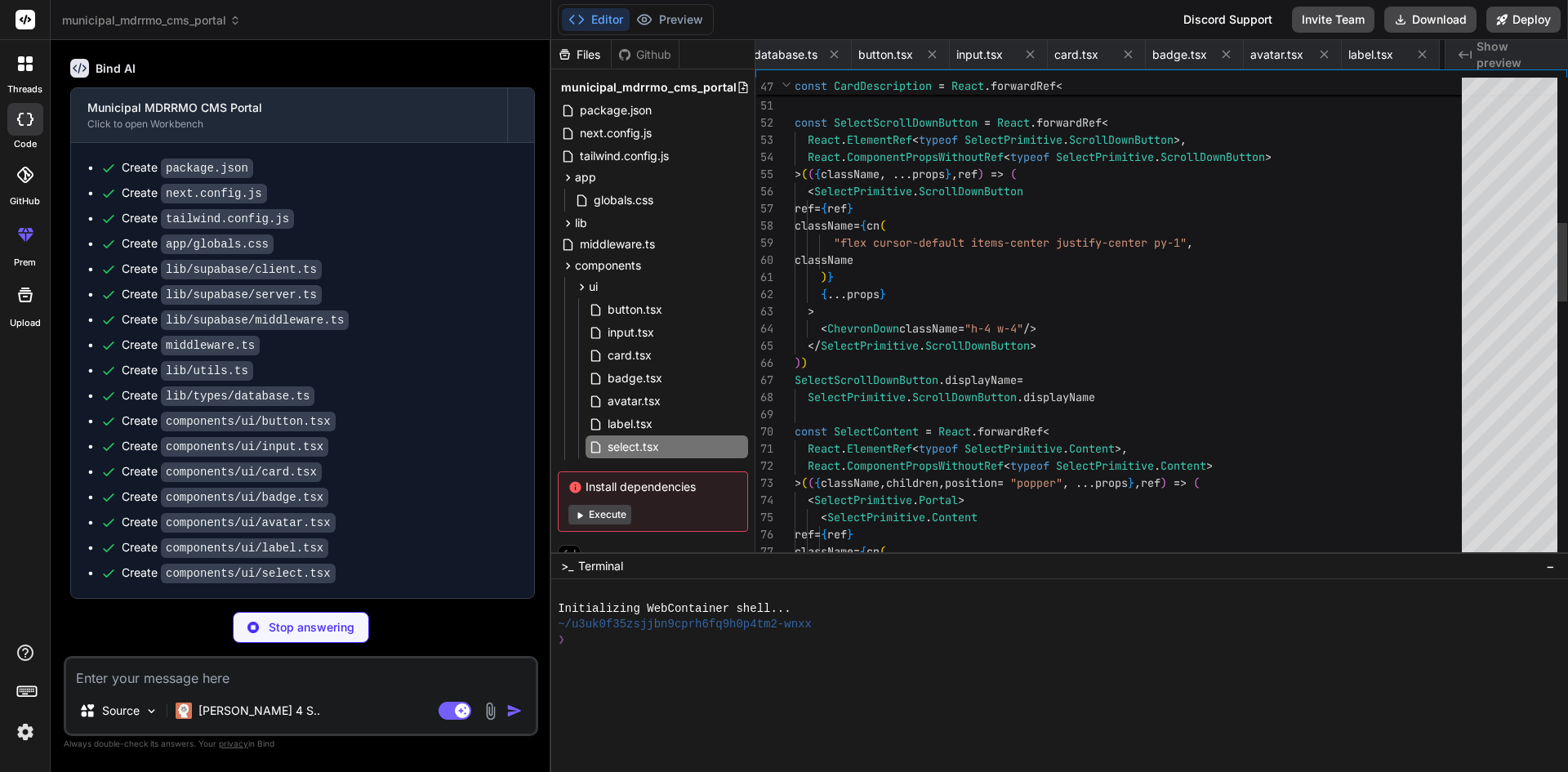
scroll to position [0, 1088]
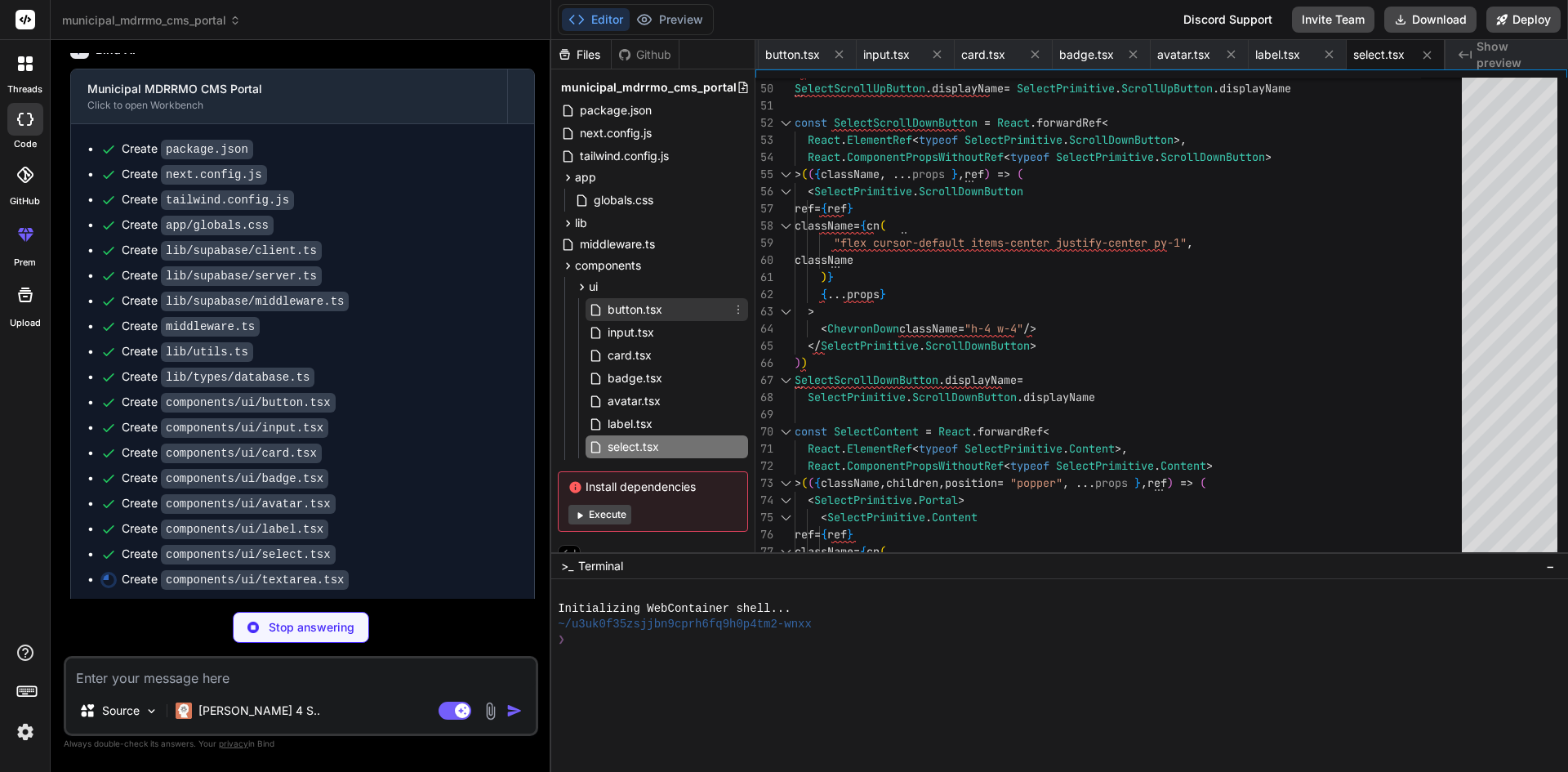
type textarea "x"
type textarea "/> ) } ) Textarea.displayName = "Textarea" export { Textarea }"
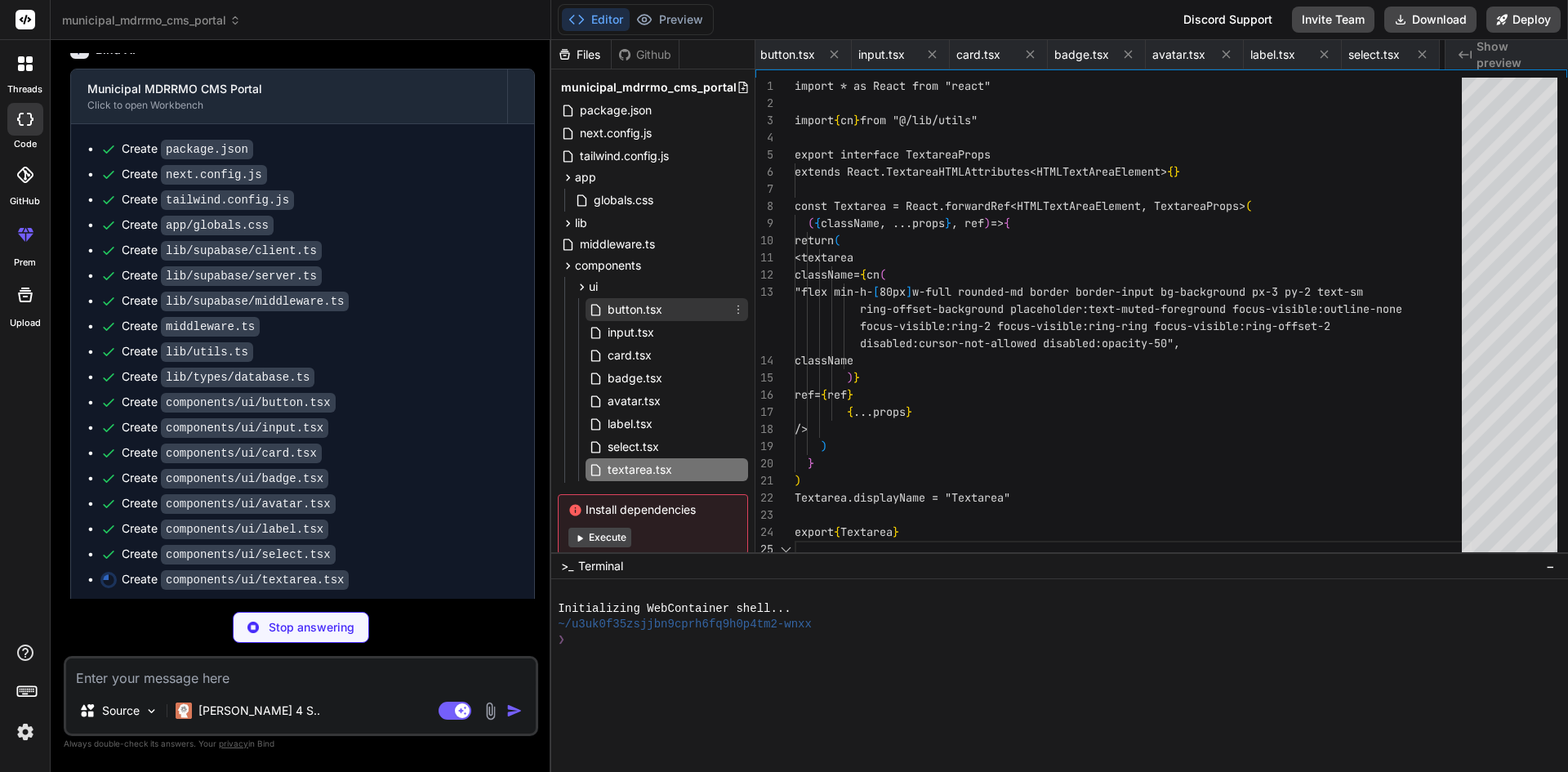
scroll to position [0, 1192]
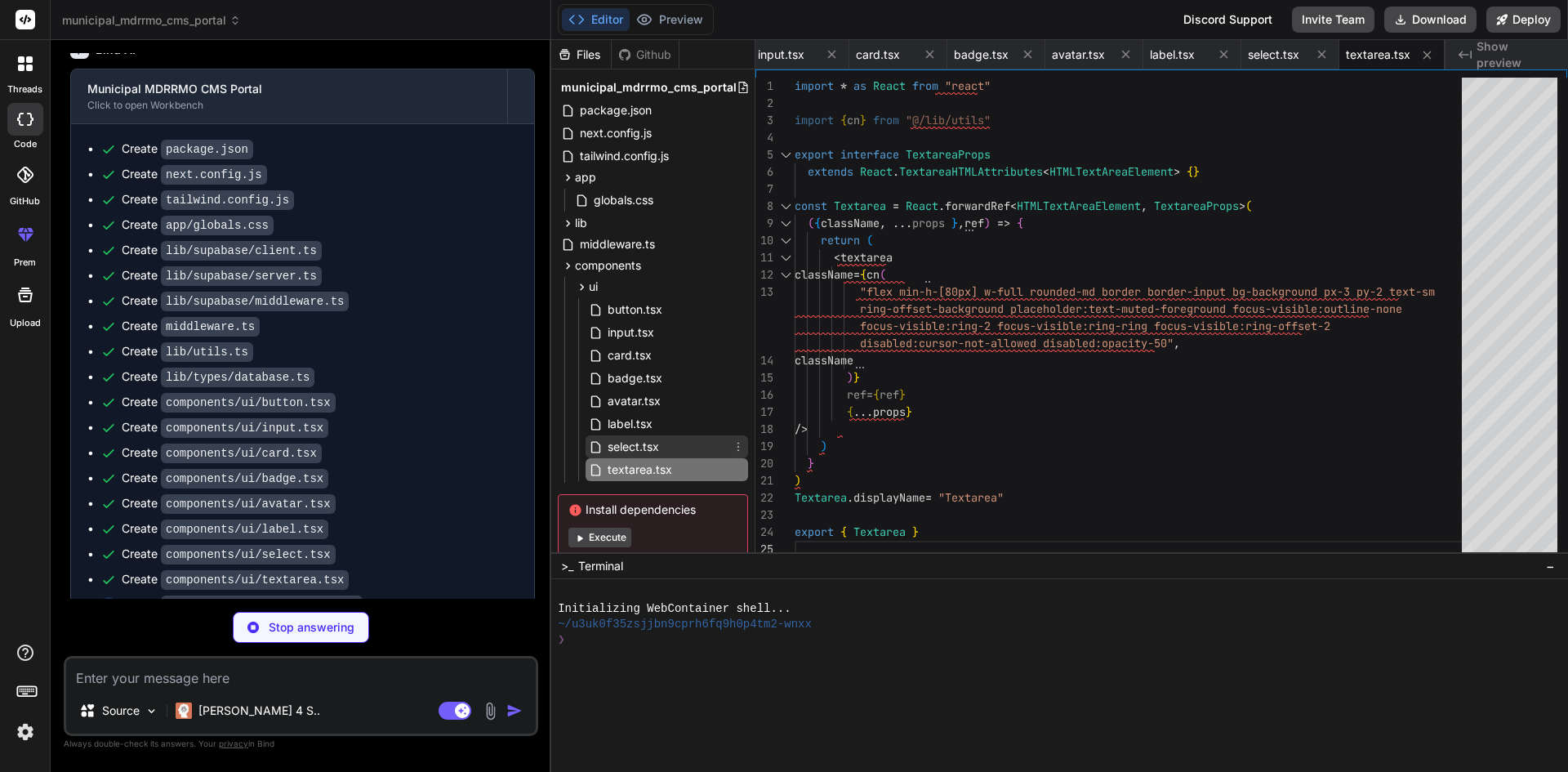
click at [607, 443] on span "select.tsx" at bounding box center [634, 447] width 55 height 20
type textarea "x"
type textarea "}"
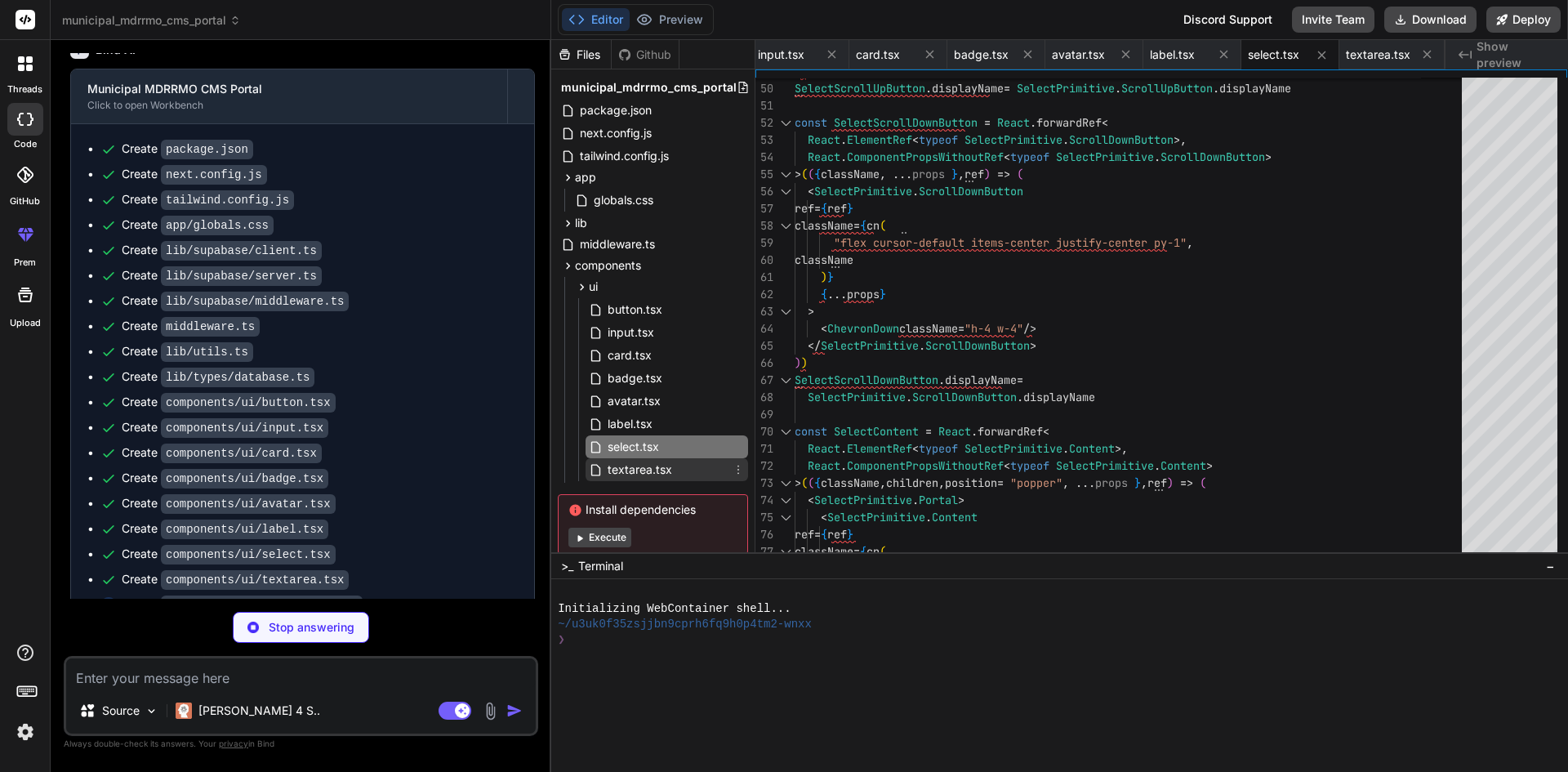
type textarea "x"
click at [621, 465] on span "textarea.tsx" at bounding box center [640, 470] width 67 height 20
type textarea "/> ) } ) Textarea.displayName = "Textarea" export { Textarea }"
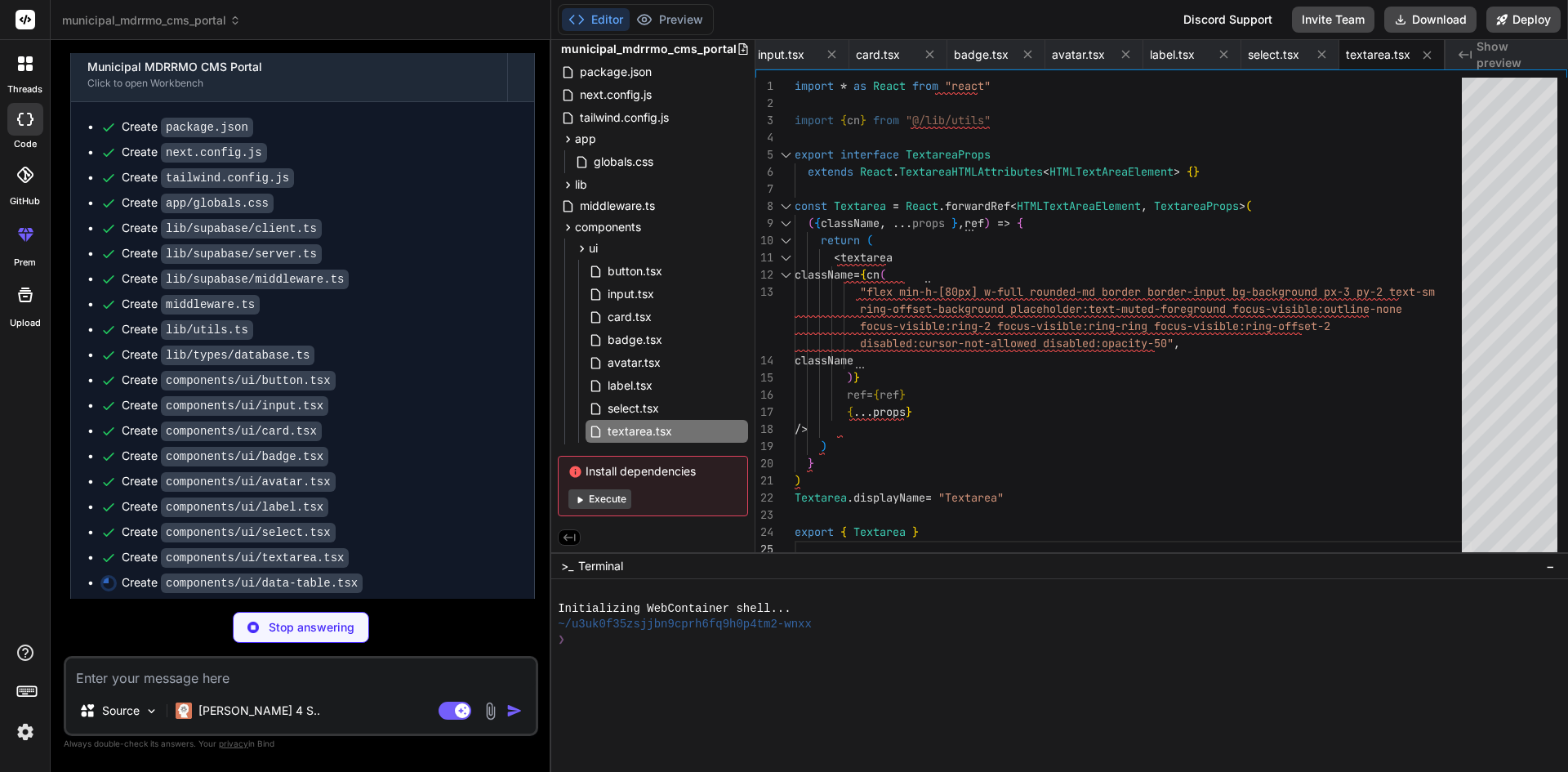
scroll to position [2934, 0]
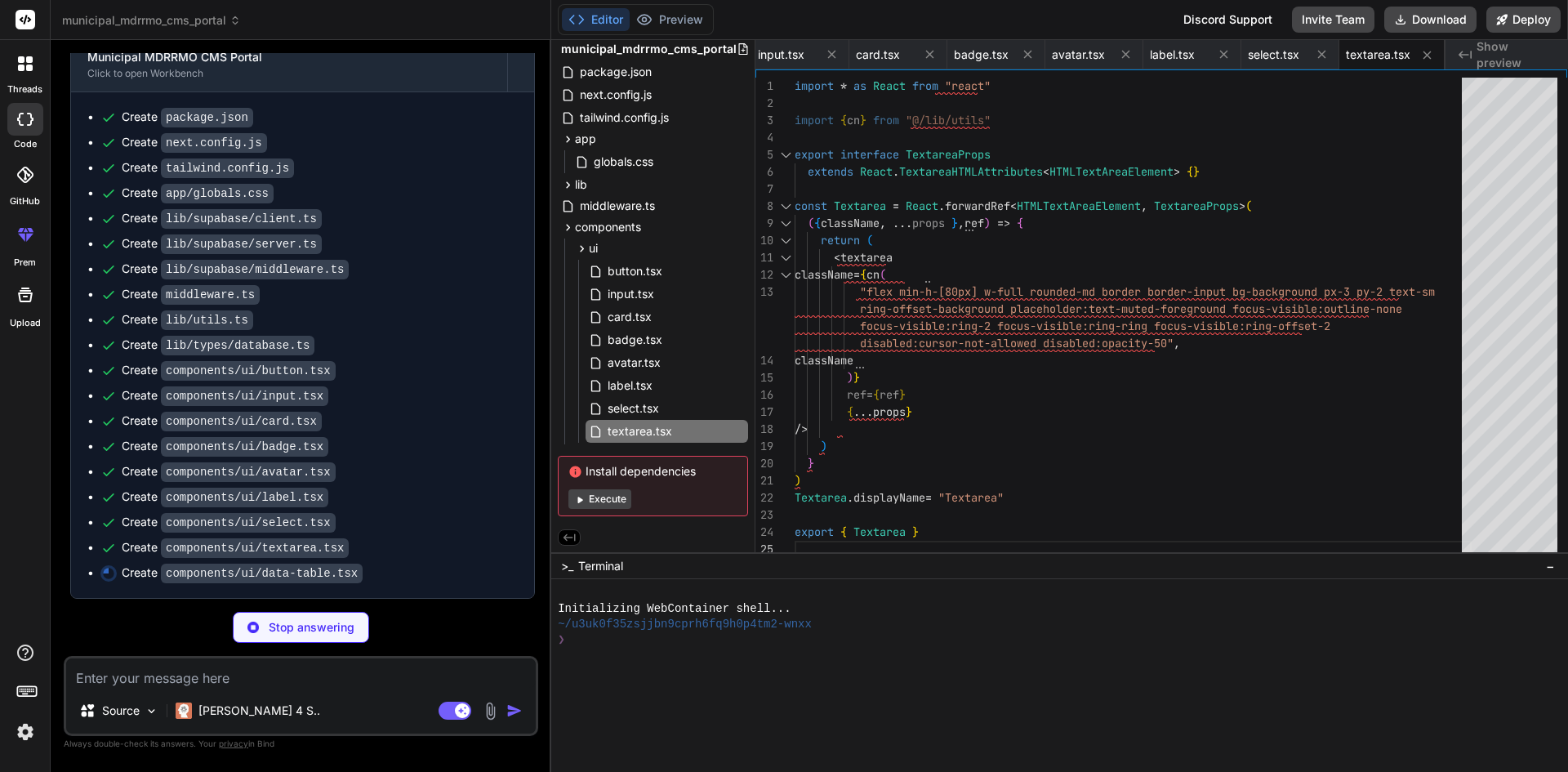
type textarea "x"
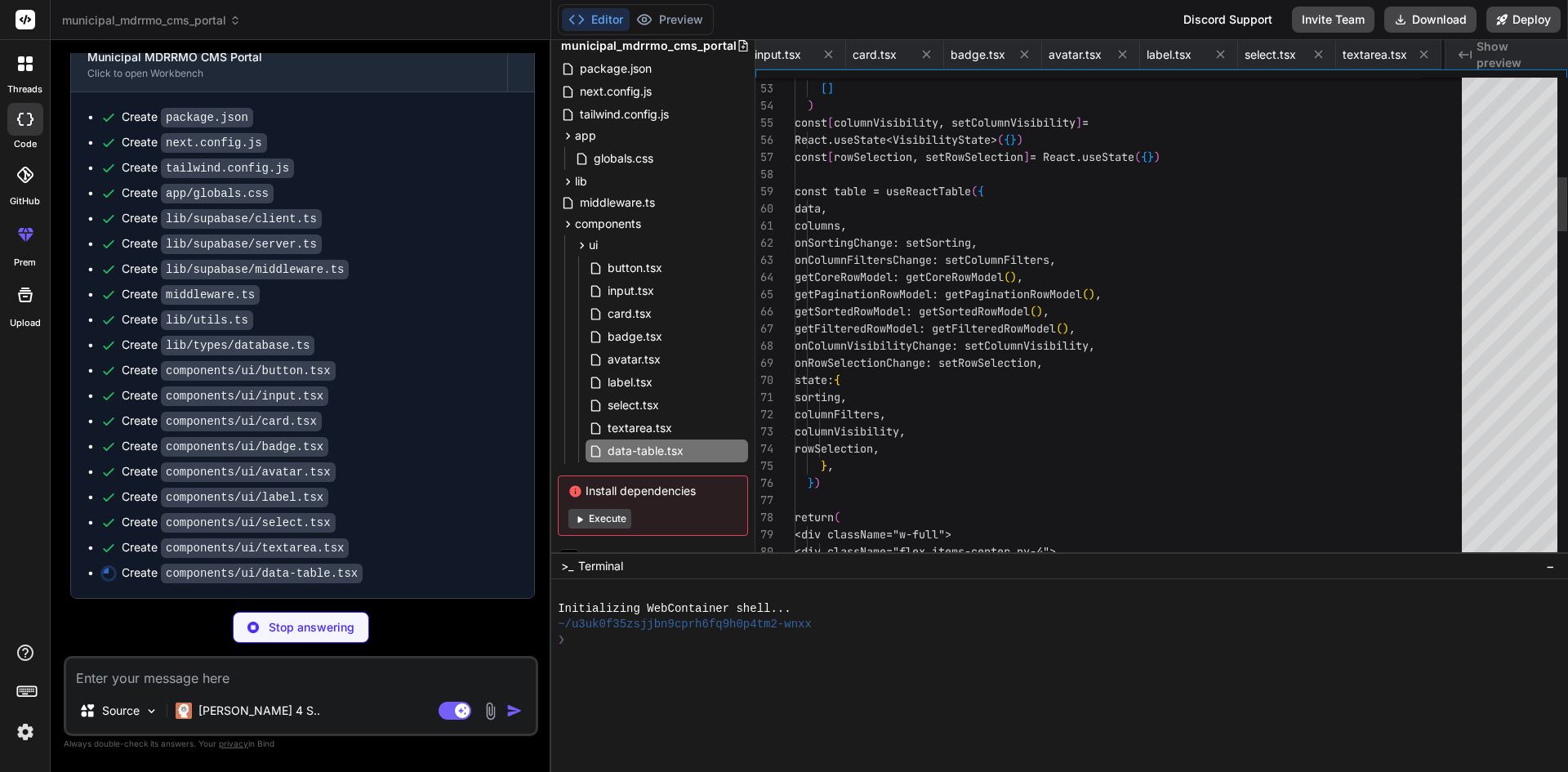
scroll to position [0, 1308]
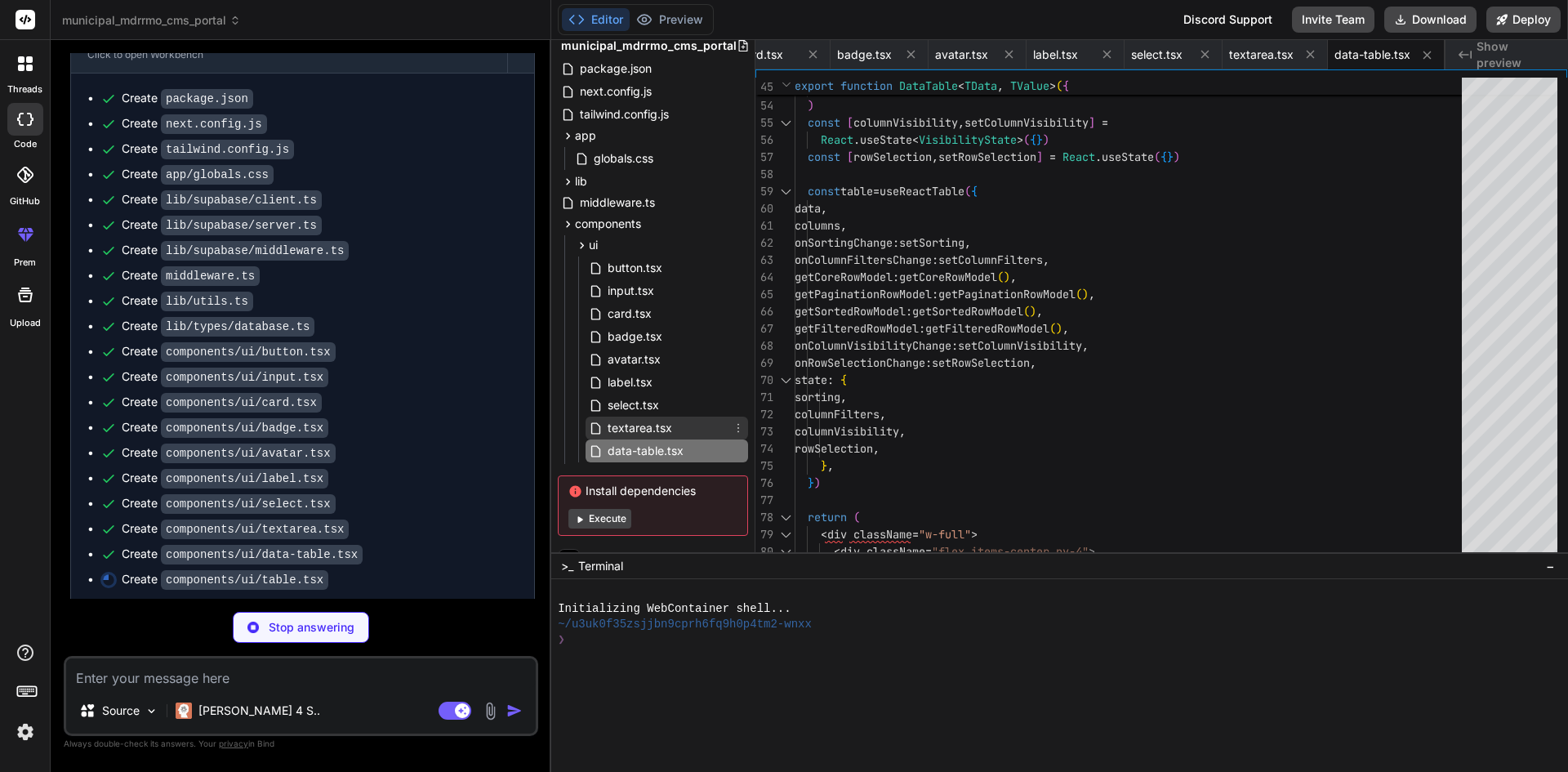
click at [625, 424] on span "textarea.tsx" at bounding box center [640, 428] width 67 height 20
type textarea "x"
type textarea "/> ) } ) Textarea.displayName = "Textarea" export { Textarea }"
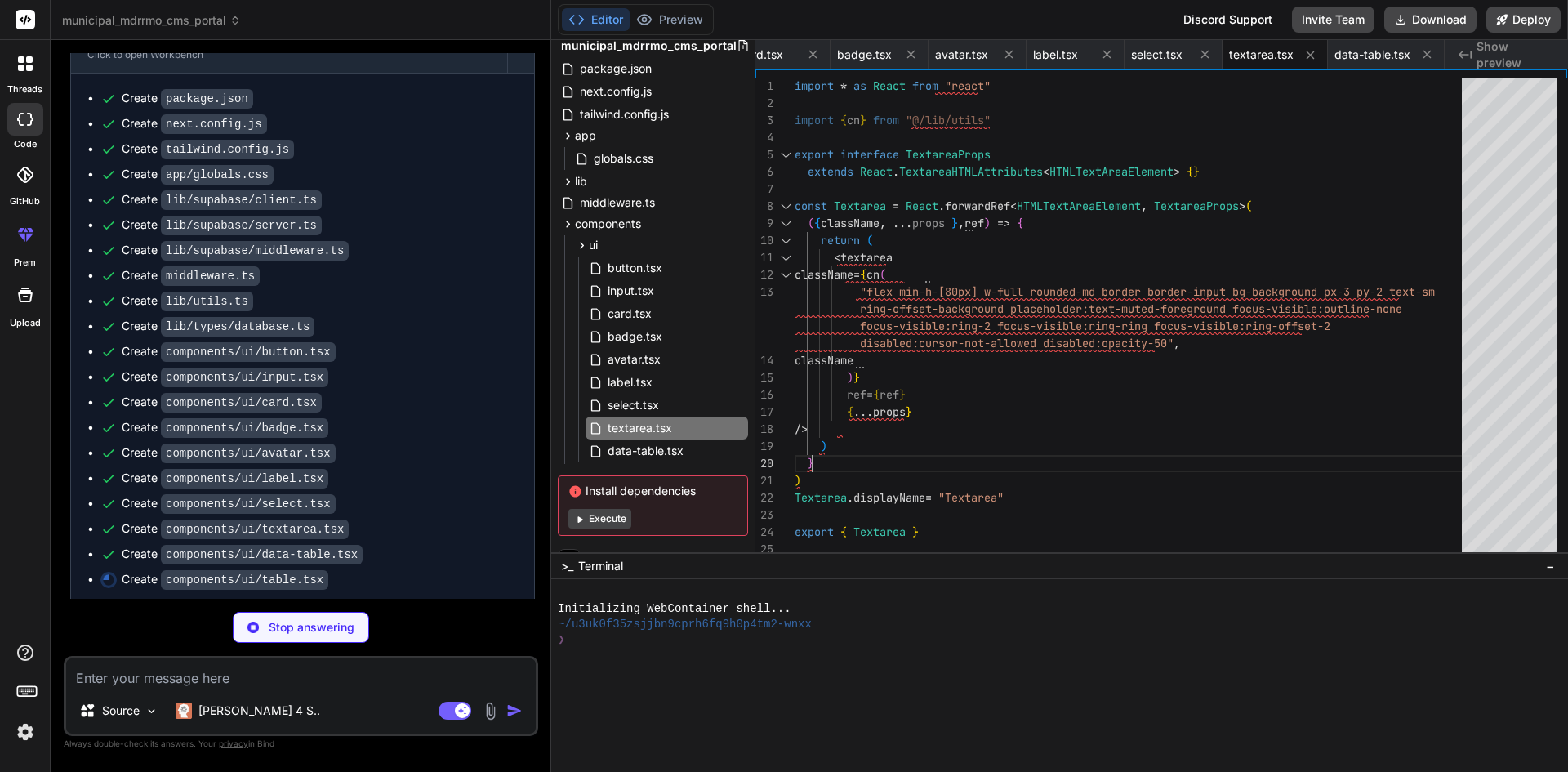
scroll to position [0, 0]
click at [1060, 448] on div "import * as React from "react" import { cn } from "@/lib/utils" export interfac…" at bounding box center [1133, 319] width 677 height 483
type textarea "x"
type textarea "TableBody, TableFooter, TableHead, TableRow, TableCell, TableCaption, }"
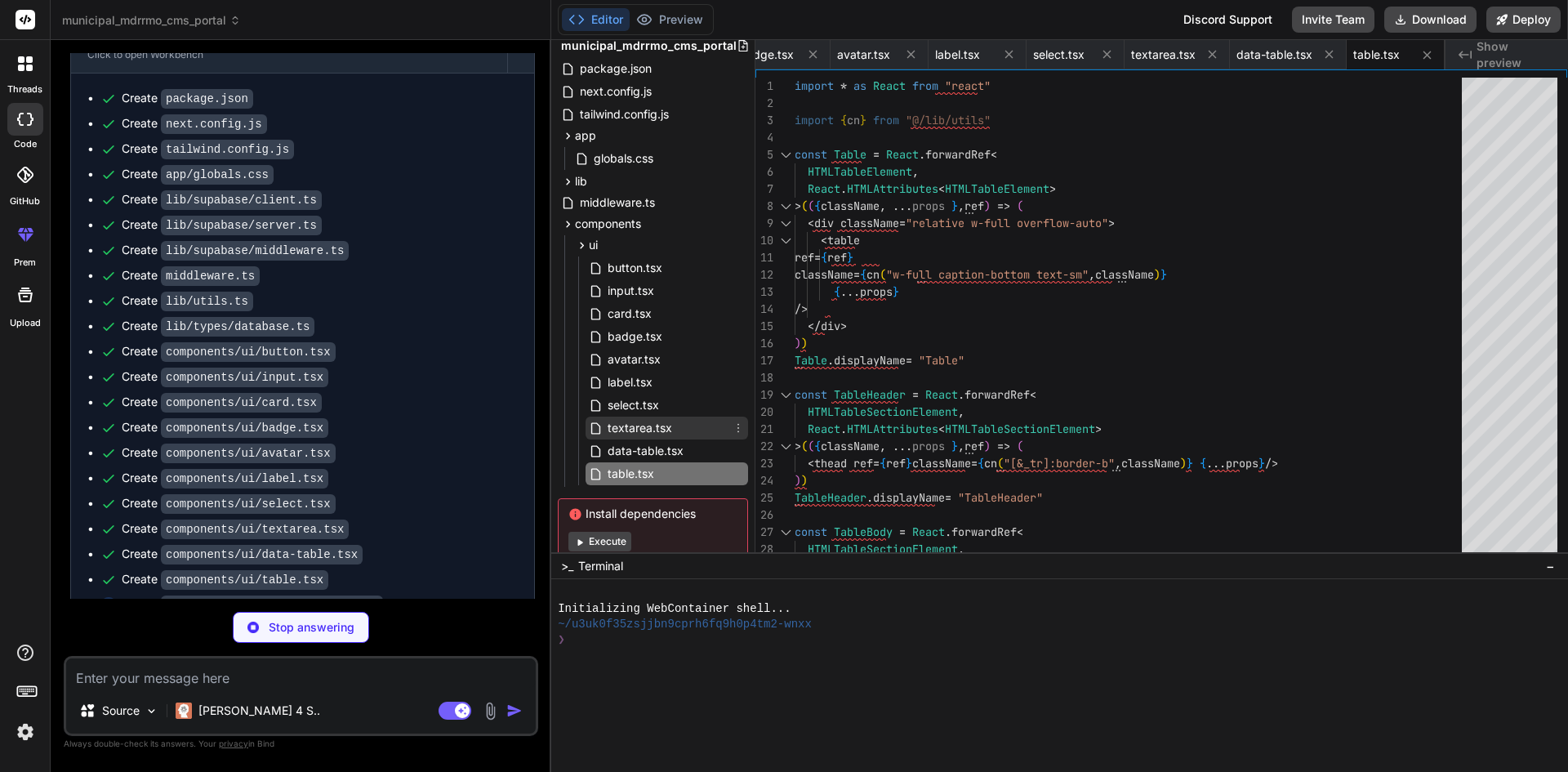
type textarea "x"
click at [615, 421] on span "textarea.tsx" at bounding box center [640, 428] width 67 height 20
type textarea "/> ) } ) Textarea.displayName = "Textarea" export { Textarea }"
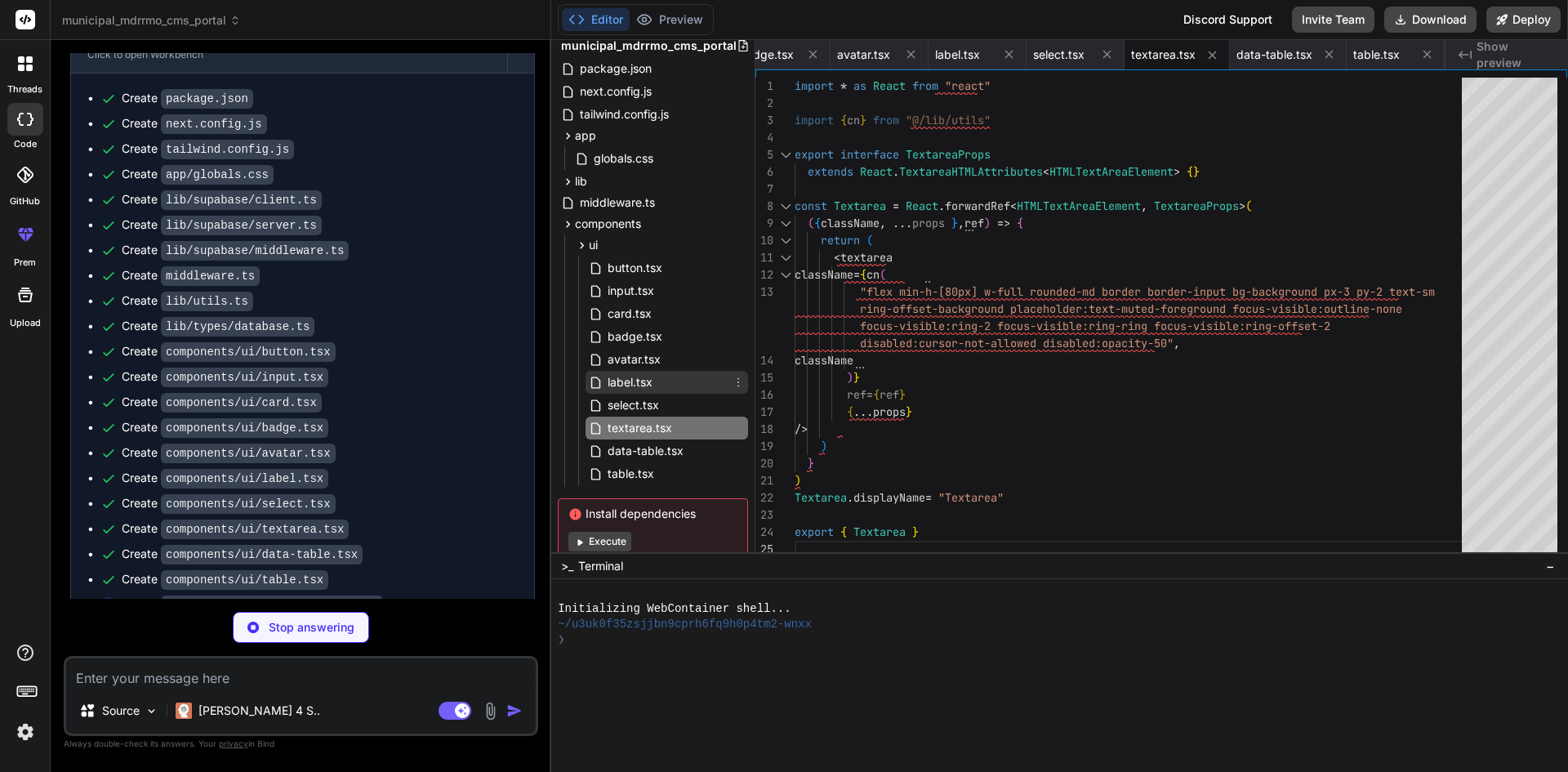
type textarea "x"
click at [639, 378] on span "label.tsx" at bounding box center [630, 382] width 48 height 20
type textarea "{...props} /> )) Label.displayName = LabelPrimitive.Root.displayName export { L…"
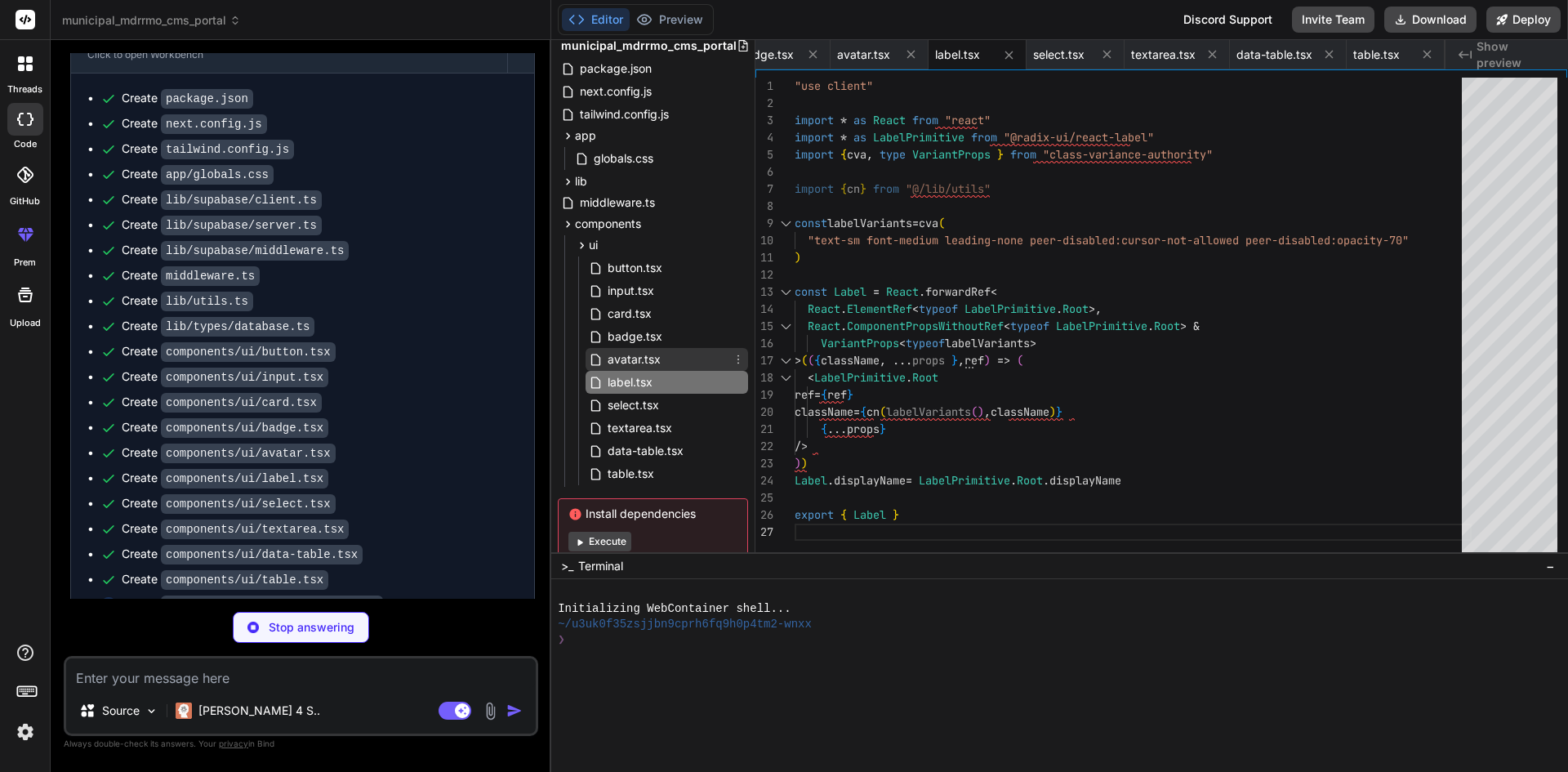
type textarea "x"
click at [633, 355] on span "avatar.tsx" at bounding box center [634, 359] width 56 height 20
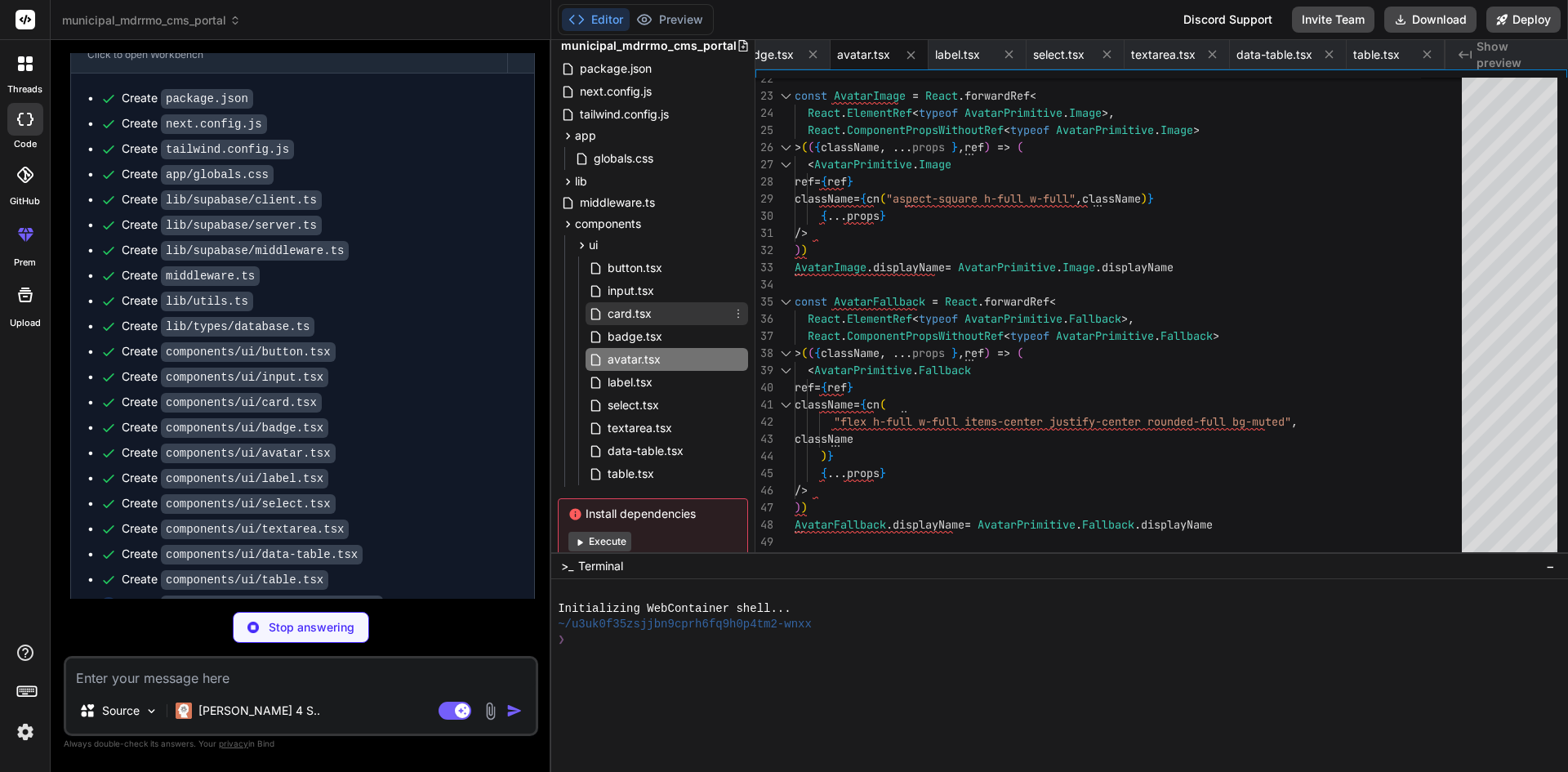
type textarea "x"
click at [628, 311] on span "card.tsx" at bounding box center [630, 314] width 48 height 20
type textarea "<div ref={ref} className={cn("flex items-center p-6 pt-0", className)} {...prop…"
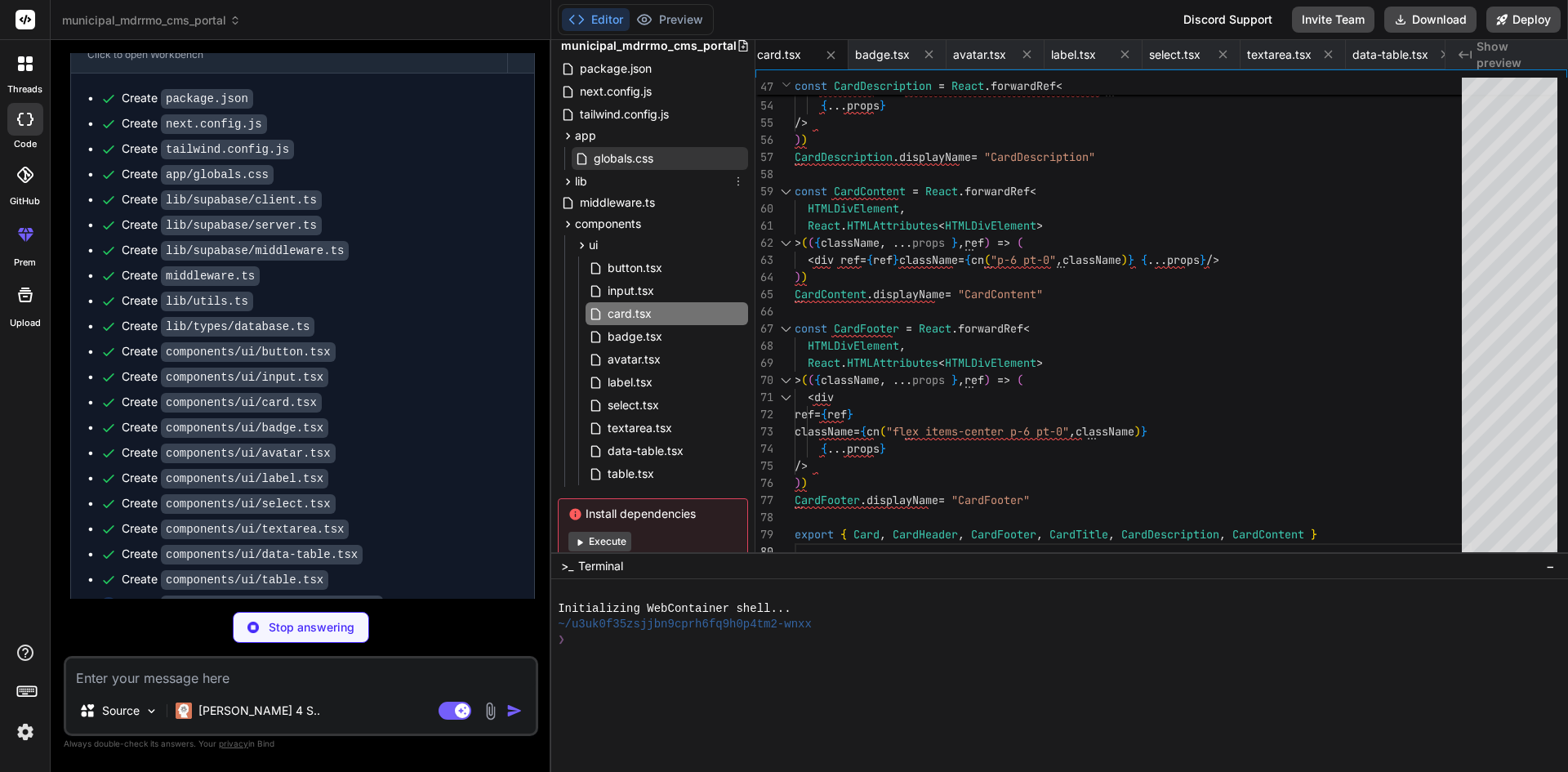
type textarea "x"
click at [599, 154] on span "globals.css" at bounding box center [623, 158] width 63 height 20
type textarea "}"
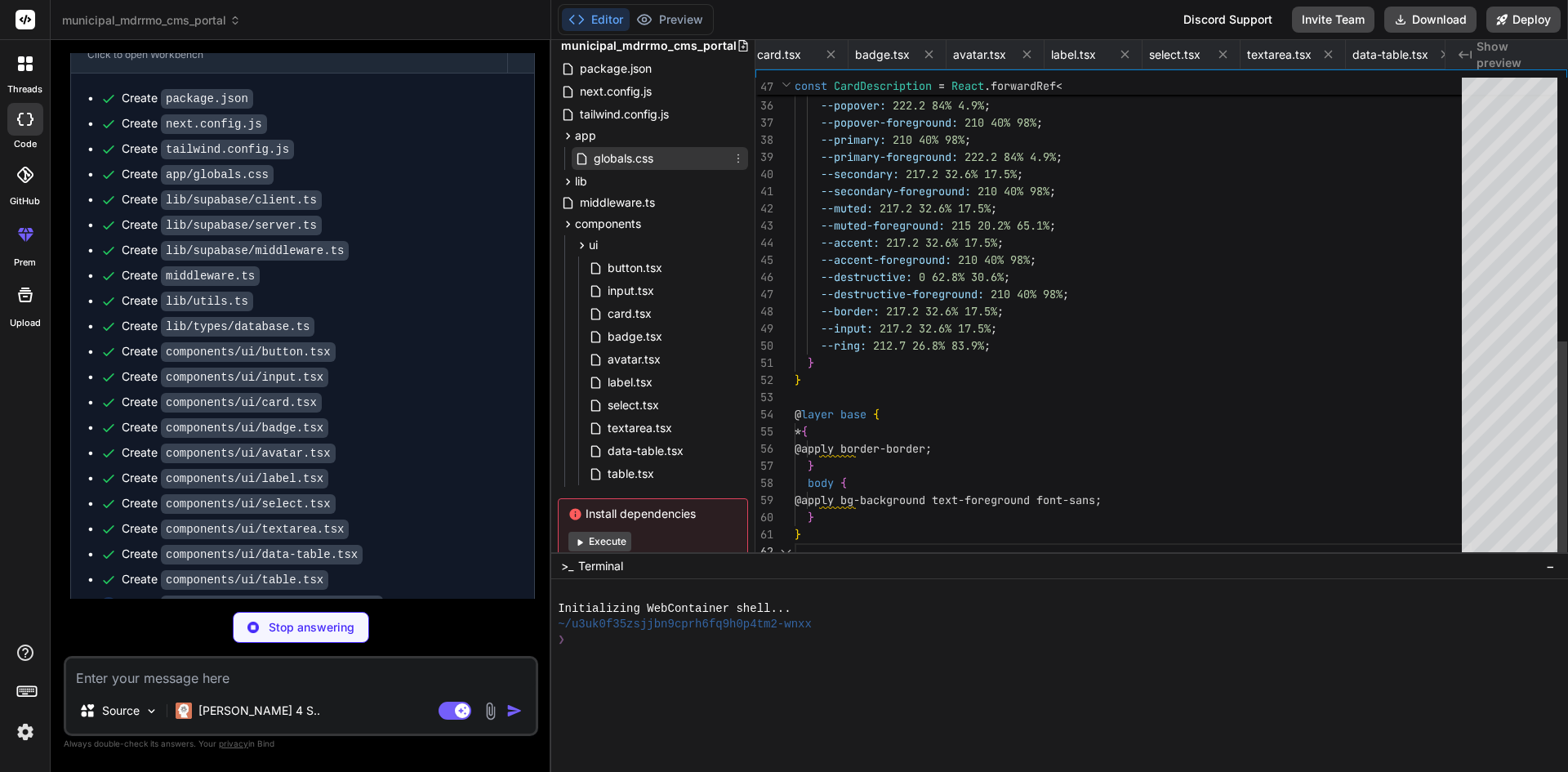
scroll to position [0, 358]
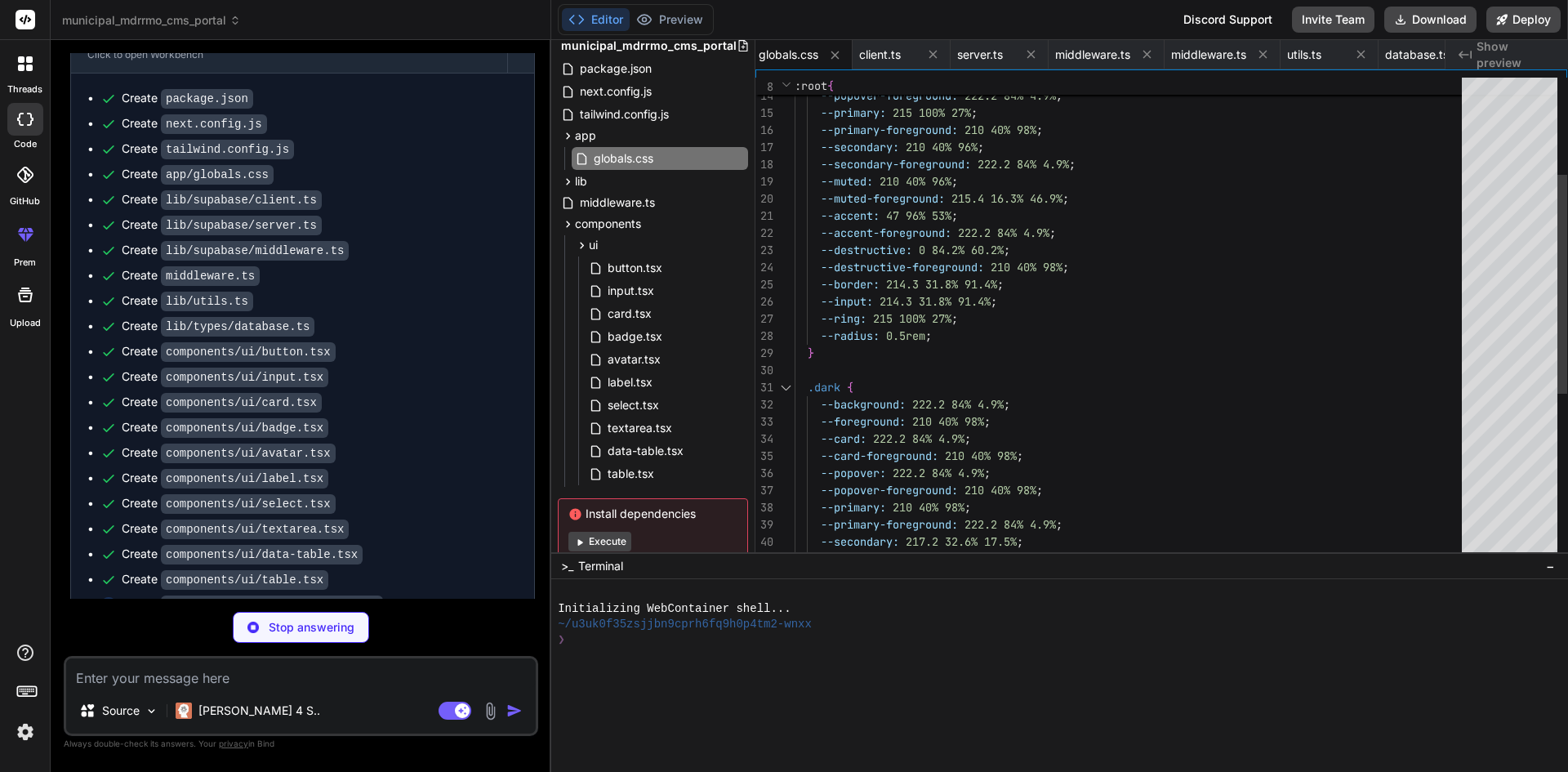
type textarea "x"
type textarea "DropdownMenuSub, DropdownMenuSubContent, DropdownMenuSubTrigger, DropdownMenuRa…"
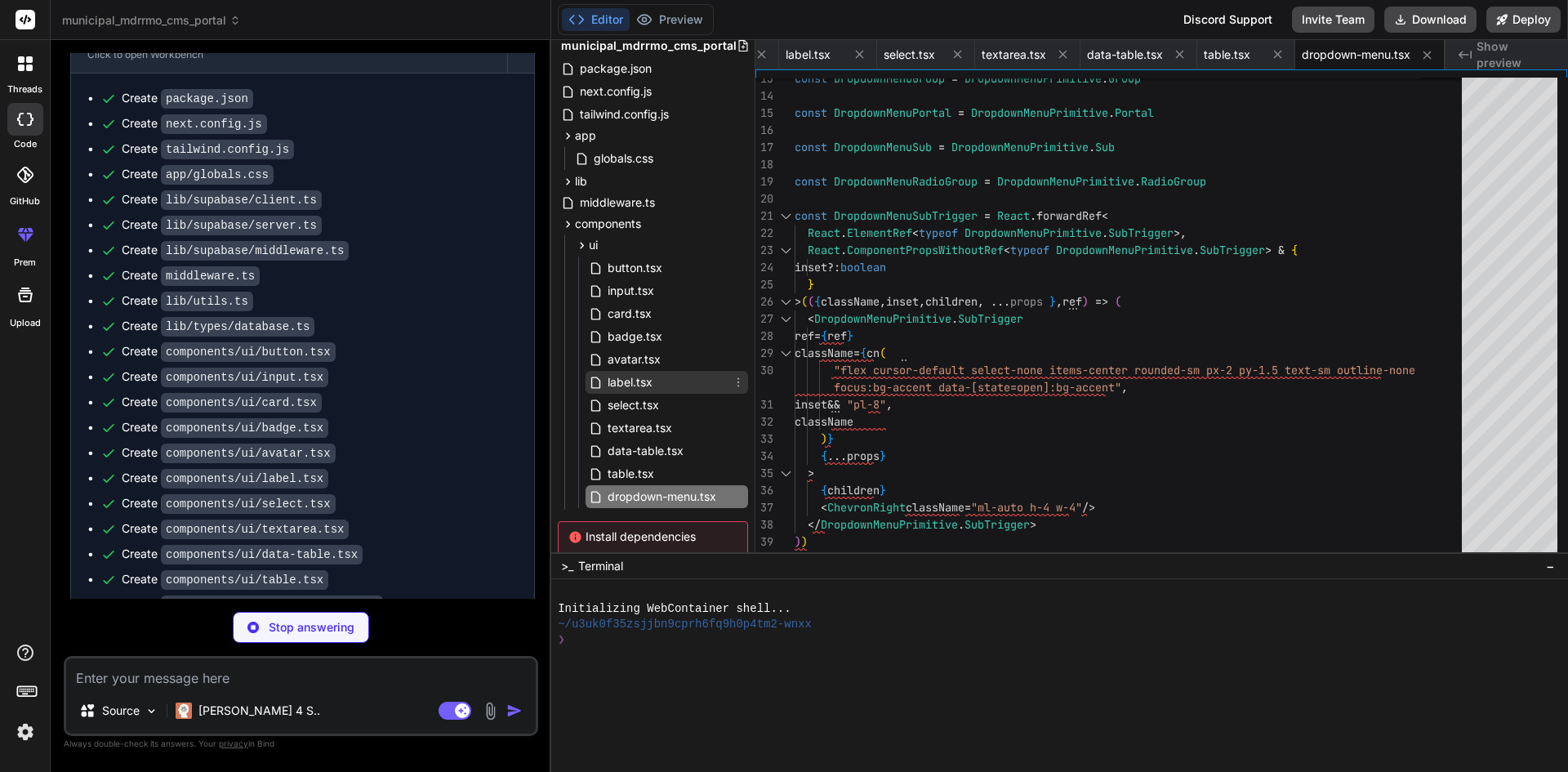
scroll to position [110, 0]
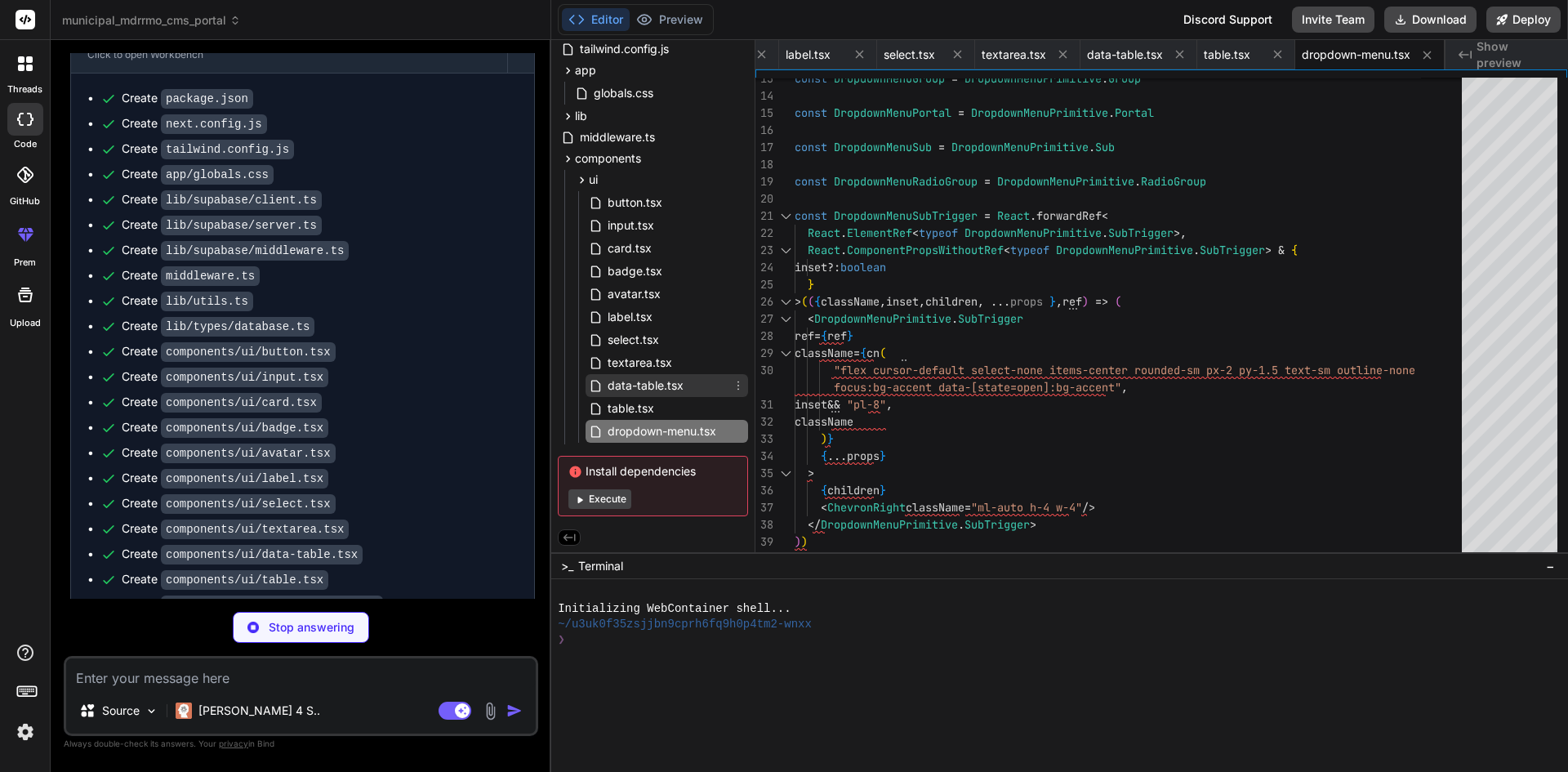
type textarea "x"
type textarea "}"
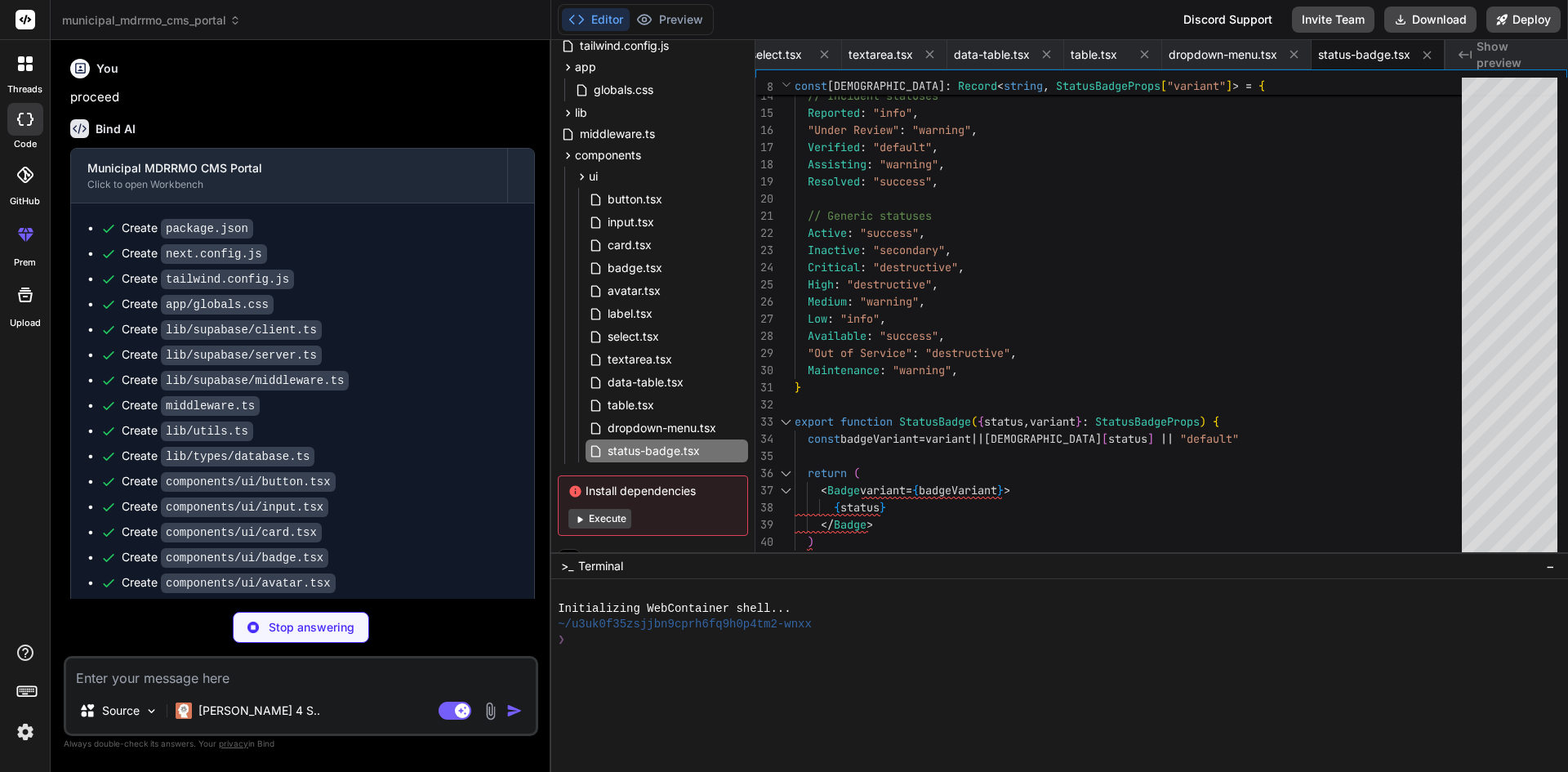
scroll to position [2607, 0]
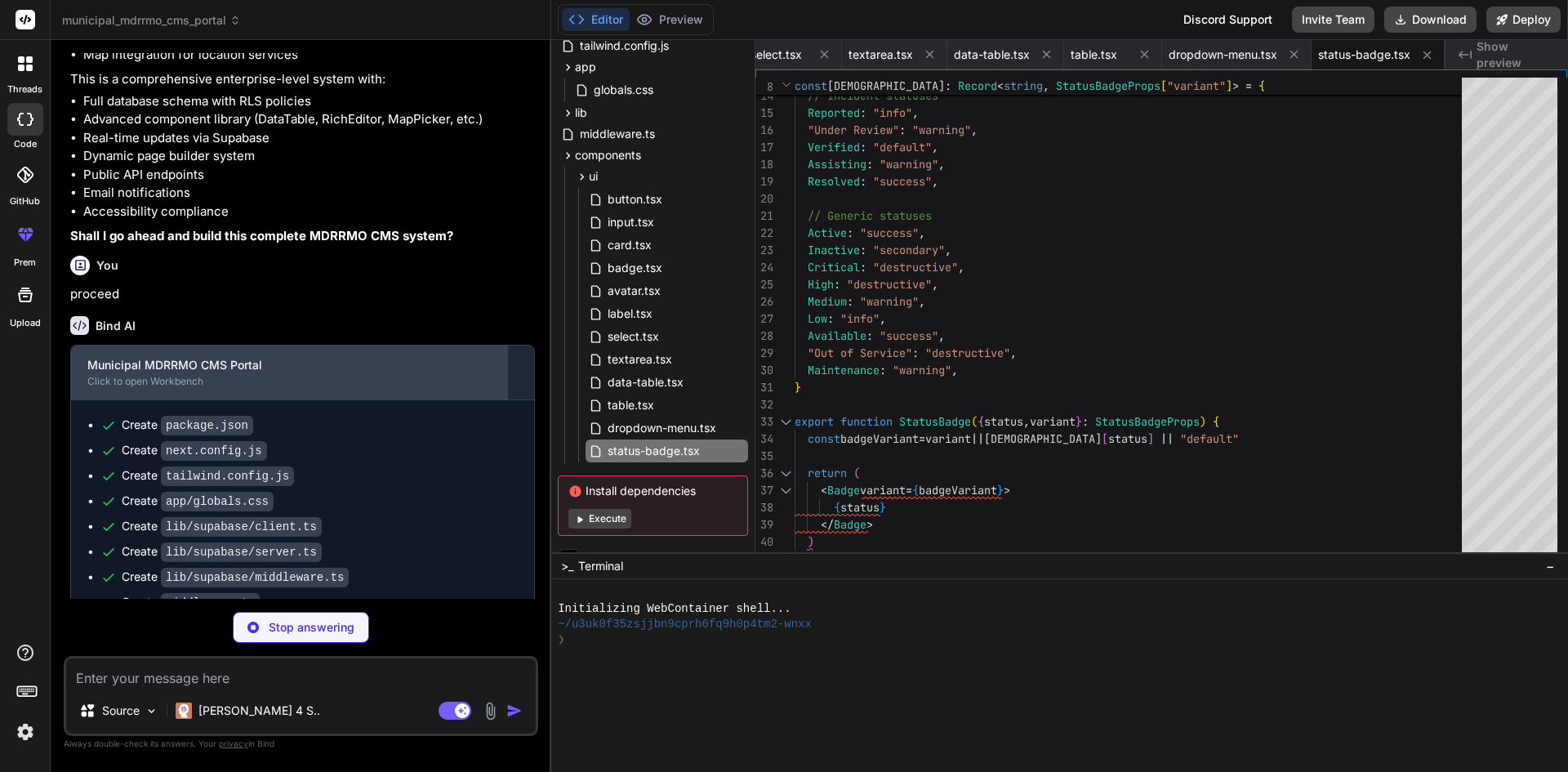
type textarea "x"
type textarea "</span> <span className="text-xs text-muted-foreground ml-1">from last month</s…"
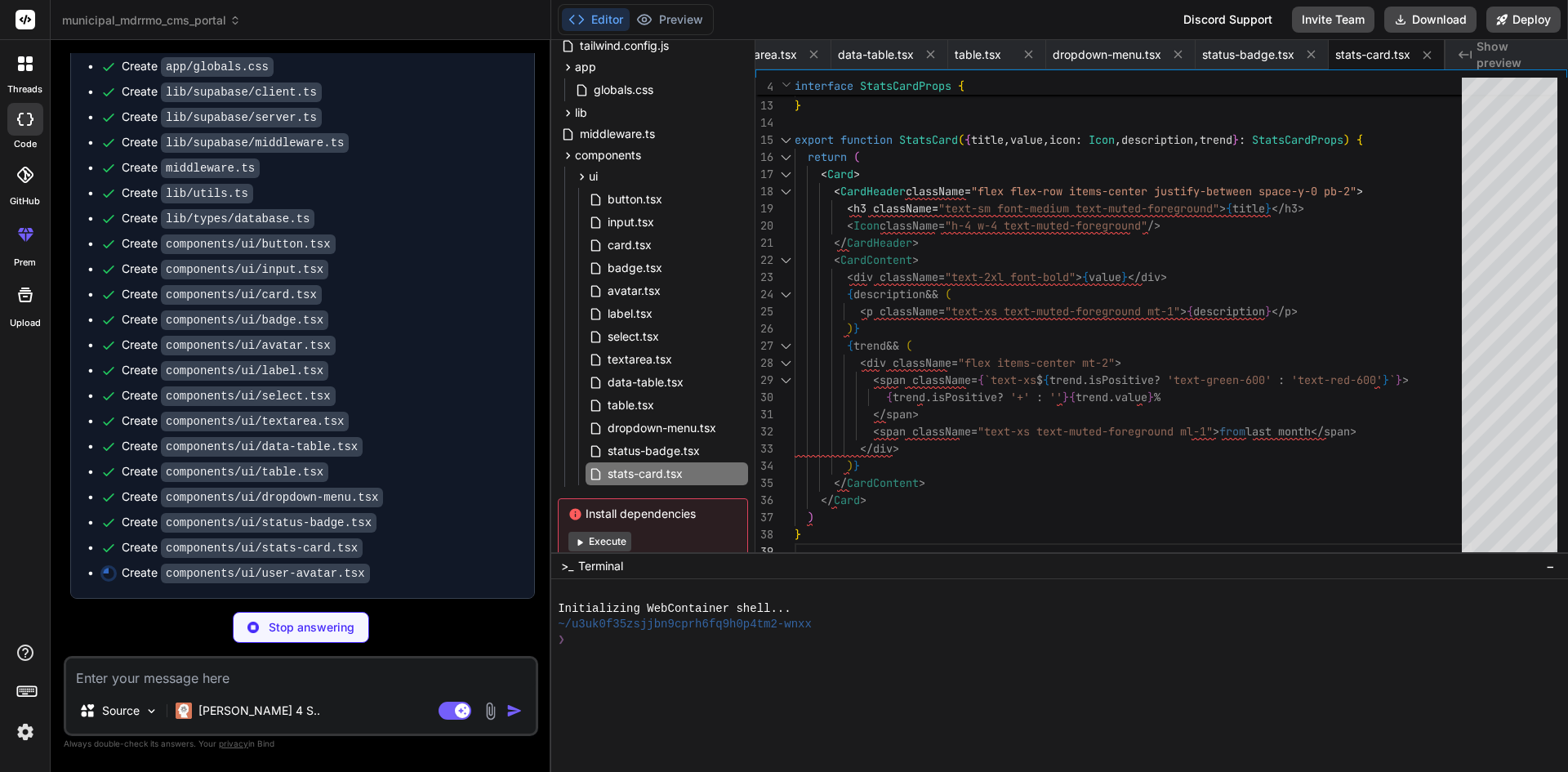
scroll to position [3060, 0]
type textarea "x"
type textarea "}"
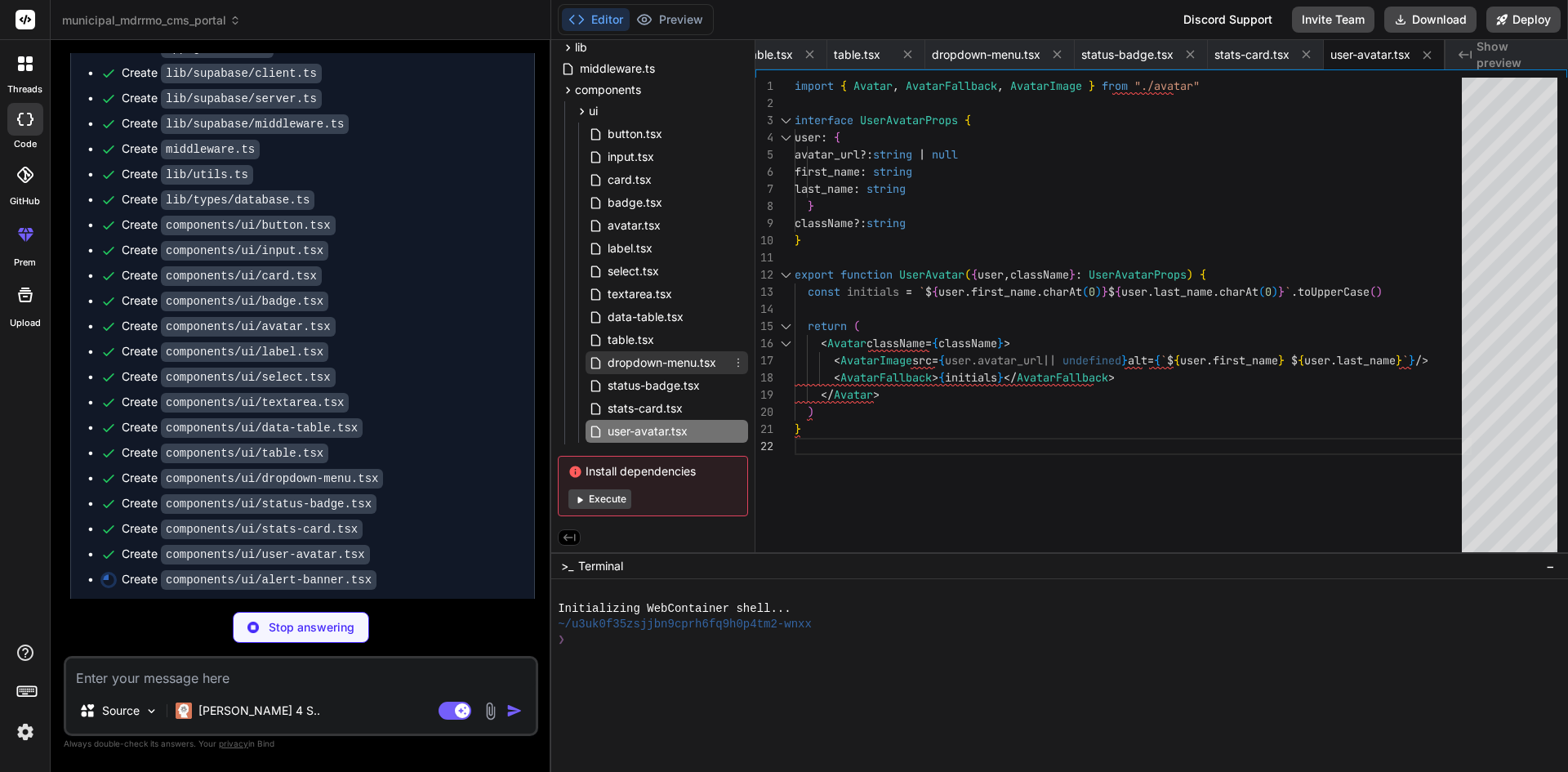
type textarea "x"
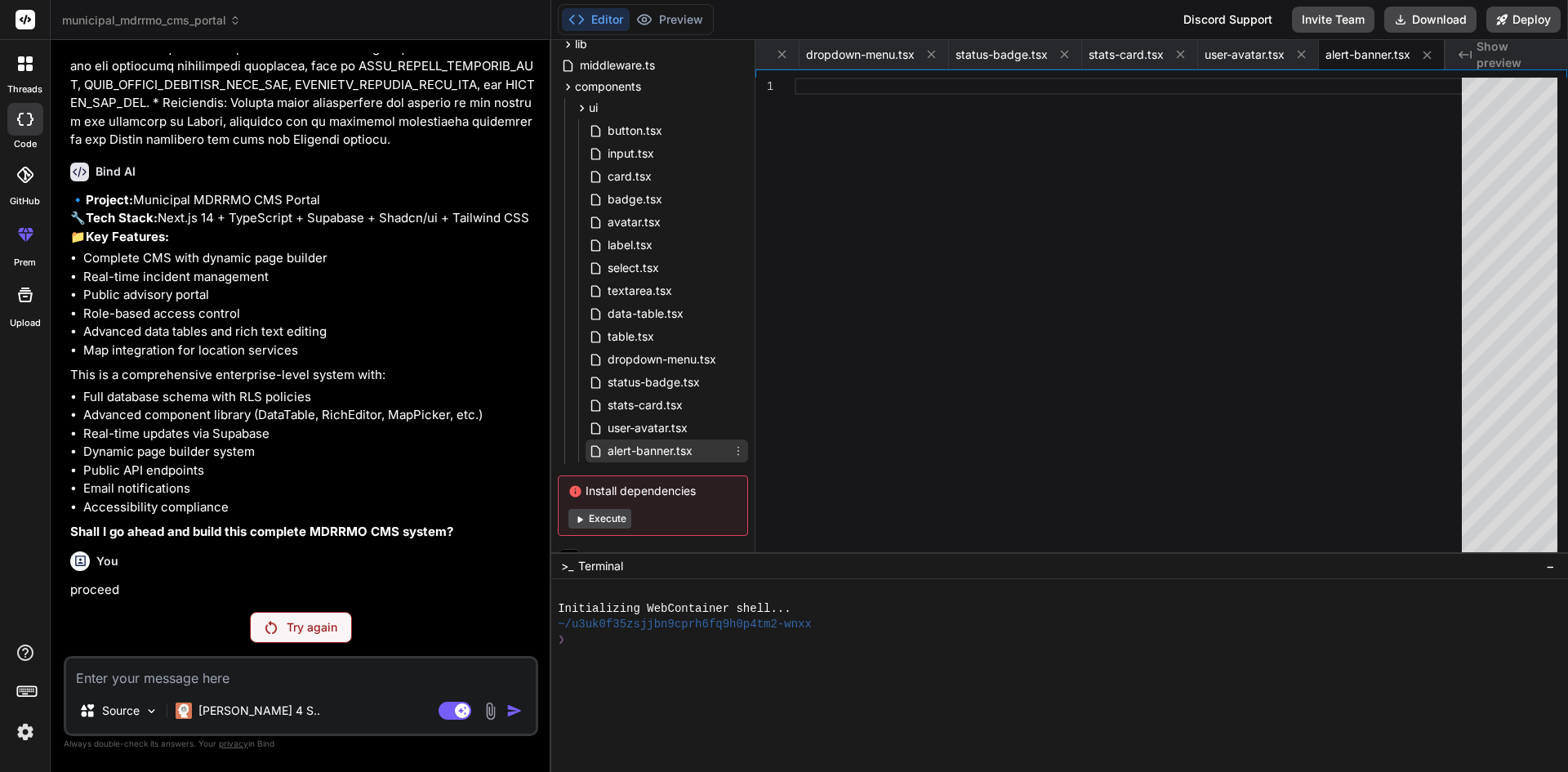
scroll to position [97, 0]
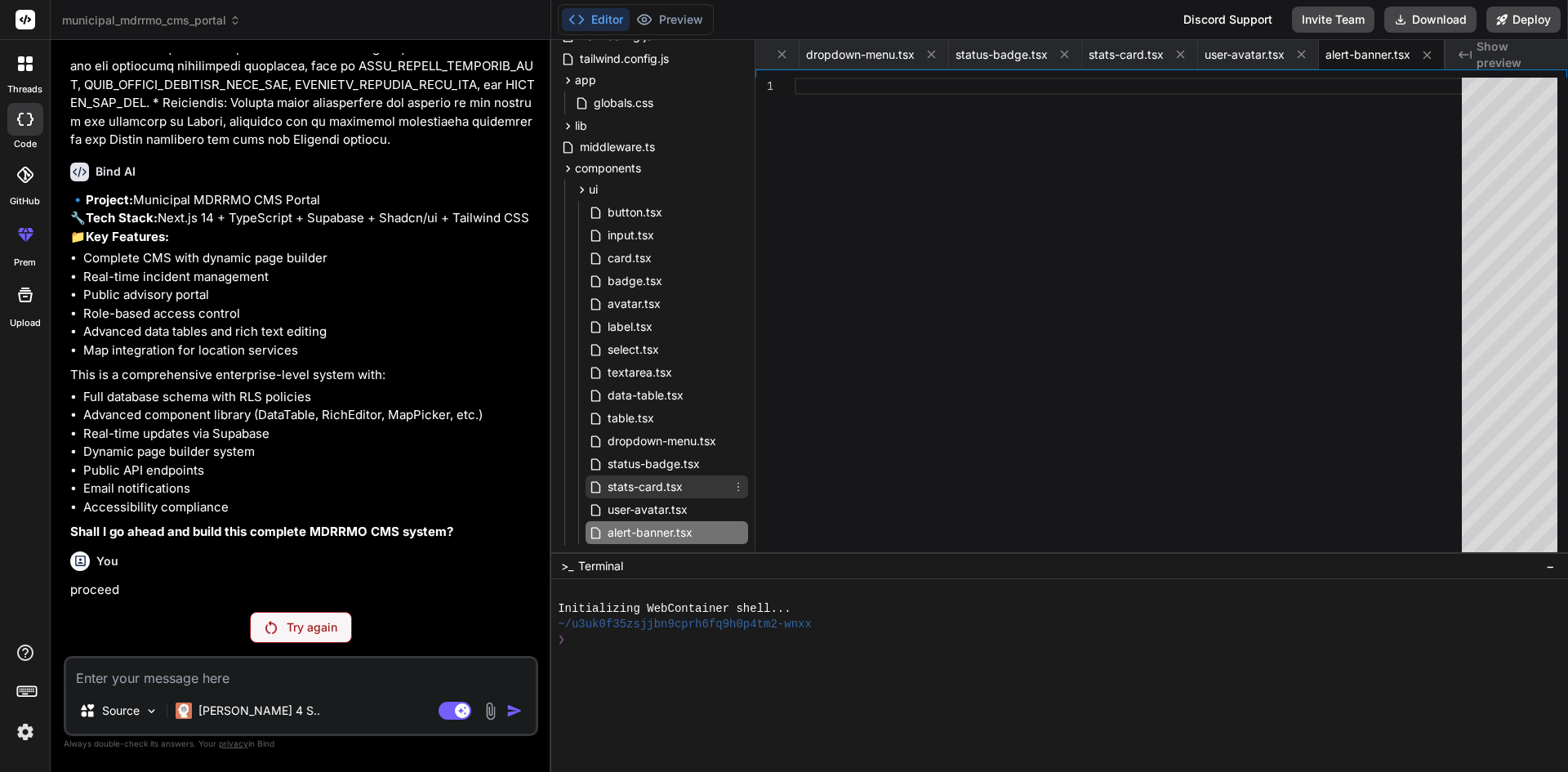
click at [633, 493] on span "stats-card.tsx" at bounding box center [645, 487] width 78 height 20
type textarea "</span> <span className="text-xs text-muted-foreground ml-1">from last month</s…"
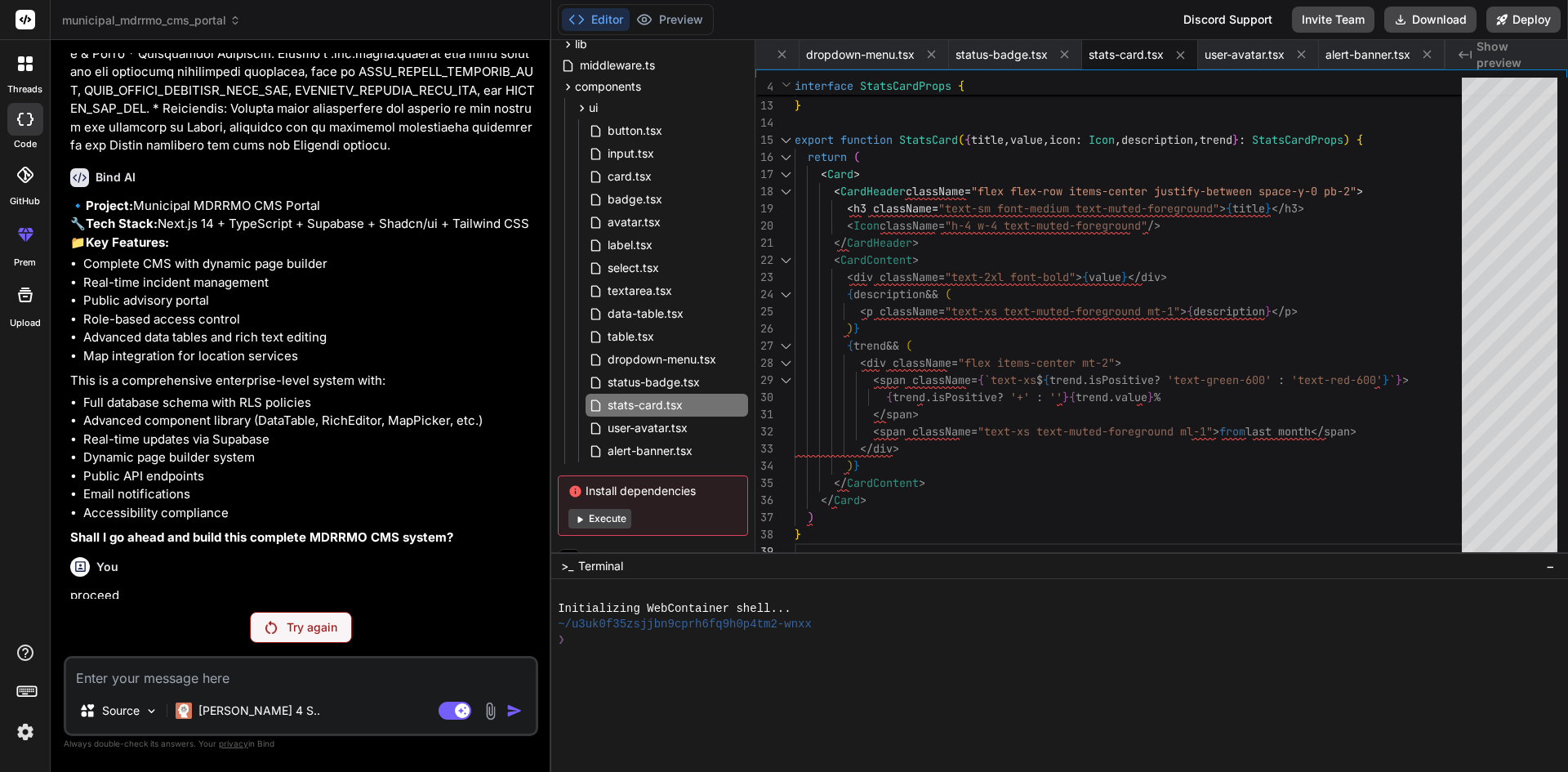
scroll to position [2330, 0]
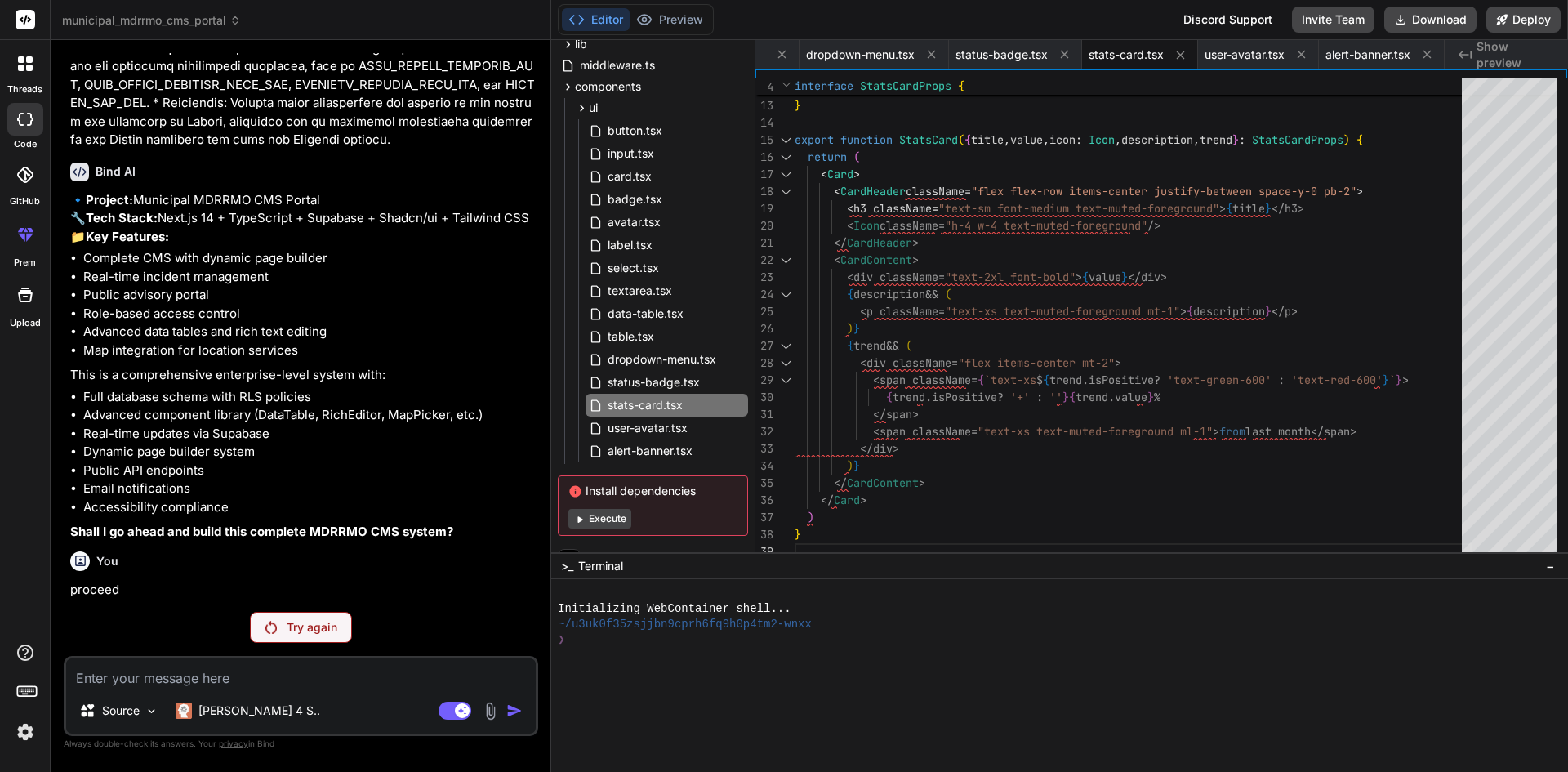
click at [300, 630] on p "Try again" at bounding box center [312, 627] width 50 height 16
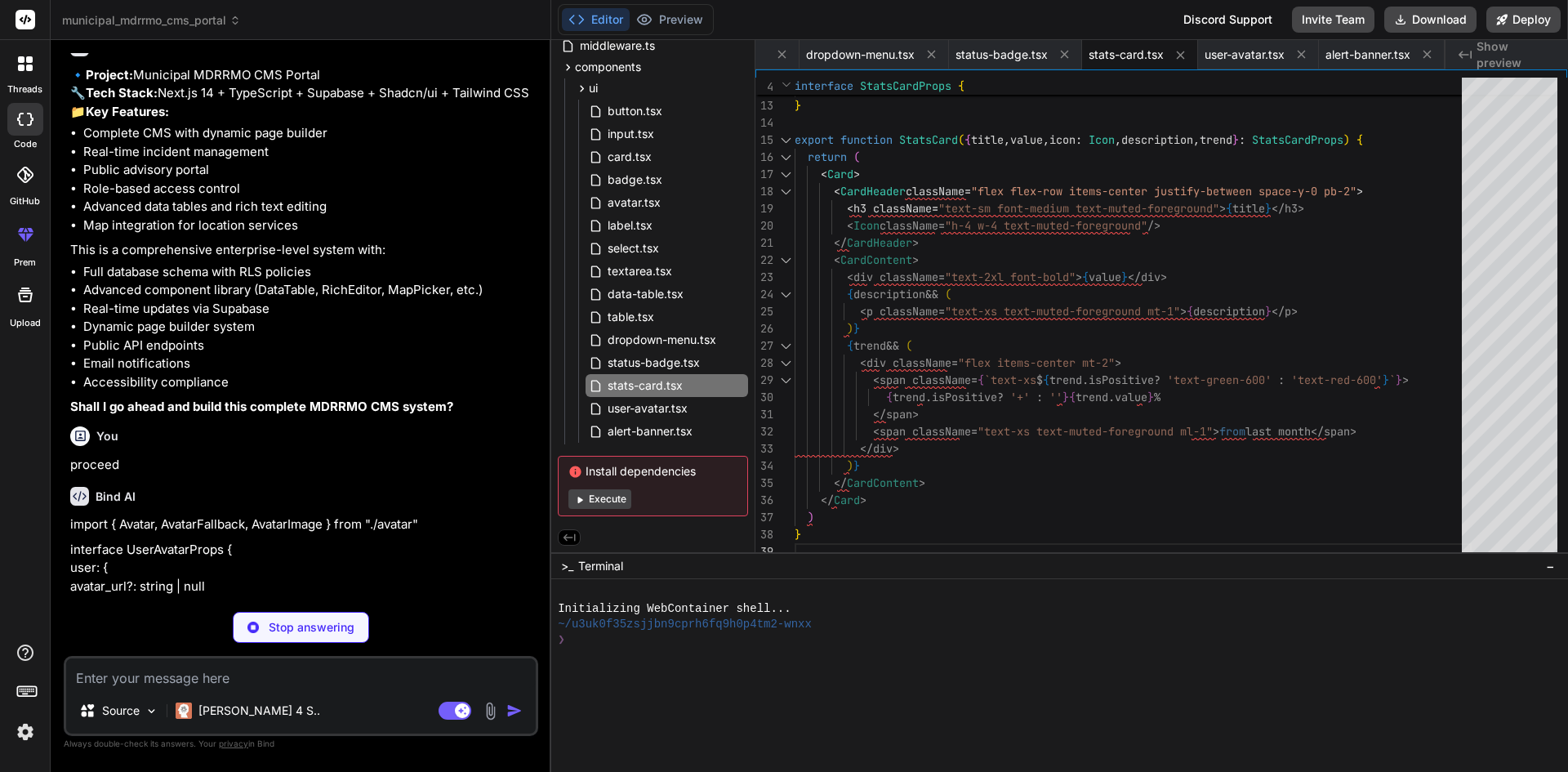
scroll to position [2445, 0]
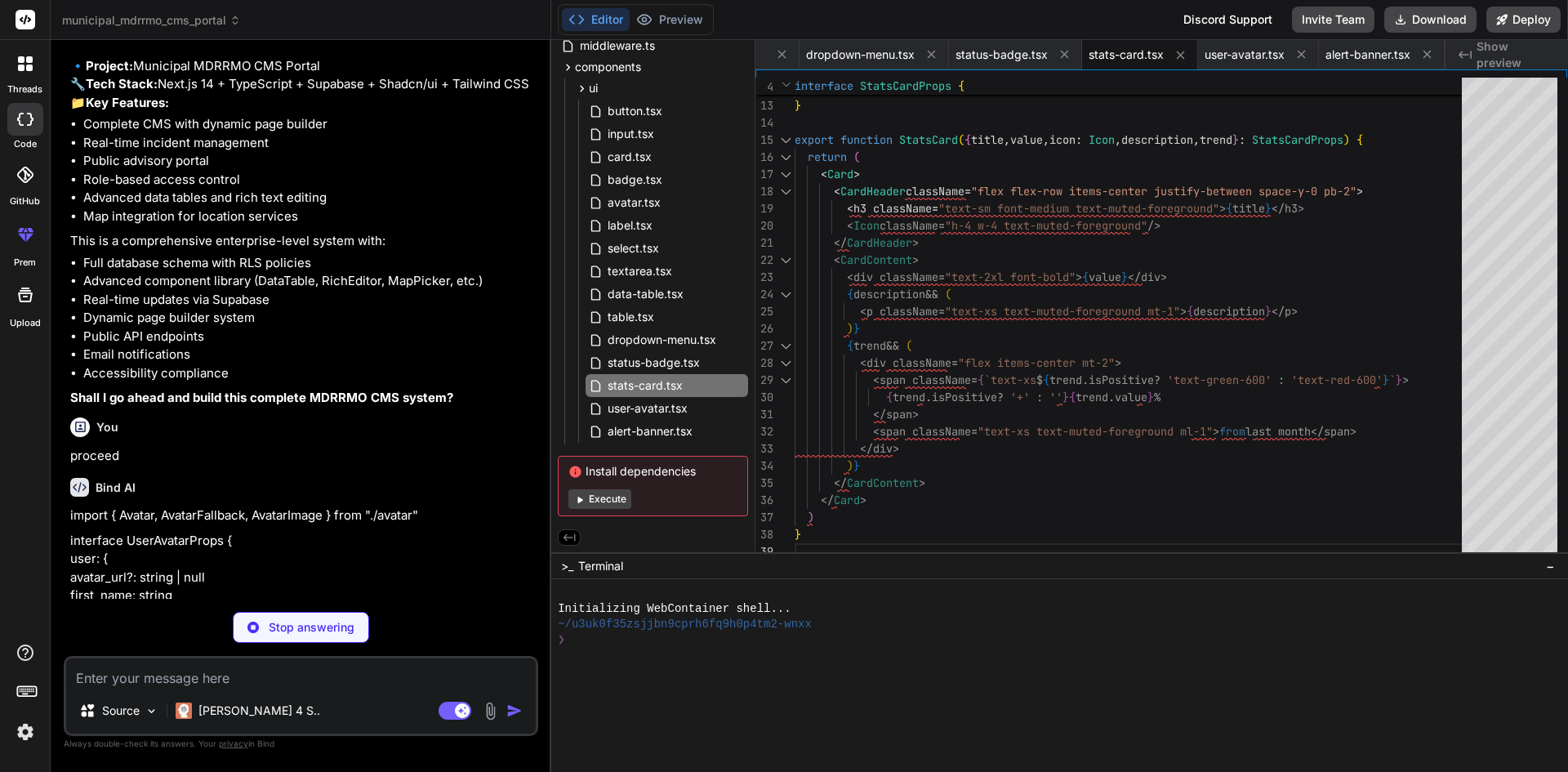
type textarea "x"
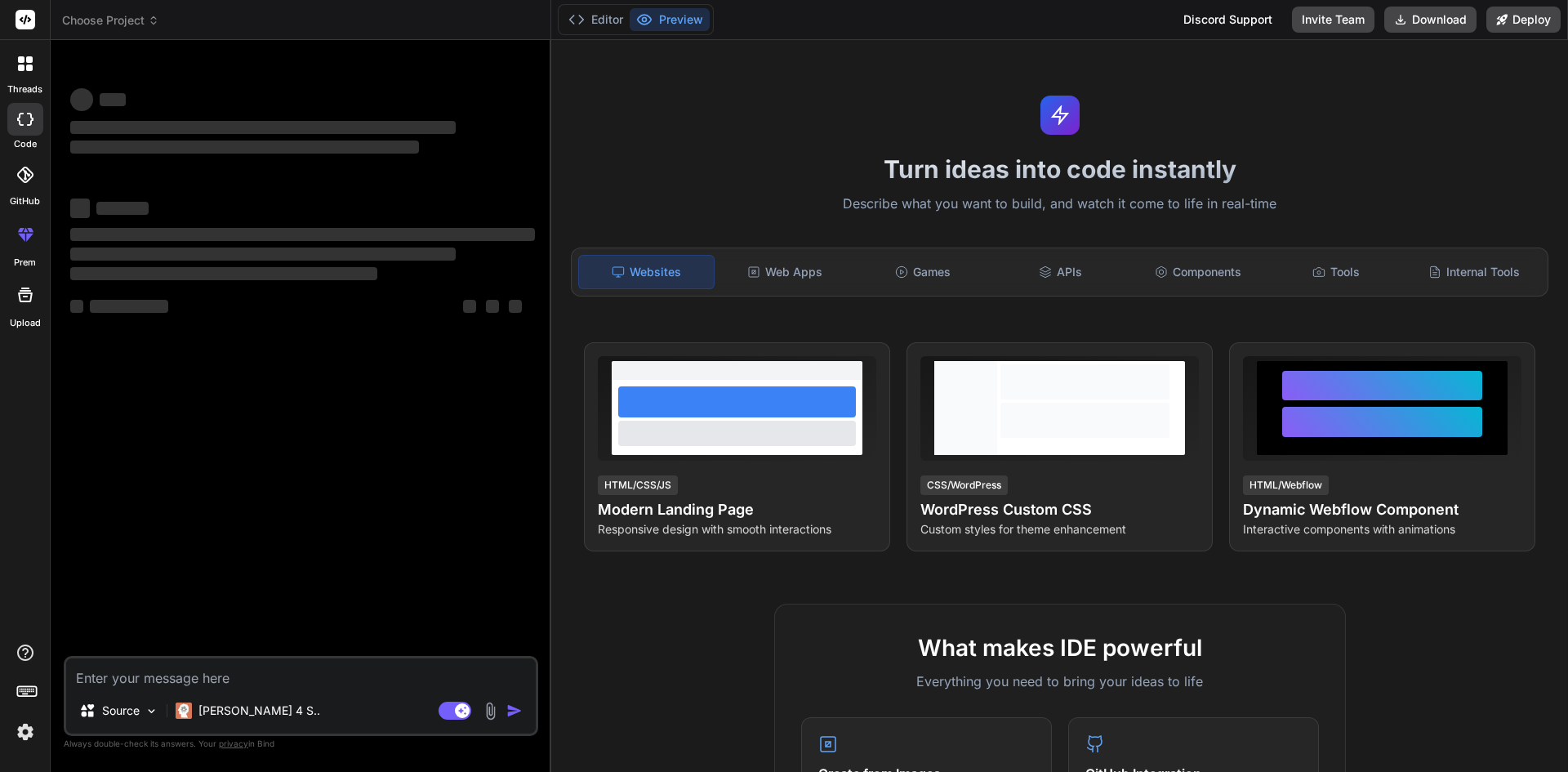
type textarea "x"
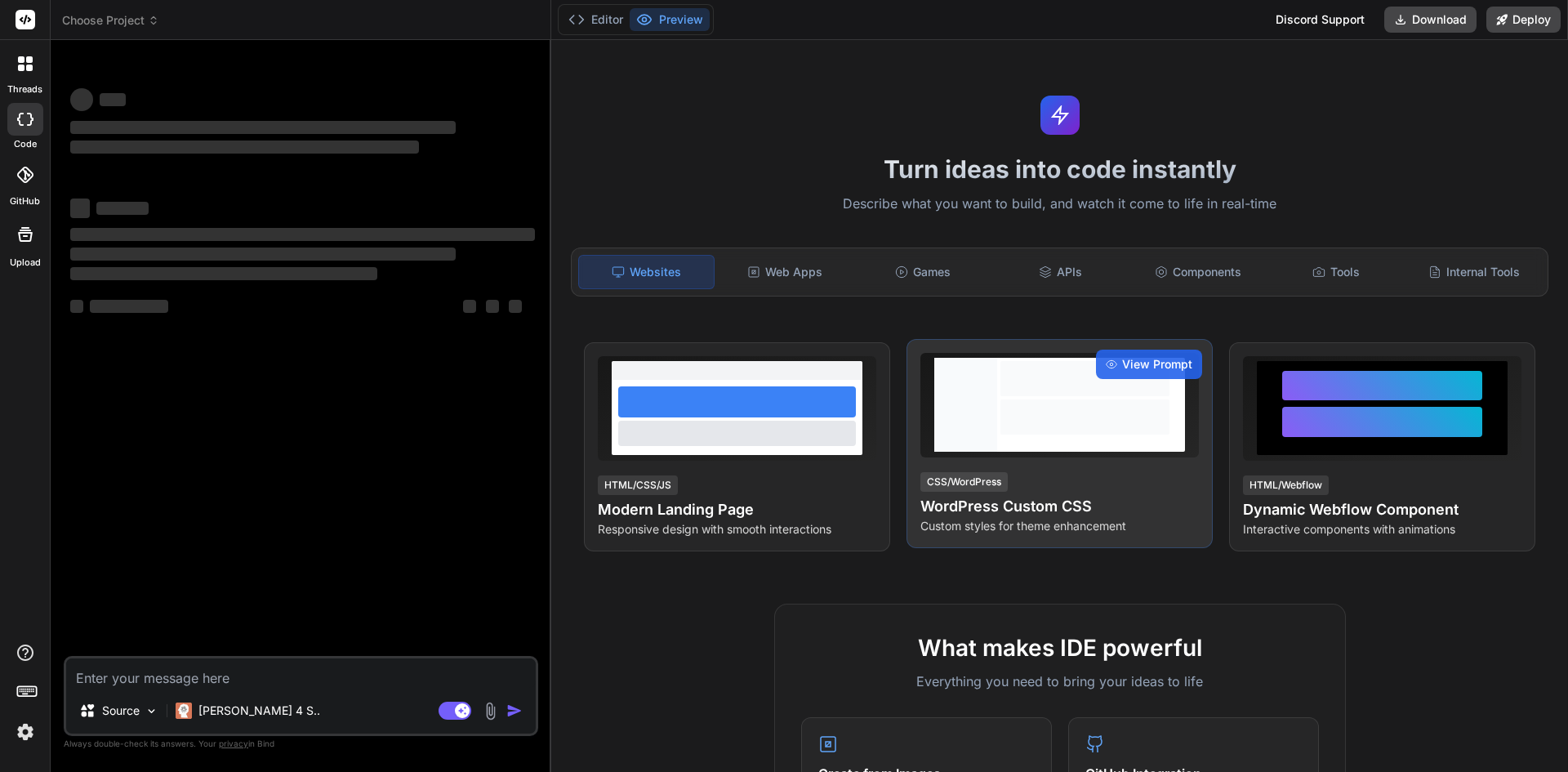
type textarea "x"
